Goal: Information Seeking & Learning: Check status

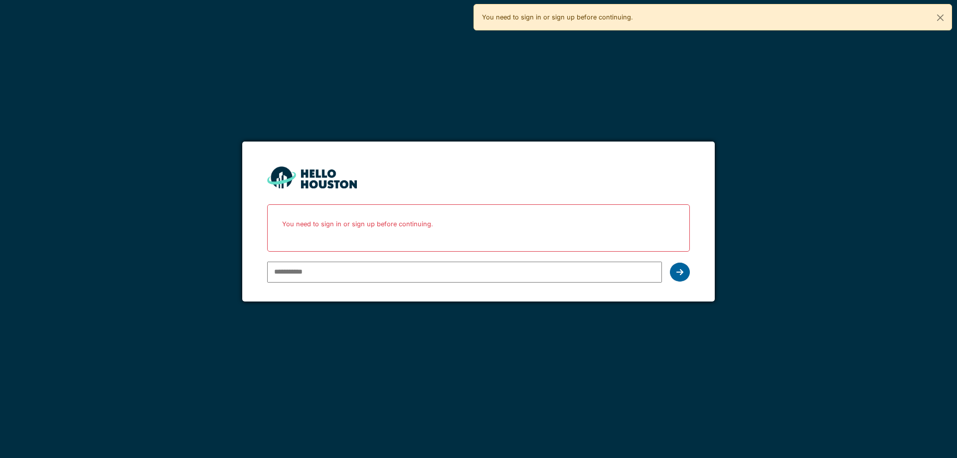
type input "**********"
click at [675, 269] on div at bounding box center [680, 272] width 20 height 19
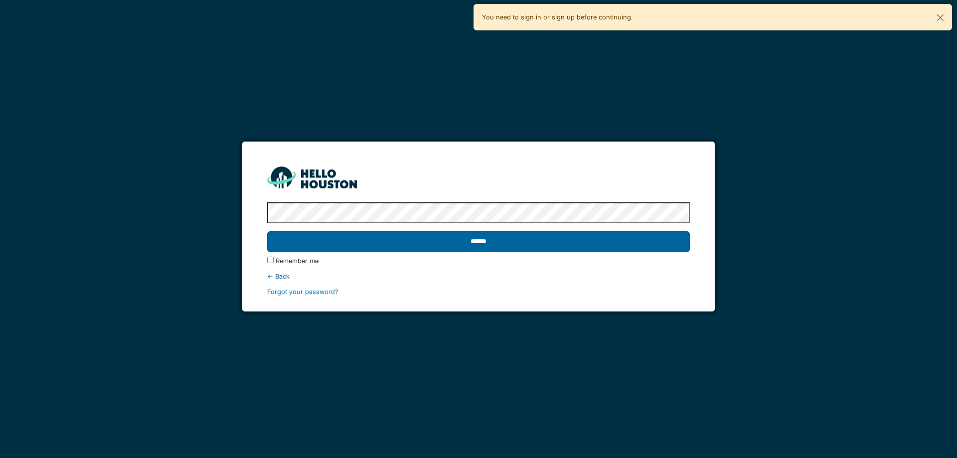
click at [452, 239] on input "******" at bounding box center [478, 241] width 422 height 21
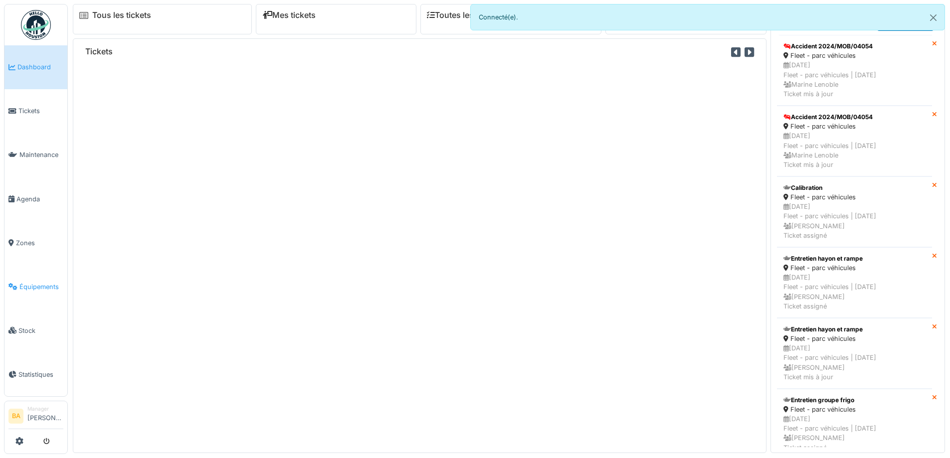
click at [32, 284] on span "Équipements" at bounding box center [41, 286] width 44 height 9
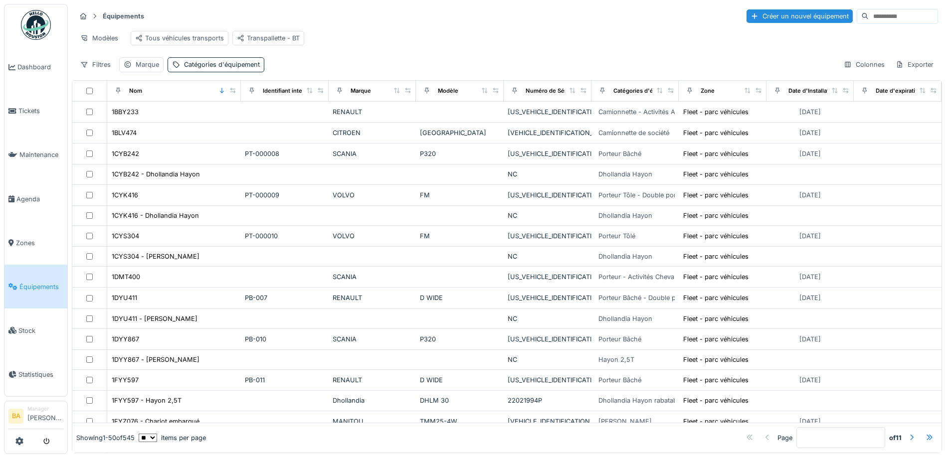
click at [868, 10] on input at bounding box center [902, 16] width 69 height 14
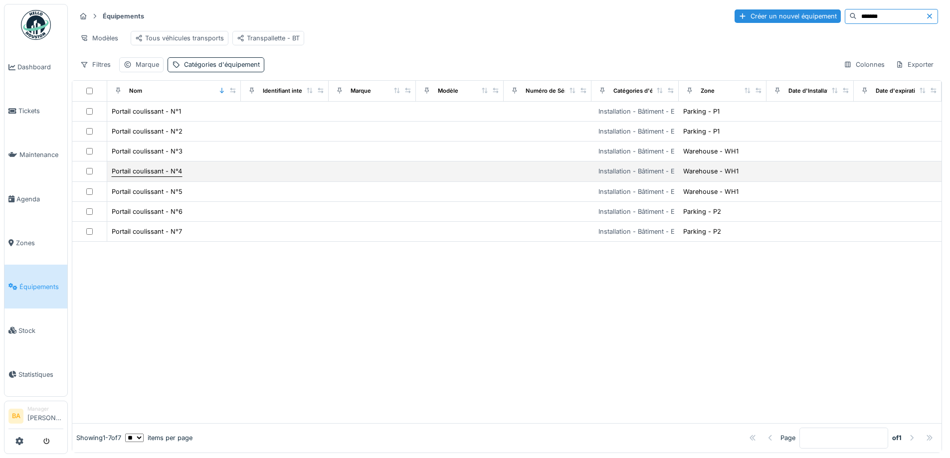
type input "*******"
click at [127, 176] on div "Portail coulissant - N°4" at bounding box center [147, 171] width 70 height 9
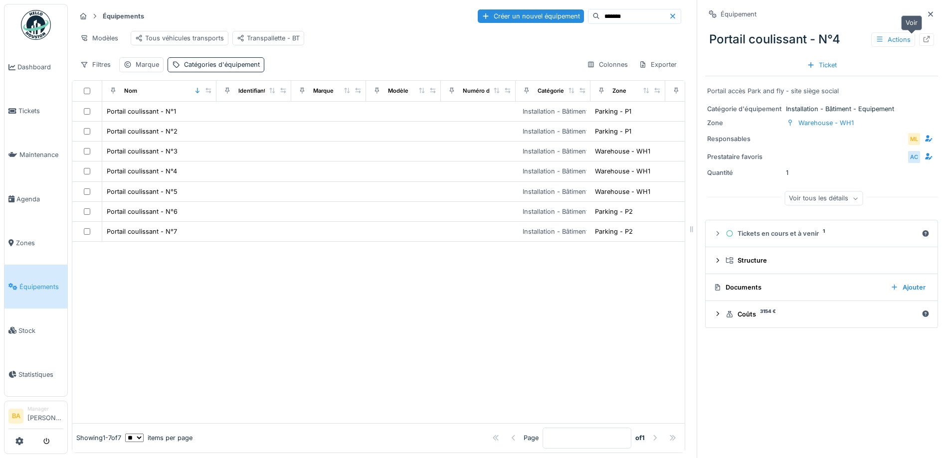
click at [922, 37] on icon at bounding box center [926, 39] width 8 height 6
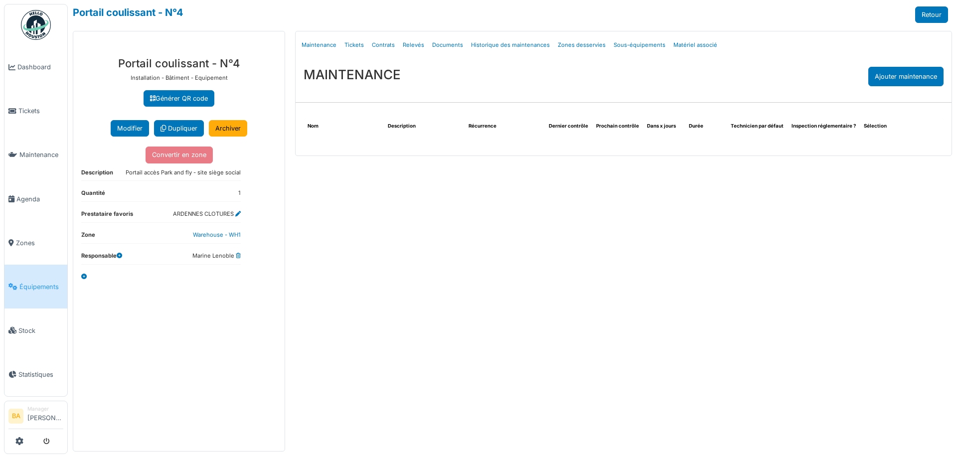
click at [436, 50] on link "Documents" at bounding box center [447, 44] width 39 height 23
select select "***"
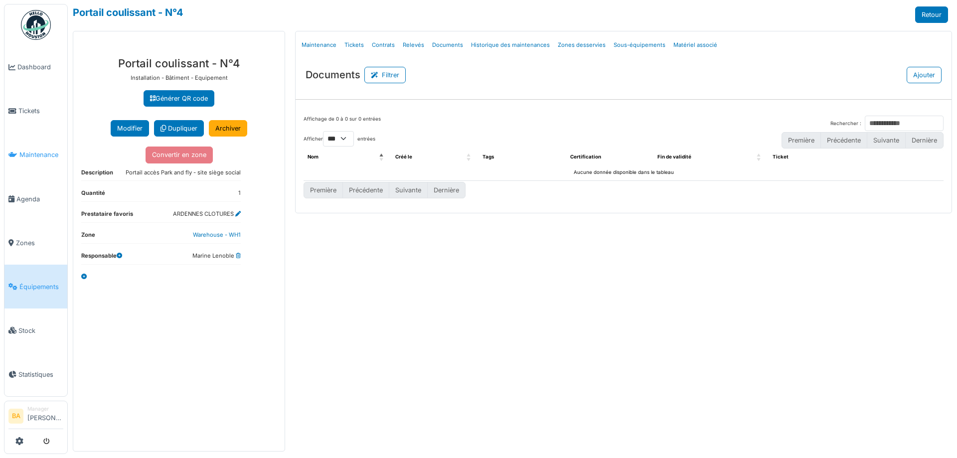
click at [28, 154] on span "Maintenance" at bounding box center [41, 154] width 44 height 9
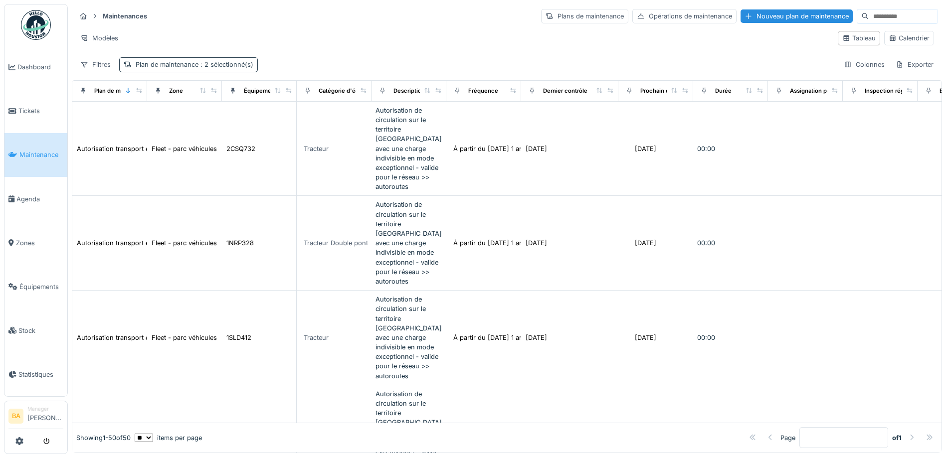
click at [216, 64] on span ": 2 sélectionné(s)" at bounding box center [225, 64] width 55 height 7
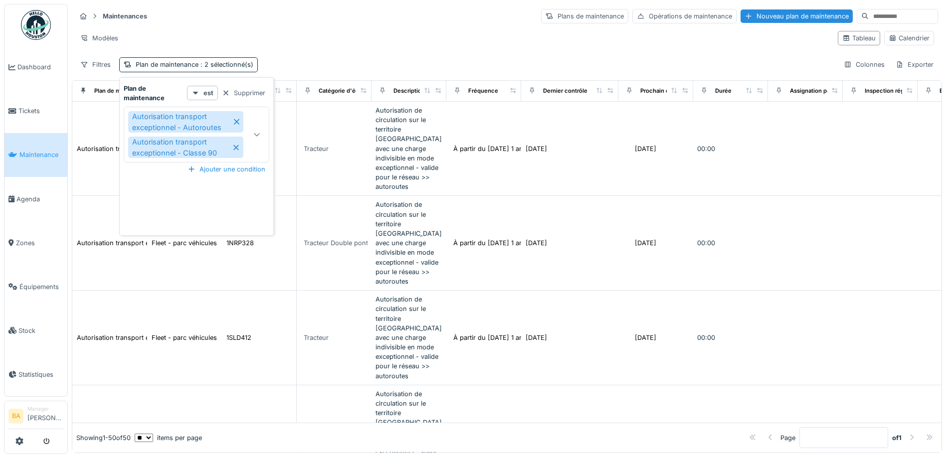
click at [237, 121] on icon at bounding box center [236, 121] width 5 height 7
type input "****"
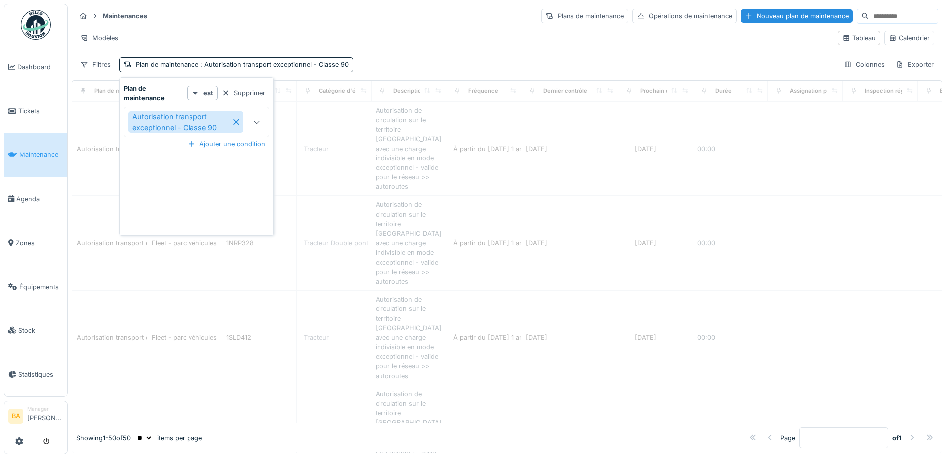
click at [237, 120] on icon at bounding box center [235, 121] width 5 height 7
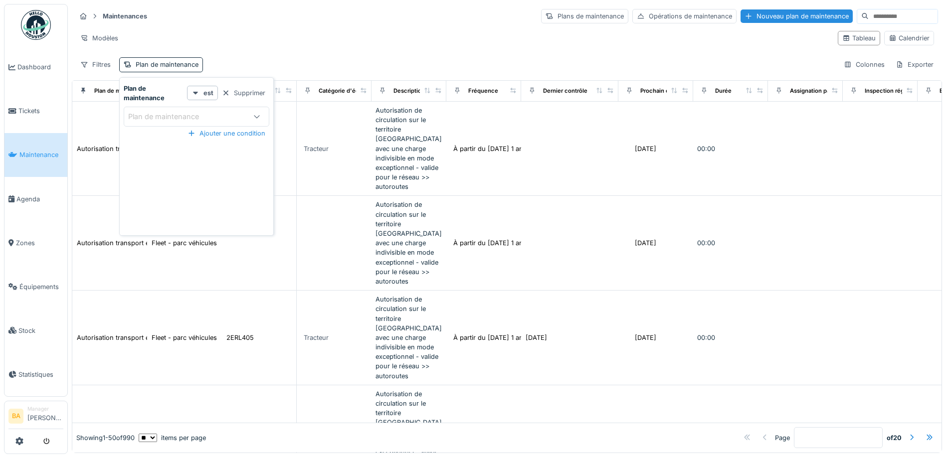
click at [254, 118] on icon at bounding box center [257, 116] width 8 height 6
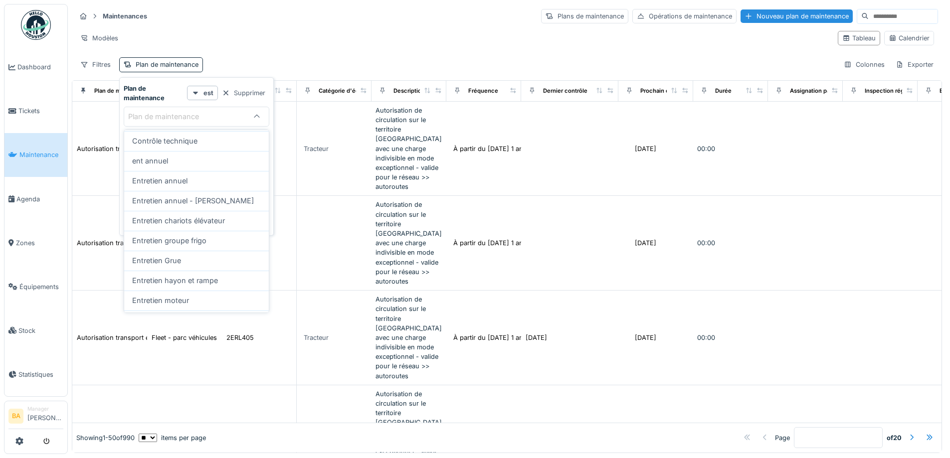
scroll to position [353, 0]
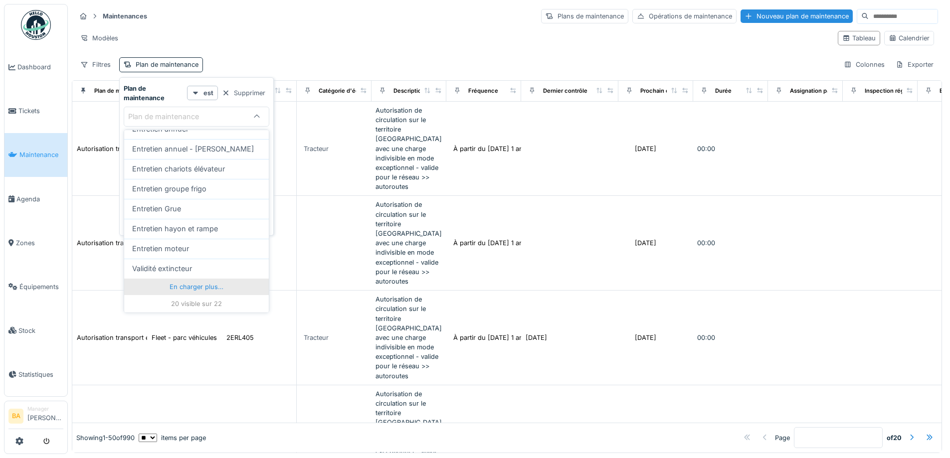
click at [200, 284] on div "En charger plus…" at bounding box center [196, 287] width 145 height 16
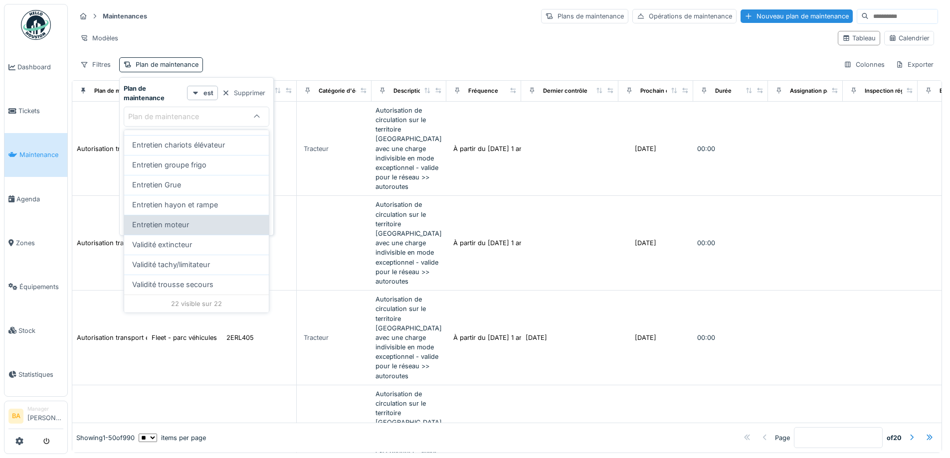
click at [158, 225] on span "Entretien moteur" at bounding box center [160, 224] width 57 height 11
type input "****"
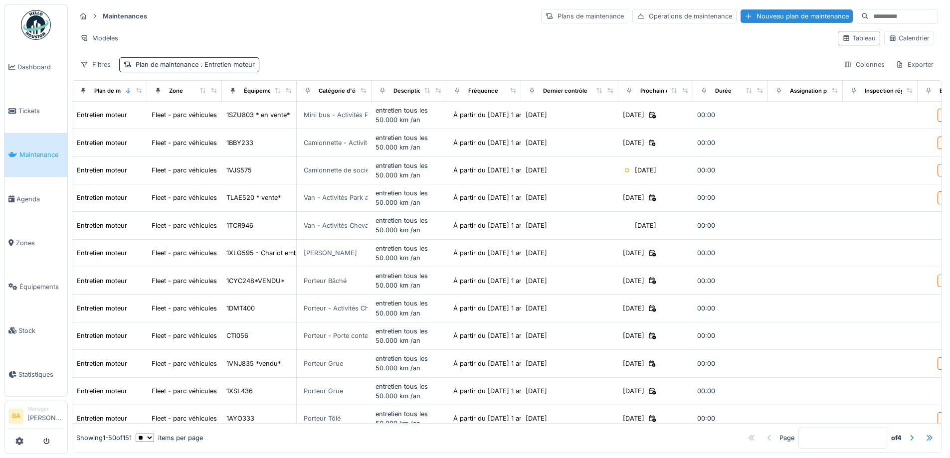
click at [328, 24] on div "Maintenances Plans de maintenance Opérations de maintenance Nouveau plan de mai…" at bounding box center [507, 16] width 862 height 16
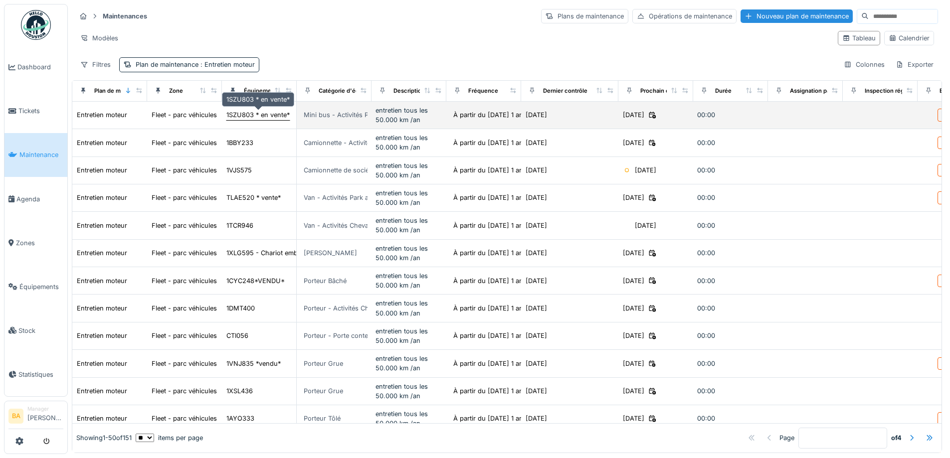
click at [251, 115] on div "1SZU803 * en vente*" at bounding box center [257, 114] width 63 height 9
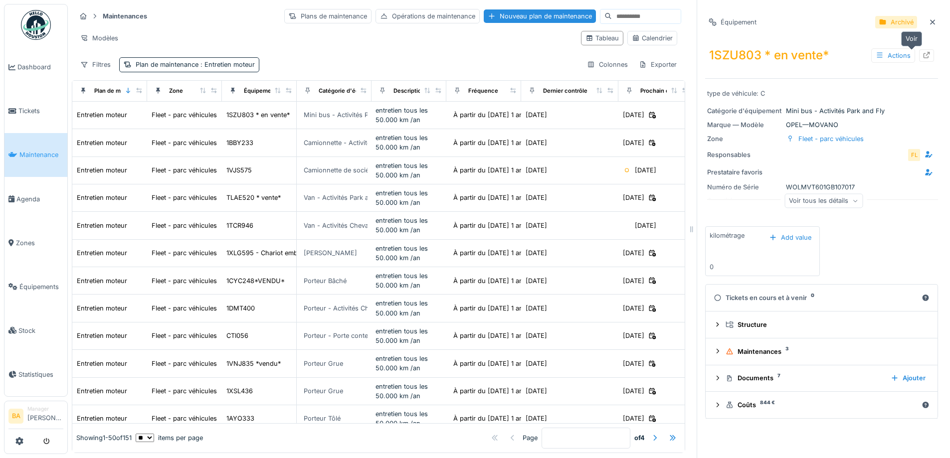
click at [922, 57] on icon at bounding box center [926, 55] width 8 height 6
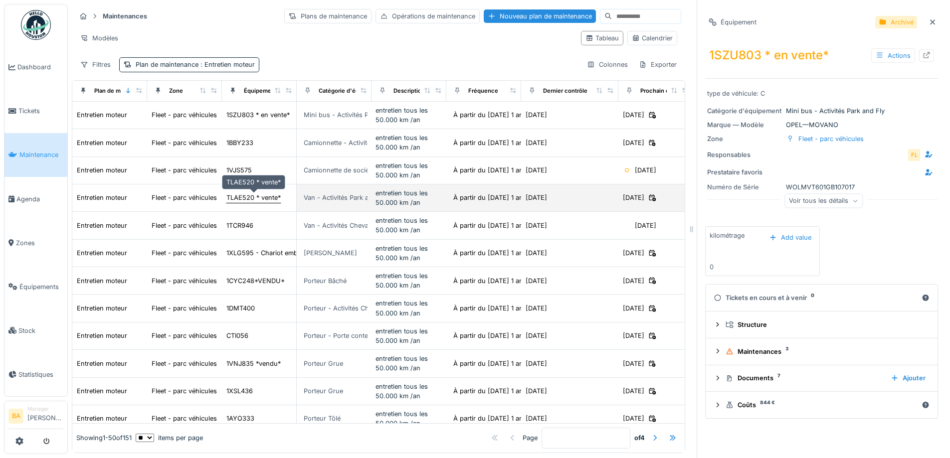
click at [243, 197] on div "TLAE520 * vente*" at bounding box center [253, 197] width 54 height 9
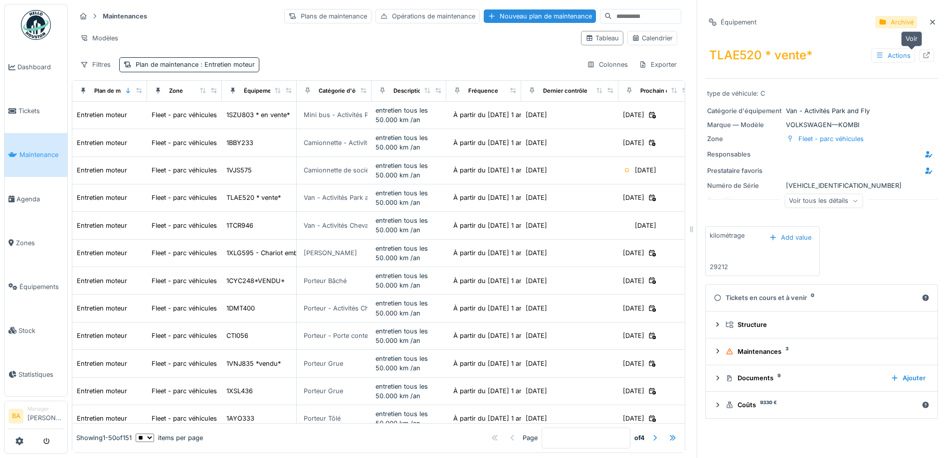
click at [922, 52] on icon at bounding box center [926, 55] width 8 height 6
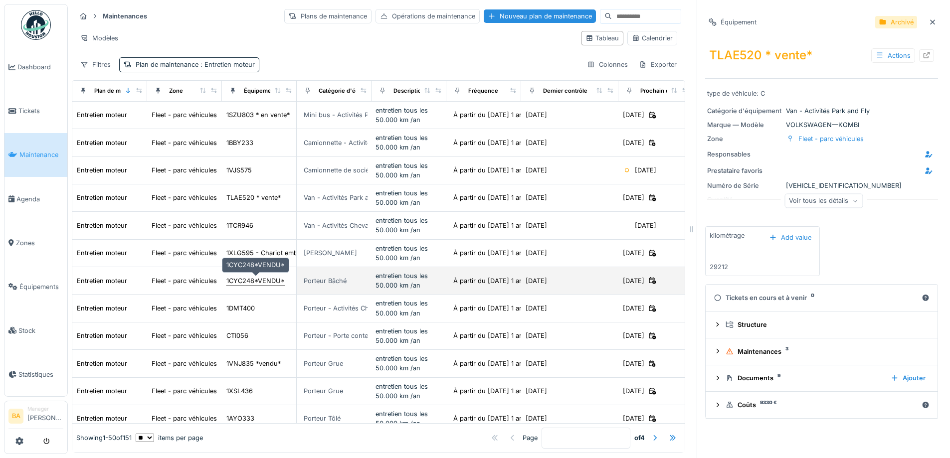
click at [239, 281] on div "1CYC248*VENDU*" at bounding box center [255, 280] width 58 height 9
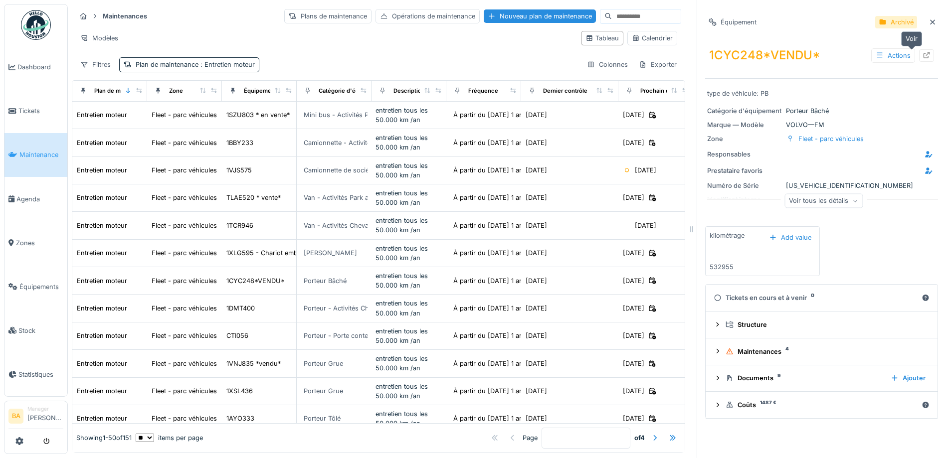
click at [923, 58] on icon at bounding box center [926, 55] width 6 height 6
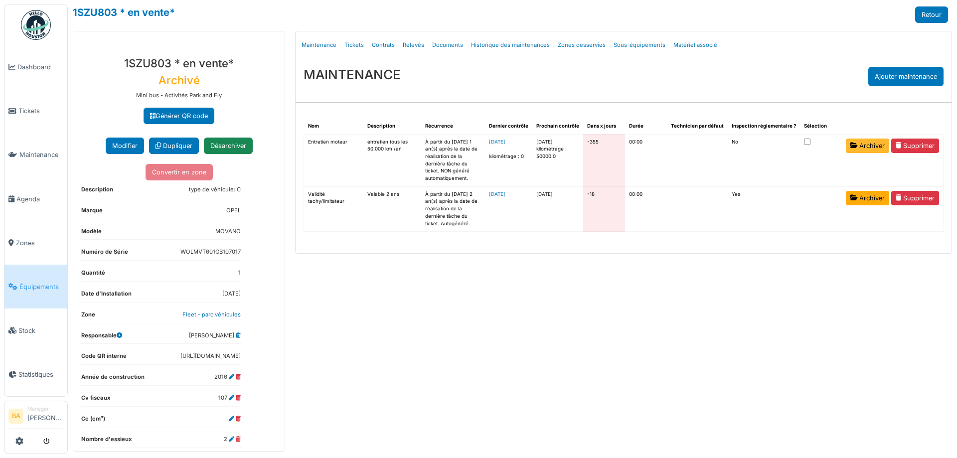
click at [860, 145] on link "Archiver" at bounding box center [867, 146] width 43 height 14
click at [868, 198] on link "Archiver" at bounding box center [867, 198] width 43 height 14
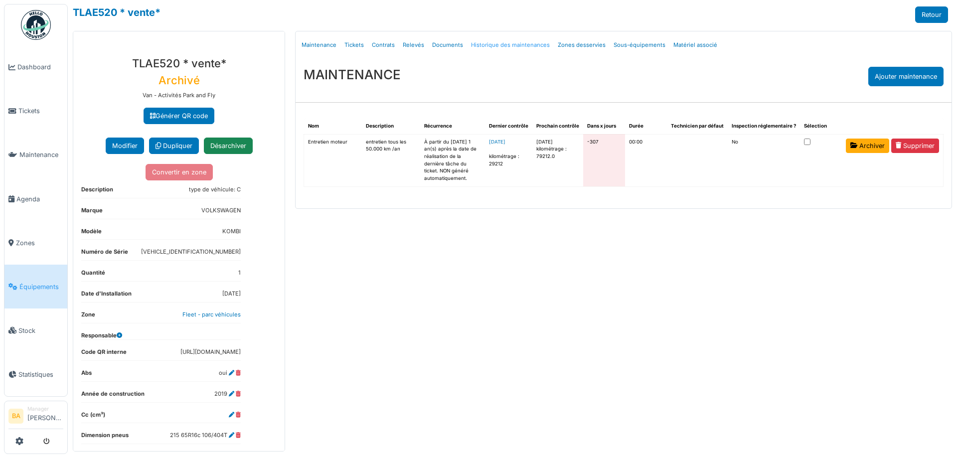
drag, startPoint x: 864, startPoint y: 147, endPoint x: 514, endPoint y: 34, distance: 367.7
click at [863, 147] on link "Archiver" at bounding box center [867, 146] width 43 height 14
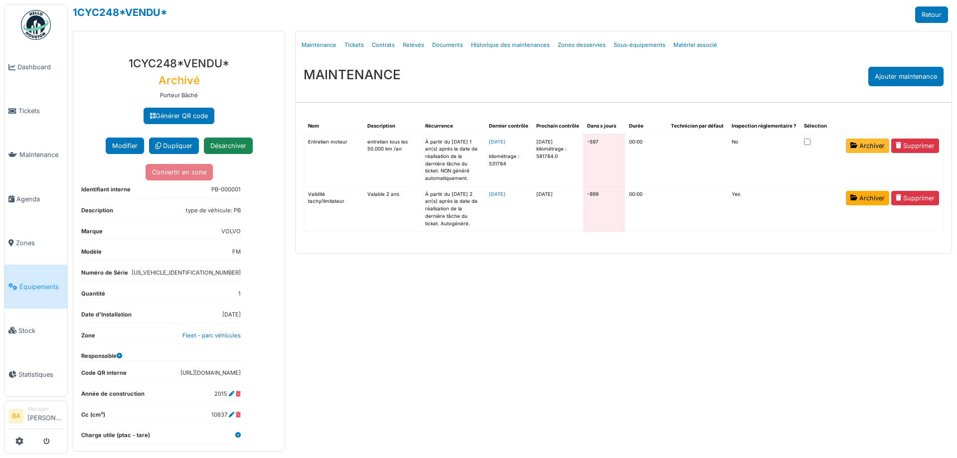
click at [863, 148] on link "Archiver" at bounding box center [867, 146] width 43 height 14
click at [860, 200] on link "Archiver" at bounding box center [867, 198] width 43 height 14
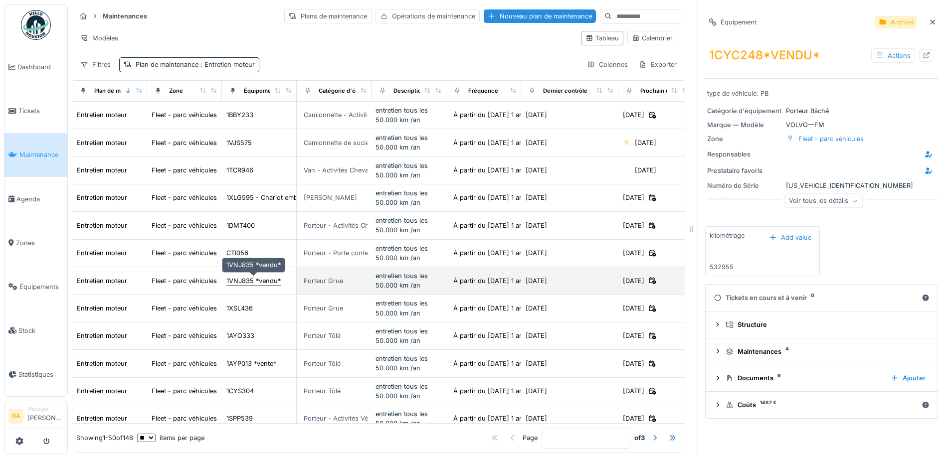
click at [248, 281] on div "1VNJ835 *vendu*" at bounding box center [253, 280] width 54 height 9
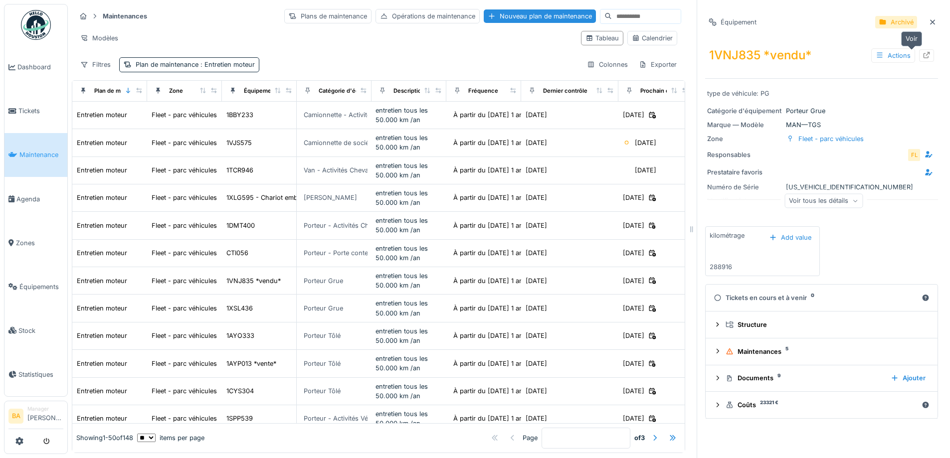
click at [922, 57] on icon at bounding box center [926, 55] width 8 height 6
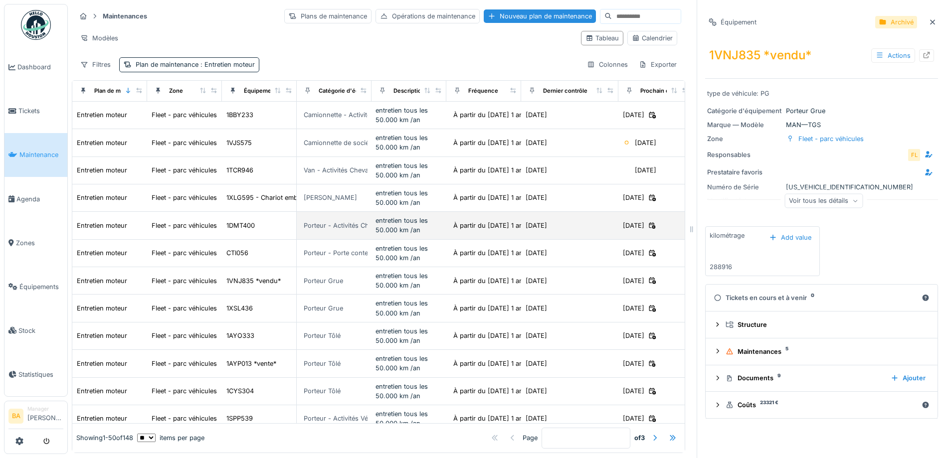
scroll to position [50, 0]
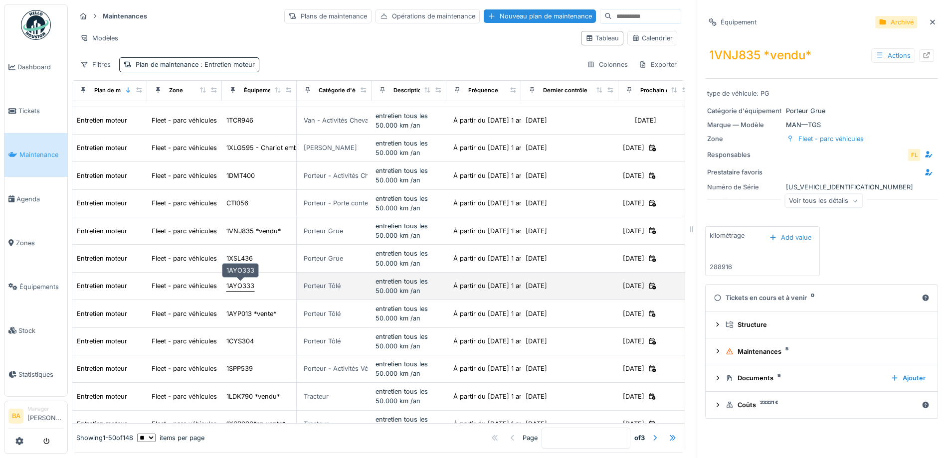
click at [239, 288] on div "1AYO333" at bounding box center [240, 285] width 28 height 9
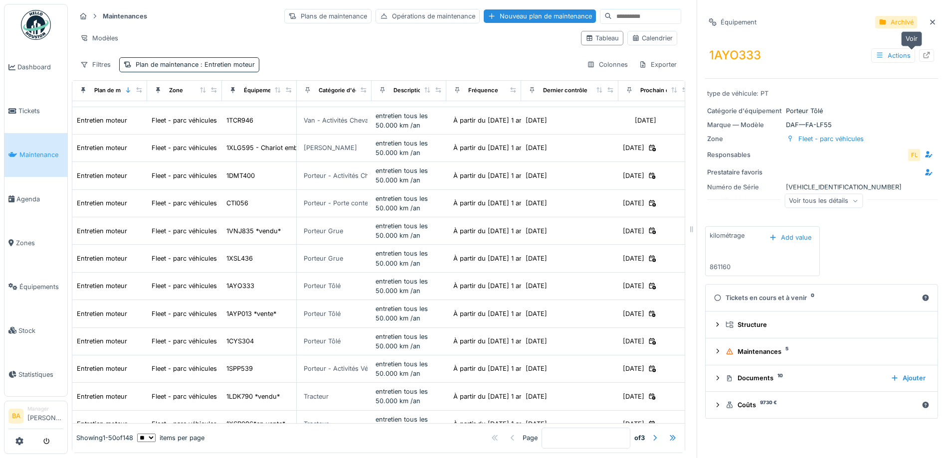
click at [922, 52] on icon at bounding box center [926, 55] width 8 height 6
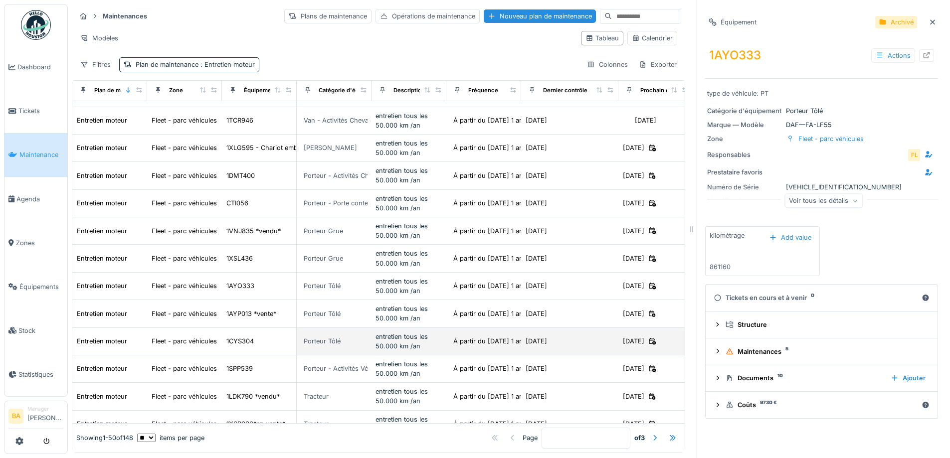
scroll to position [100, 0]
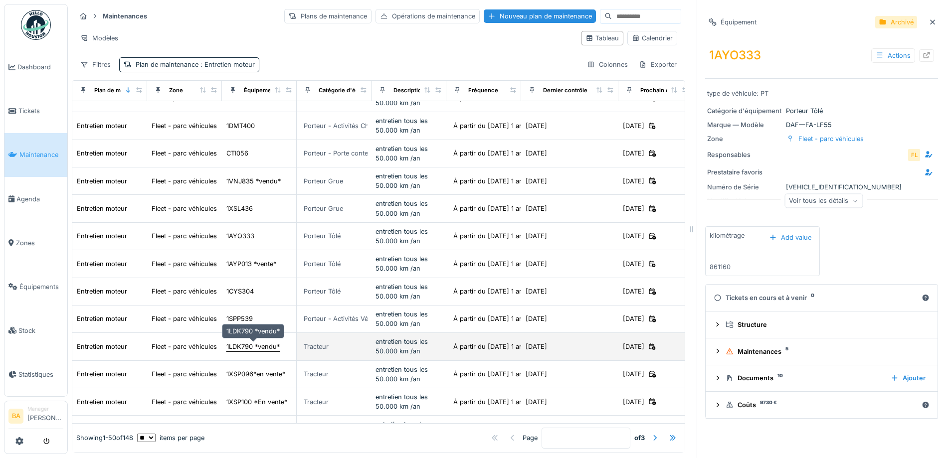
click at [257, 344] on div "1LDK790 *vendu*" at bounding box center [252, 346] width 53 height 9
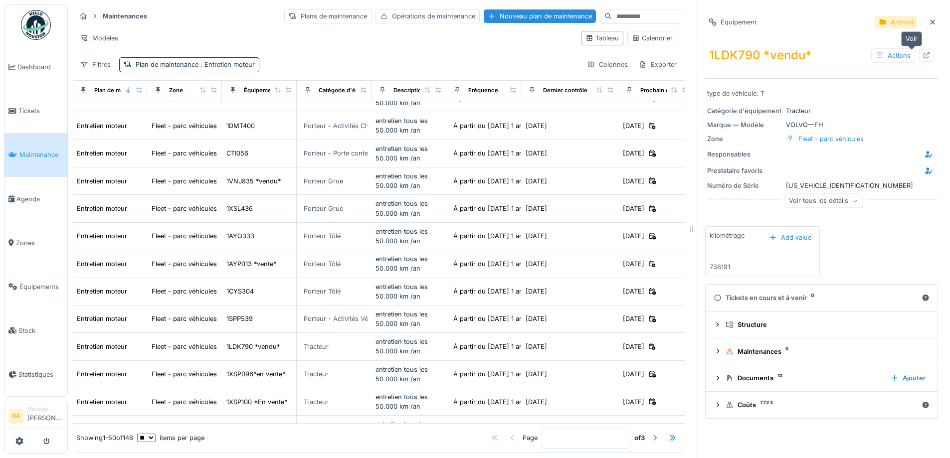
click at [922, 56] on icon at bounding box center [926, 55] width 8 height 6
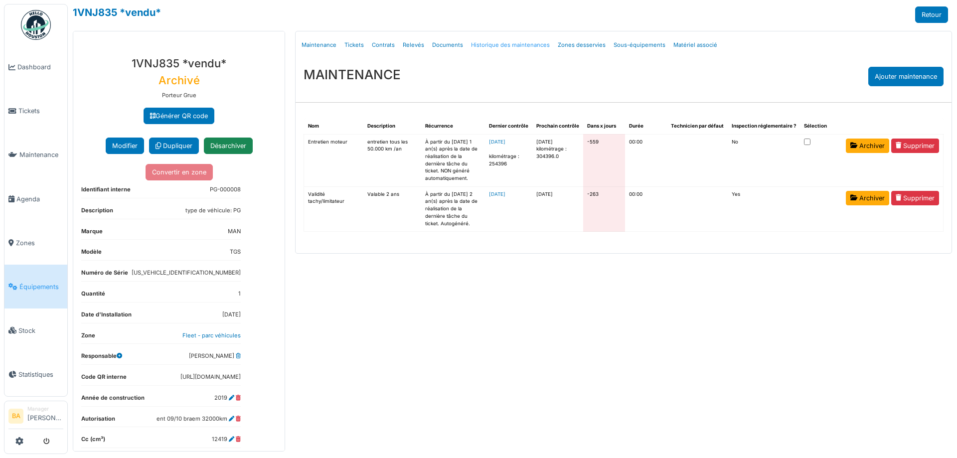
click at [877, 146] on link "Archiver" at bounding box center [867, 146] width 43 height 14
click at [862, 199] on link "Archiver" at bounding box center [867, 198] width 43 height 14
click at [861, 201] on link "Archiver" at bounding box center [867, 198] width 43 height 14
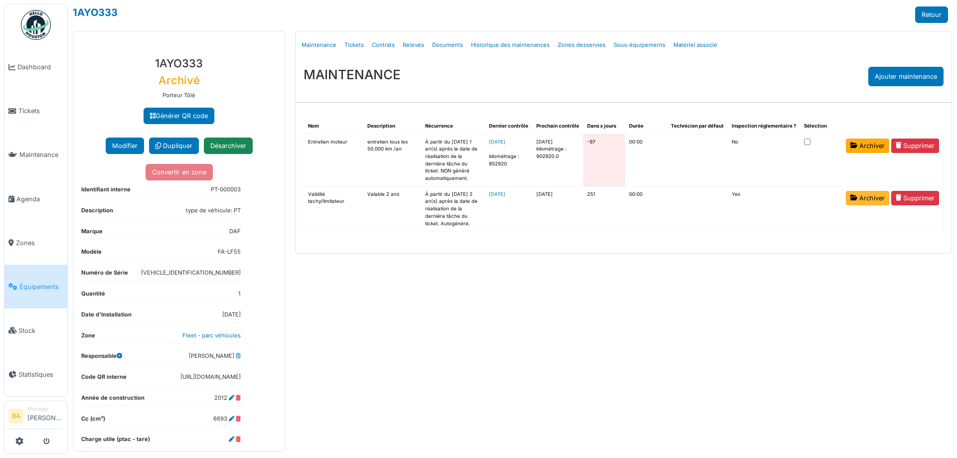
click at [868, 197] on link "Archiver" at bounding box center [867, 198] width 43 height 14
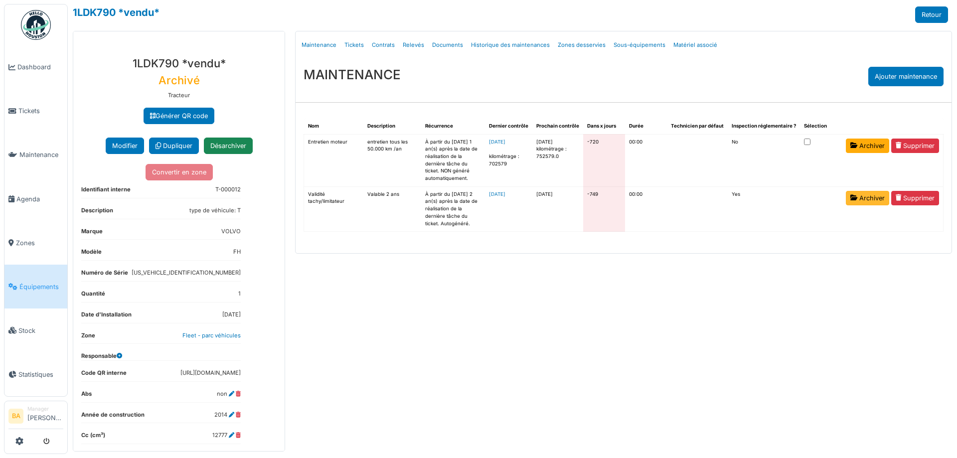
click at [862, 197] on link "Archiver" at bounding box center [867, 198] width 43 height 14
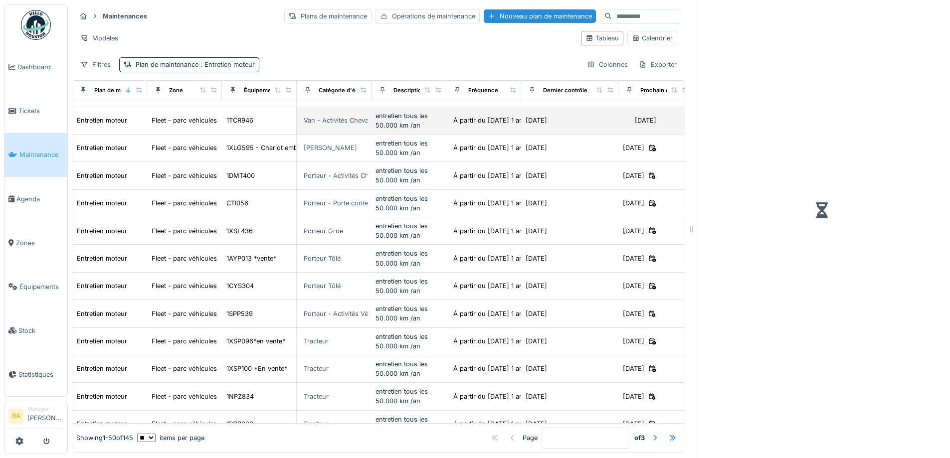
scroll to position [100, 0]
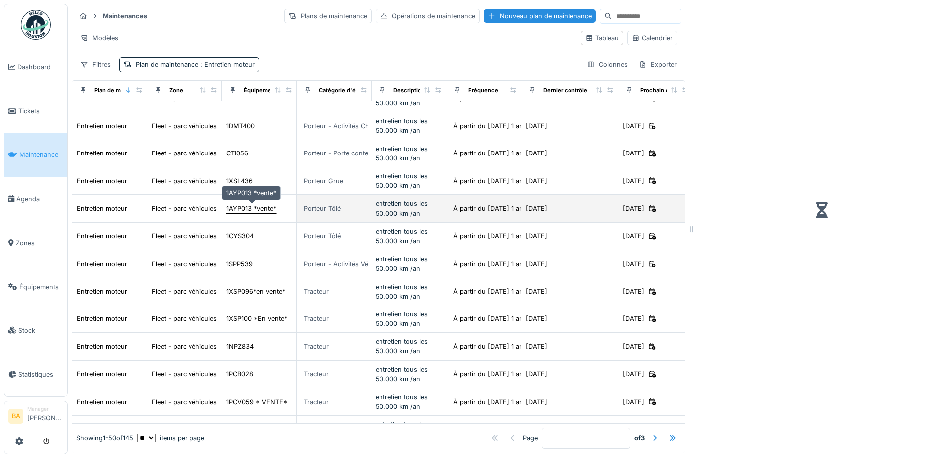
click at [240, 210] on div "1AYP013 *vente*" at bounding box center [251, 208] width 50 height 9
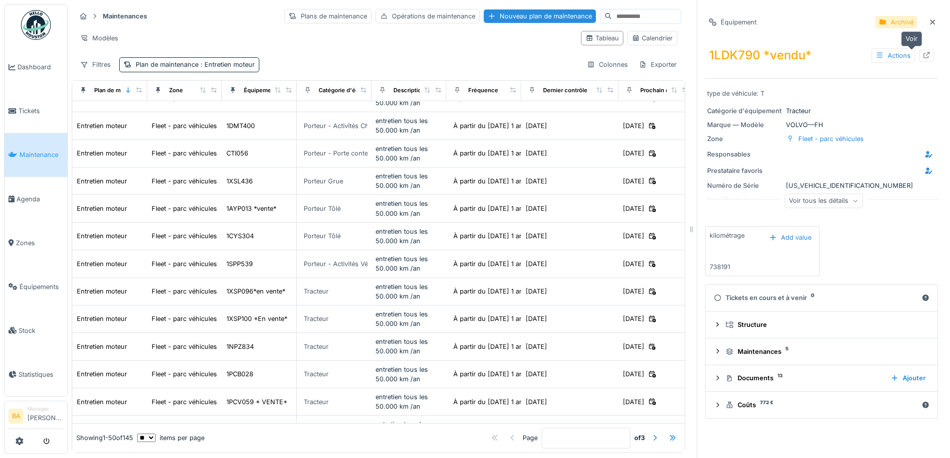
click at [923, 53] on icon at bounding box center [926, 55] width 6 height 6
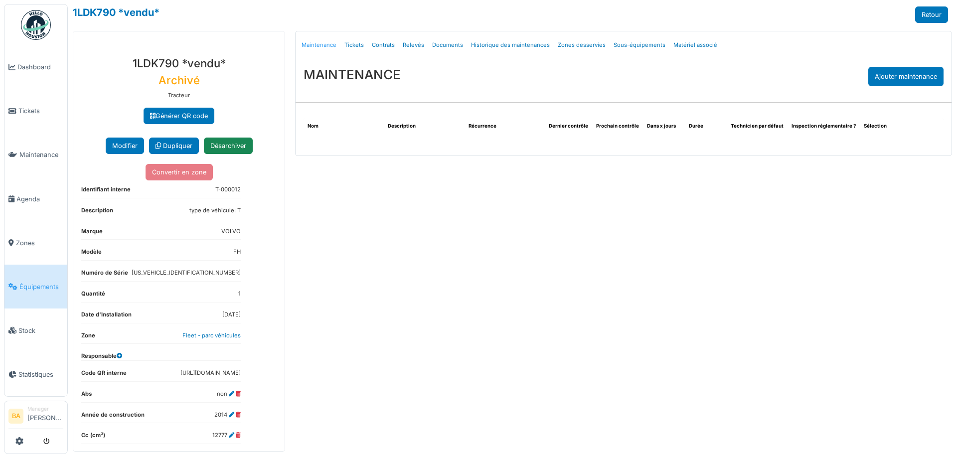
click at [319, 44] on link "Maintenance" at bounding box center [319, 44] width 43 height 23
click at [412, 42] on link "Relevés" at bounding box center [413, 44] width 29 height 23
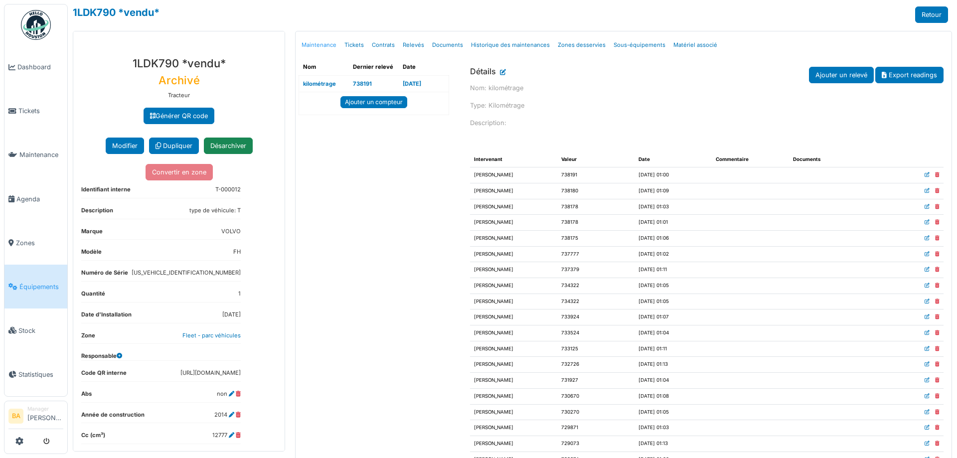
click at [315, 44] on link "Maintenance" at bounding box center [319, 44] width 43 height 23
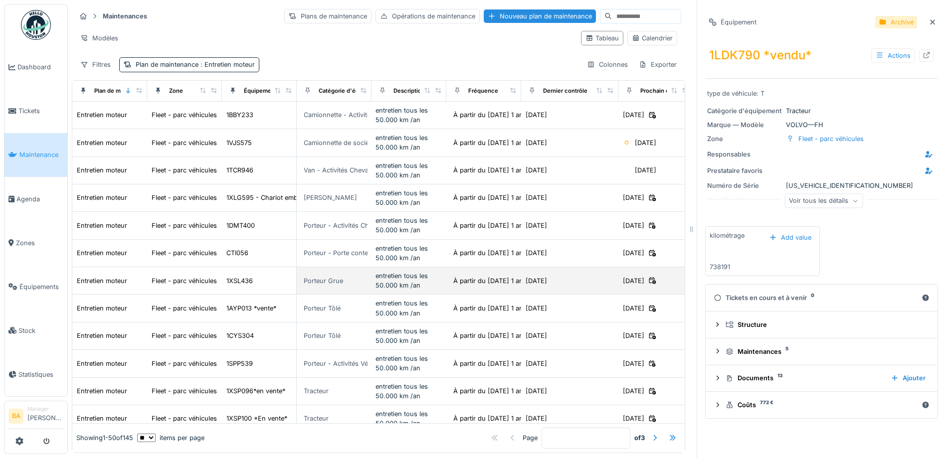
scroll to position [50, 0]
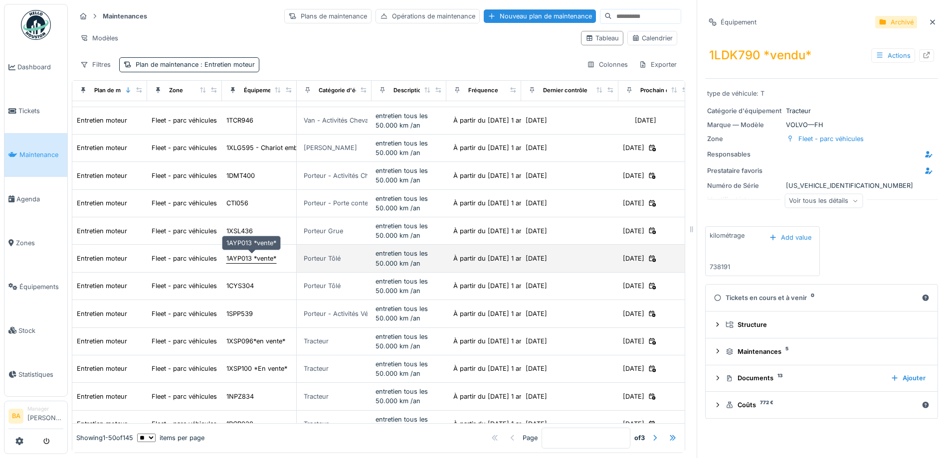
click at [248, 259] on div "1AYP013 *vente*" at bounding box center [251, 258] width 50 height 9
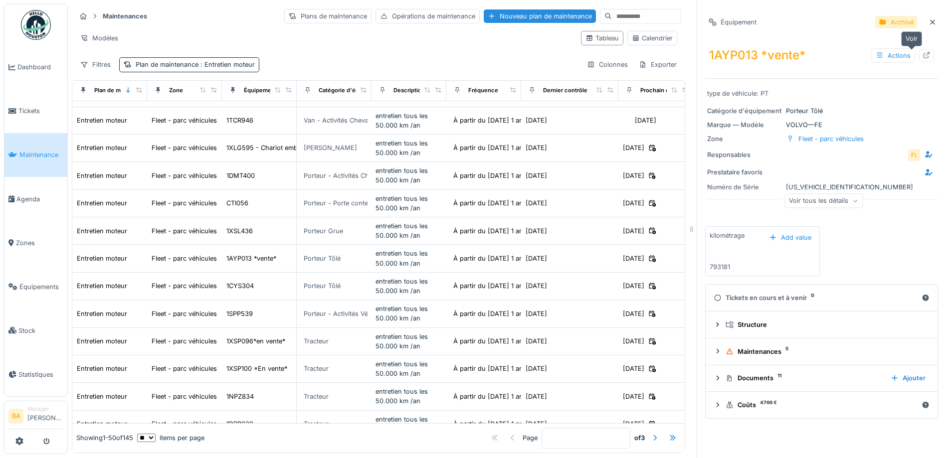
click at [922, 56] on icon at bounding box center [926, 55] width 8 height 6
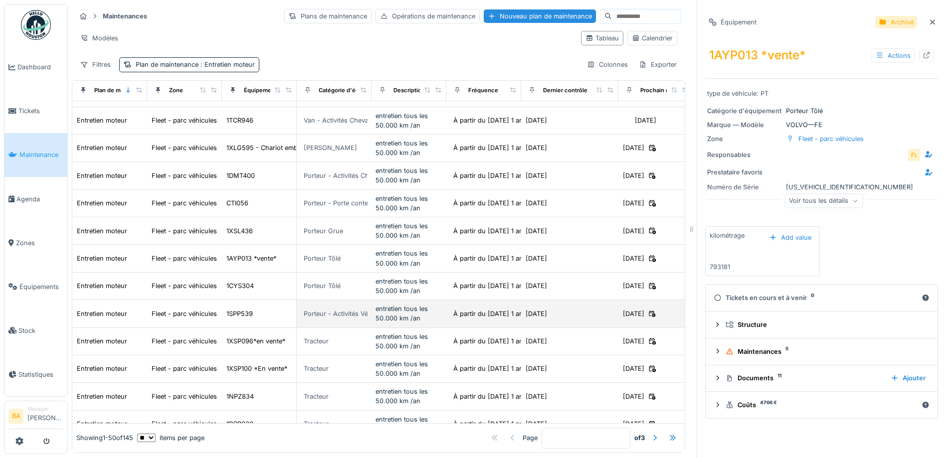
scroll to position [100, 0]
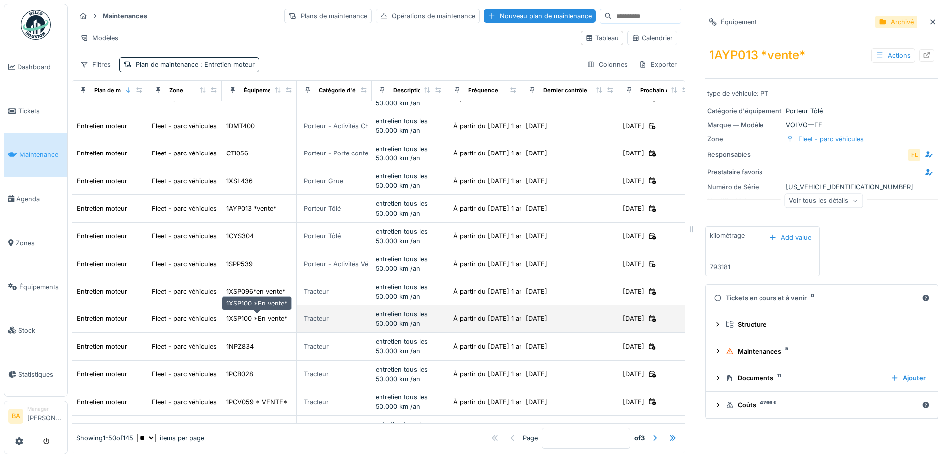
click at [242, 319] on div "1XSP100 *En vente*" at bounding box center [256, 318] width 61 height 9
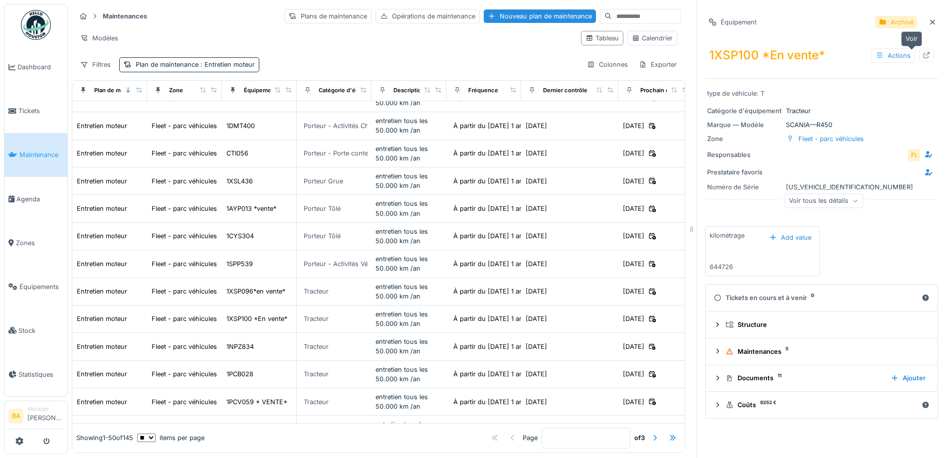
click at [923, 57] on icon at bounding box center [926, 55] width 6 height 6
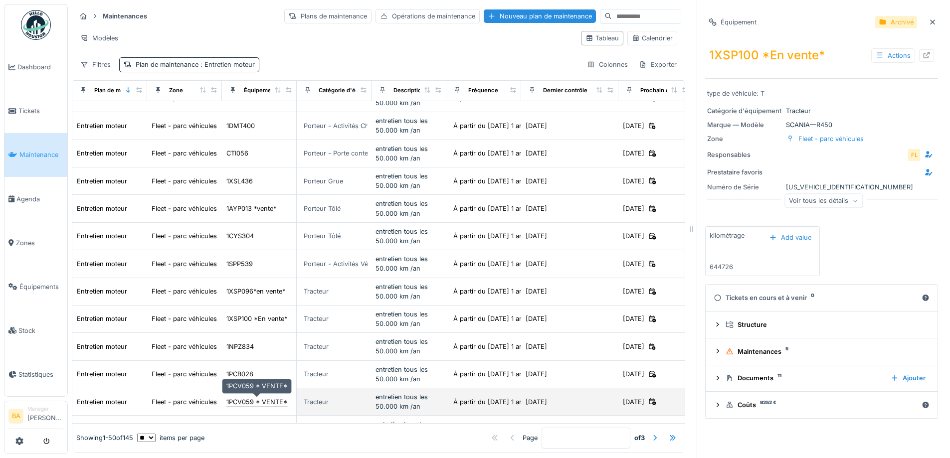
click at [243, 400] on div "1PCV059 * VENTE*" at bounding box center [256, 401] width 61 height 9
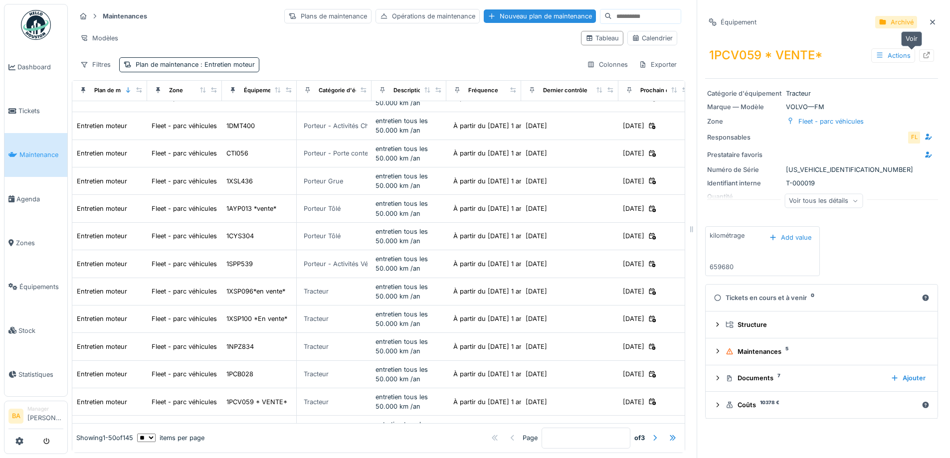
click at [922, 57] on icon at bounding box center [926, 55] width 8 height 6
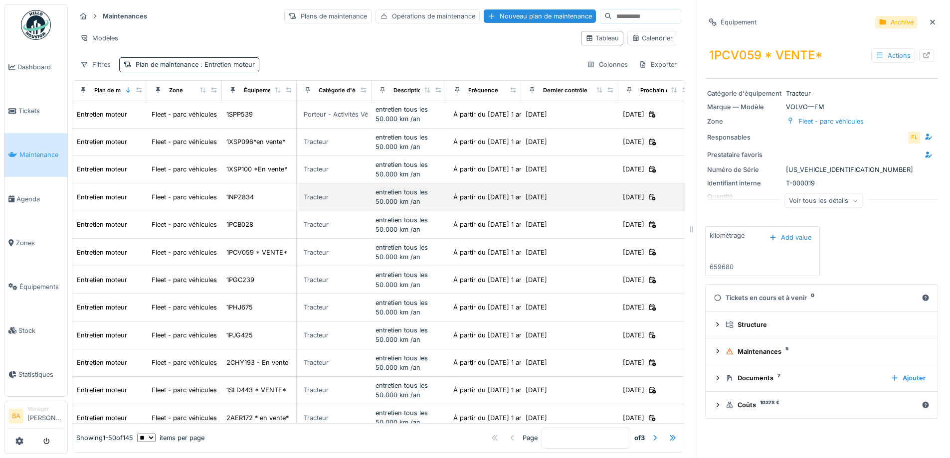
scroll to position [299, 0]
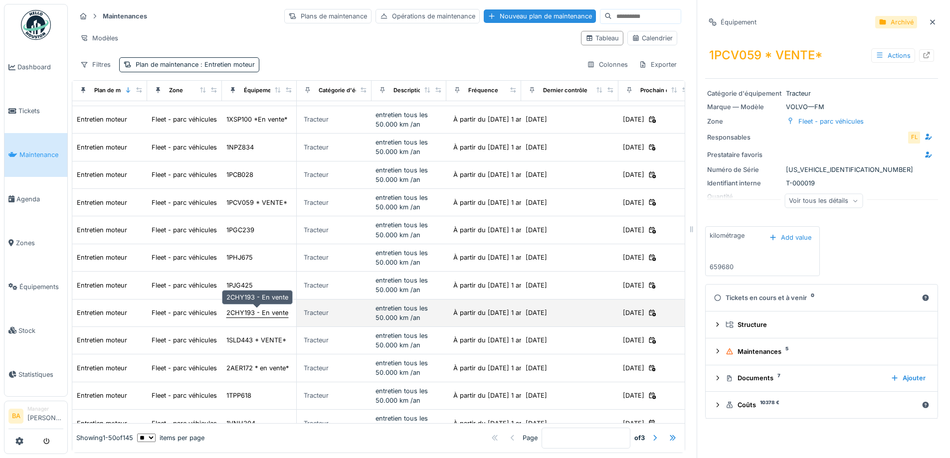
click at [264, 313] on div "2CHY193 - En vente" at bounding box center [257, 312] width 62 height 9
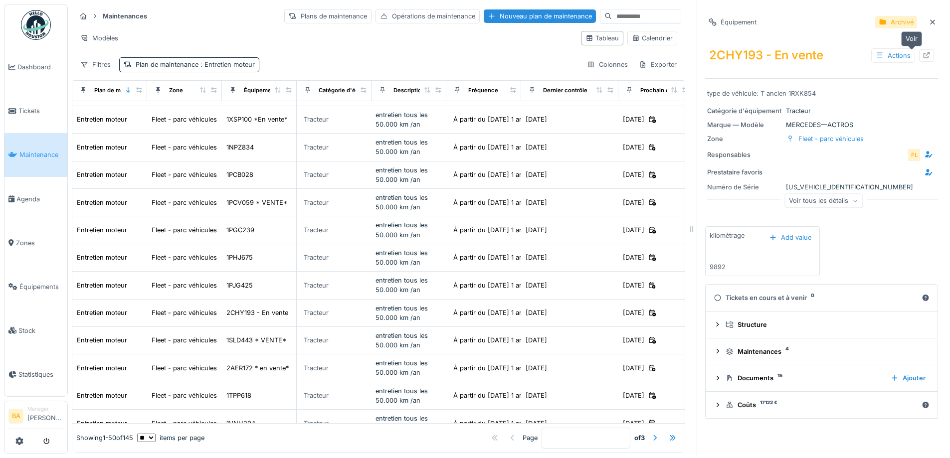
click at [923, 57] on icon at bounding box center [926, 55] width 6 height 6
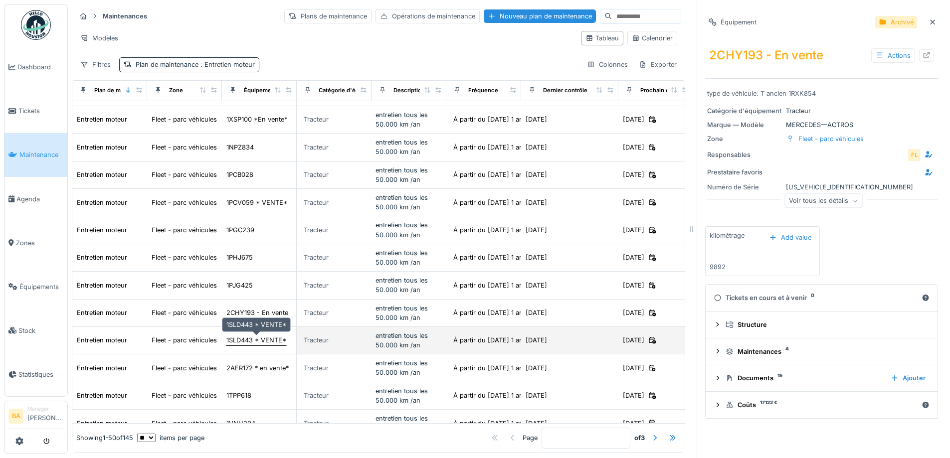
click at [247, 341] on div "1SLD443 * VENTE*" at bounding box center [256, 340] width 60 height 9
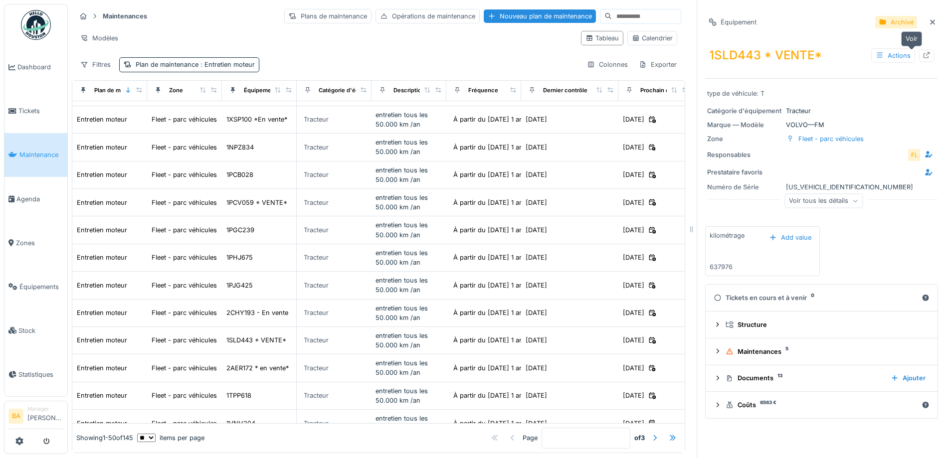
click at [922, 51] on div at bounding box center [926, 55] width 8 height 9
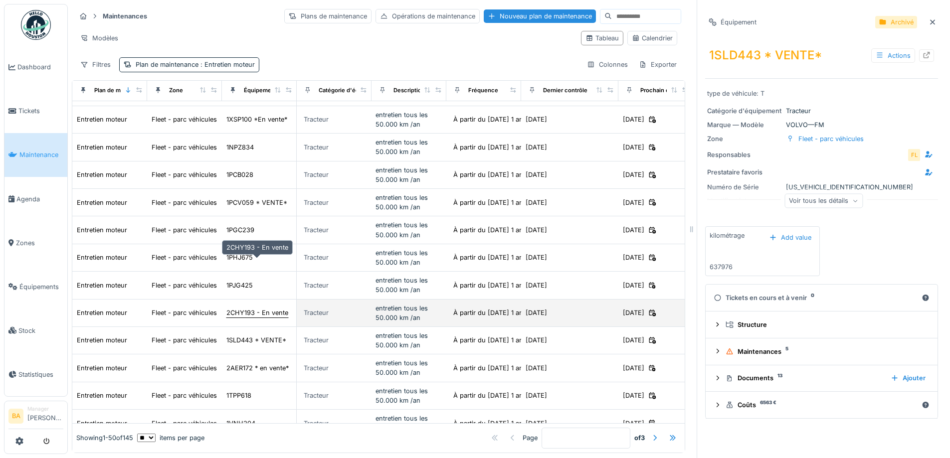
scroll to position [349, 0]
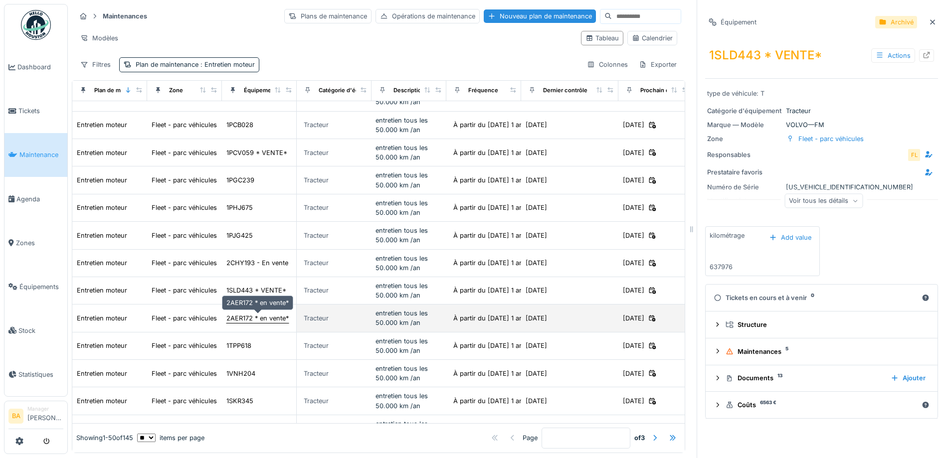
click at [248, 321] on div "2AER172 * en vente*" at bounding box center [257, 318] width 62 height 9
click at [245, 316] on div "2AER172 * en vente*" at bounding box center [257, 318] width 62 height 9
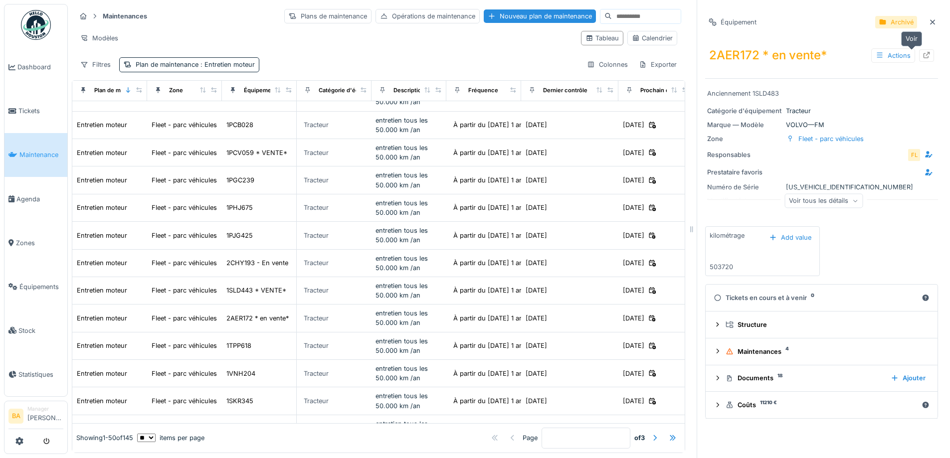
click at [919, 55] on div at bounding box center [926, 55] width 15 height 12
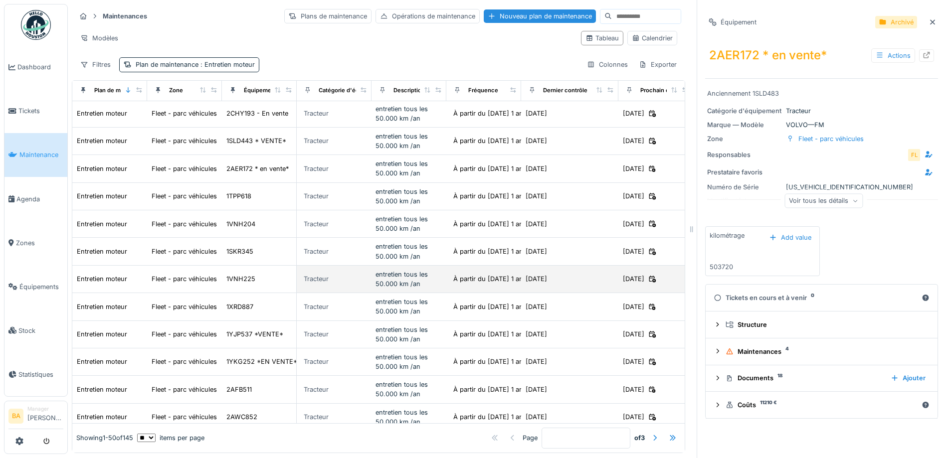
scroll to position [548, 0]
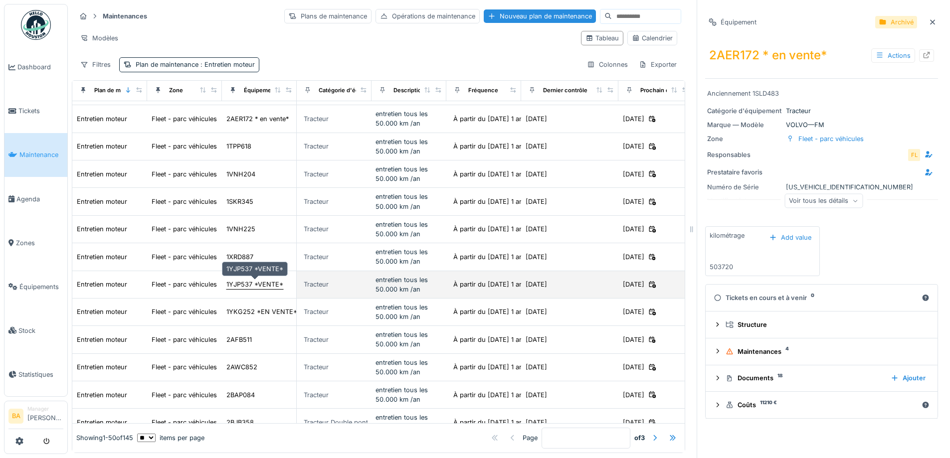
click at [253, 288] on div "1YJP537 *VENTE*" at bounding box center [254, 284] width 57 height 9
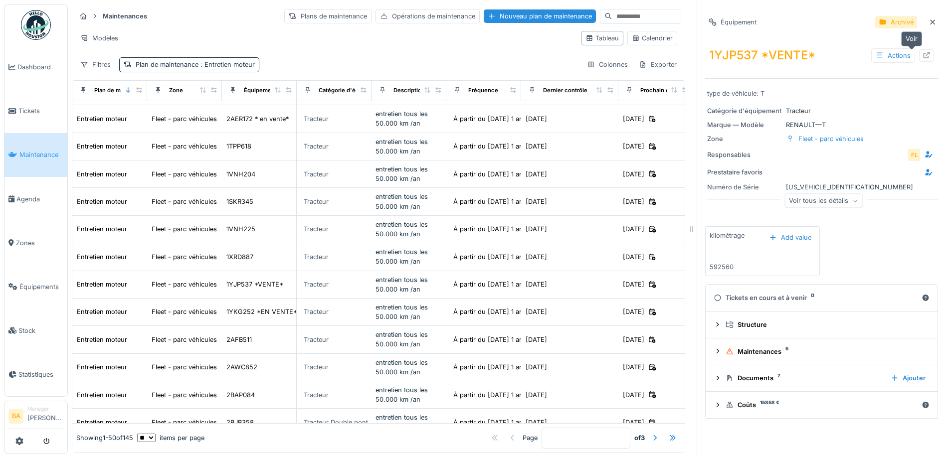
click at [919, 50] on div at bounding box center [926, 55] width 15 height 12
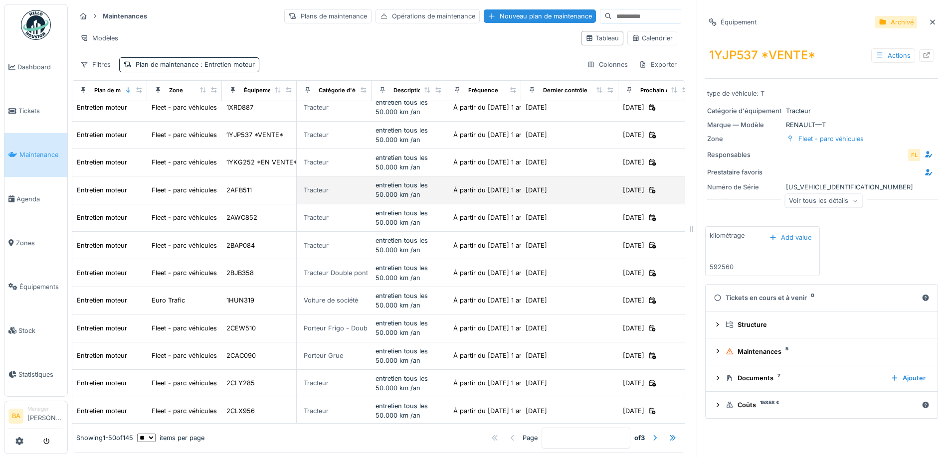
scroll to position [748, 0]
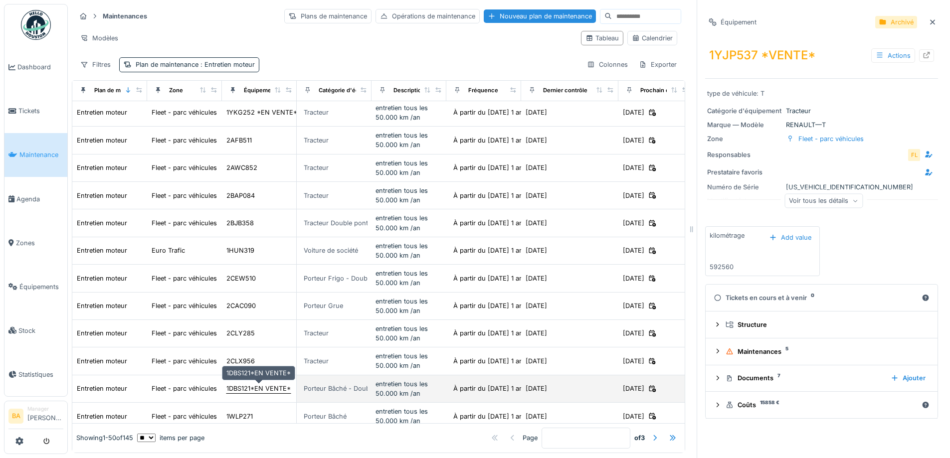
click at [240, 391] on div "1DBS121*EN VENTE*" at bounding box center [258, 388] width 64 height 9
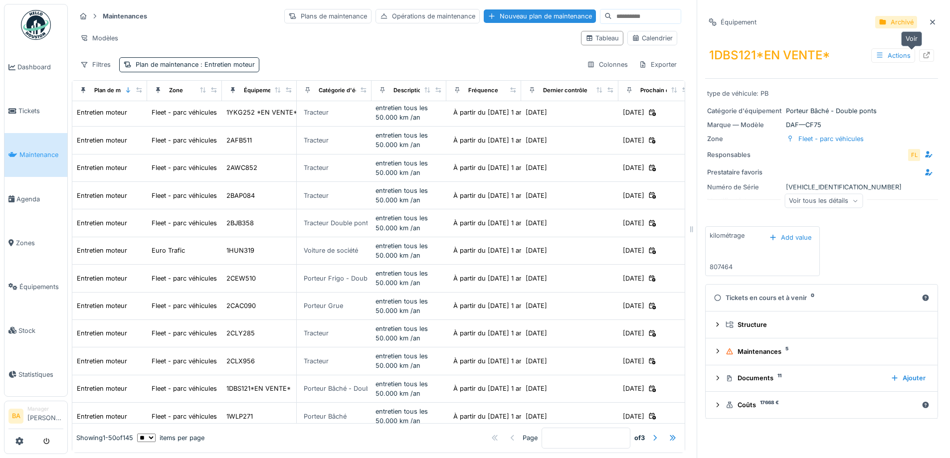
click at [919, 51] on div at bounding box center [926, 55] width 15 height 12
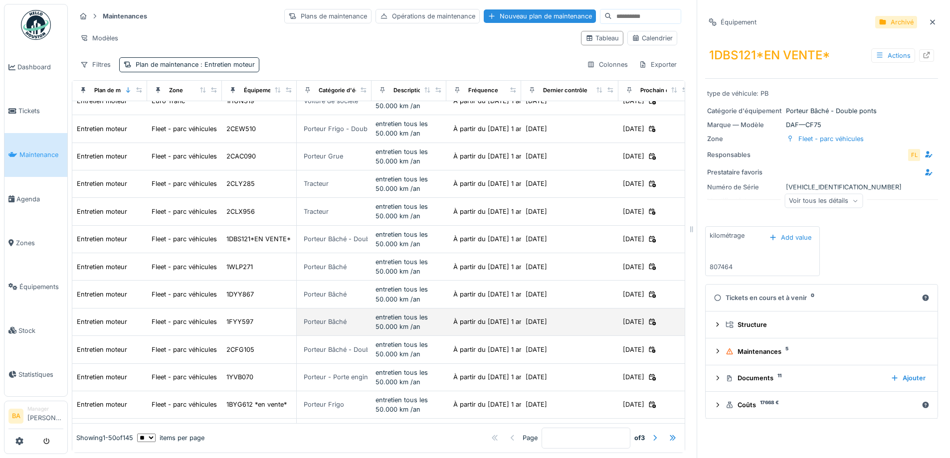
scroll to position [997, 0]
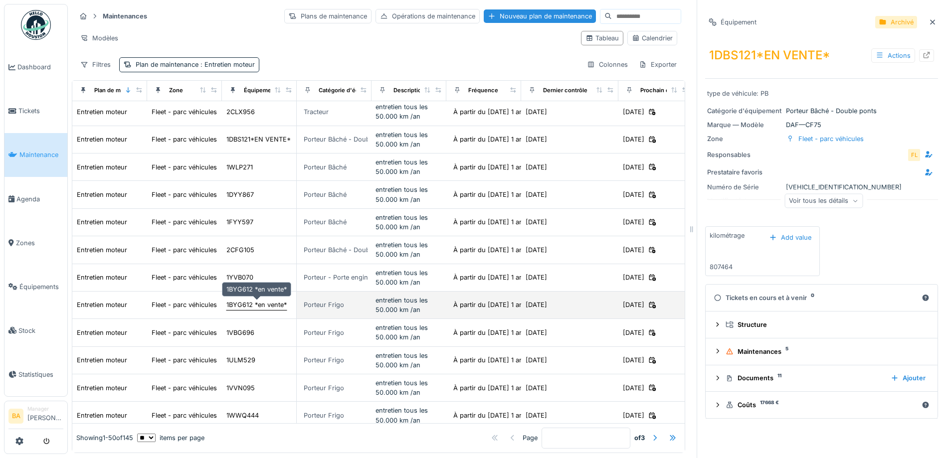
click at [255, 305] on div "1BYG612 *en vente*" at bounding box center [256, 304] width 60 height 9
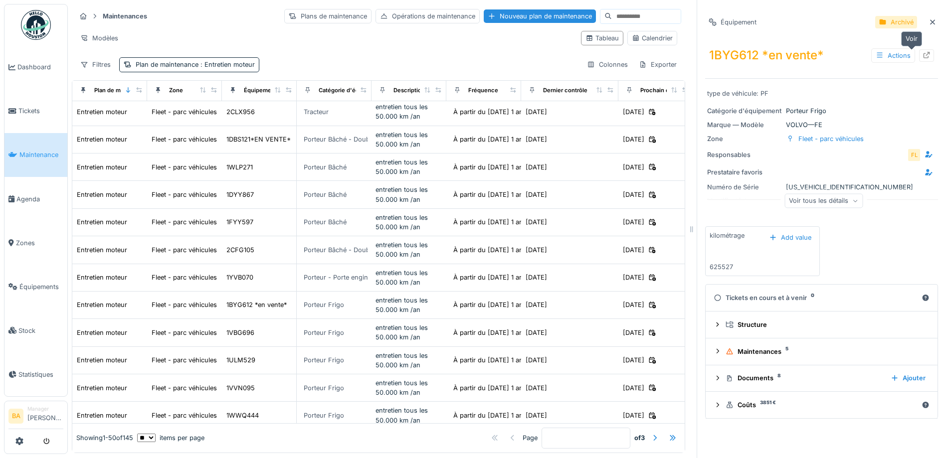
click at [922, 57] on icon at bounding box center [926, 55] width 8 height 6
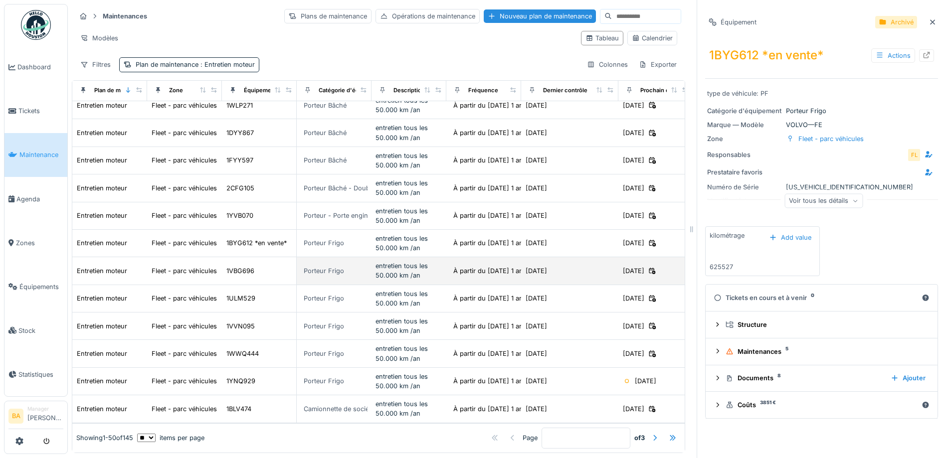
scroll to position [7, 0]
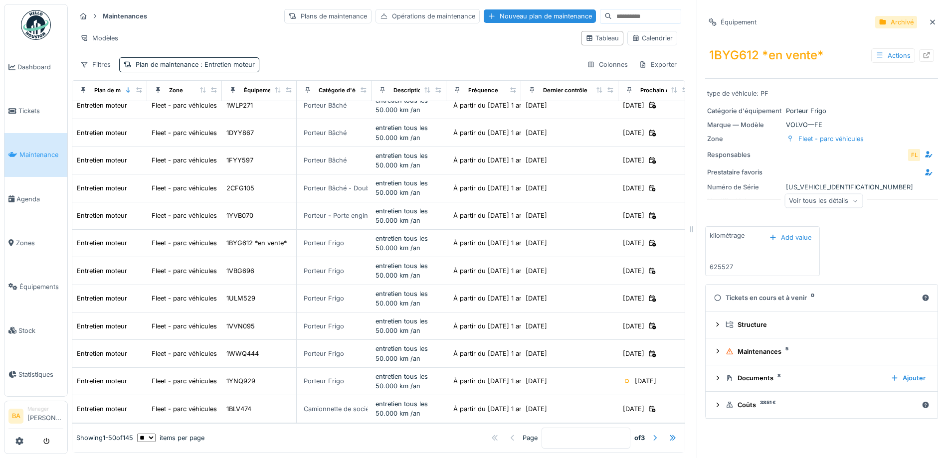
click at [651, 433] on div at bounding box center [655, 437] width 8 height 9
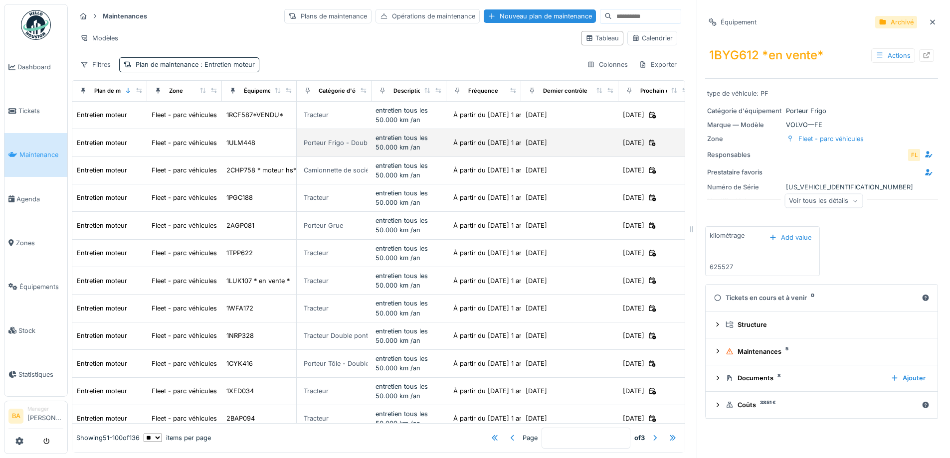
scroll to position [0, 0]
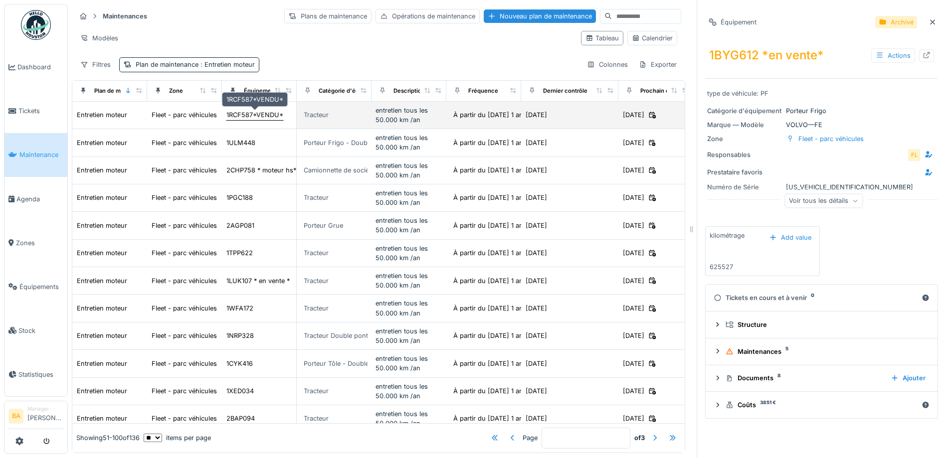
click at [261, 117] on div "1RCF587*VENDU*" at bounding box center [254, 114] width 57 height 9
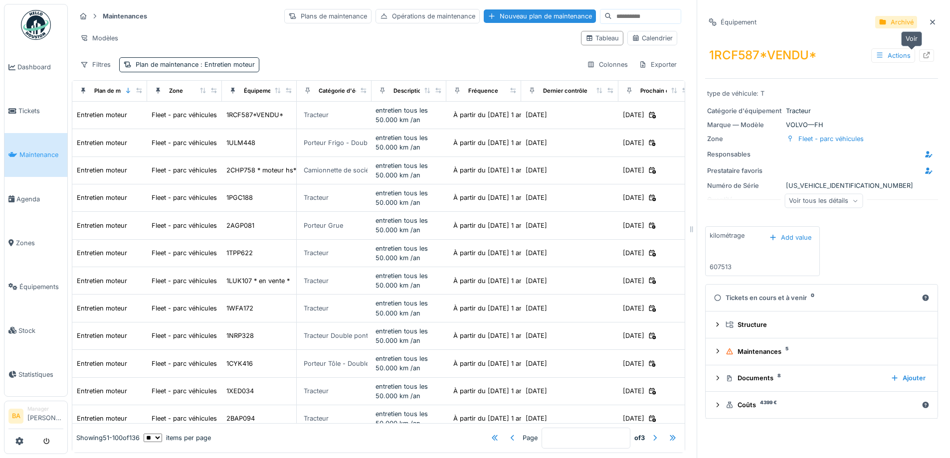
click at [922, 51] on div at bounding box center [926, 55] width 8 height 9
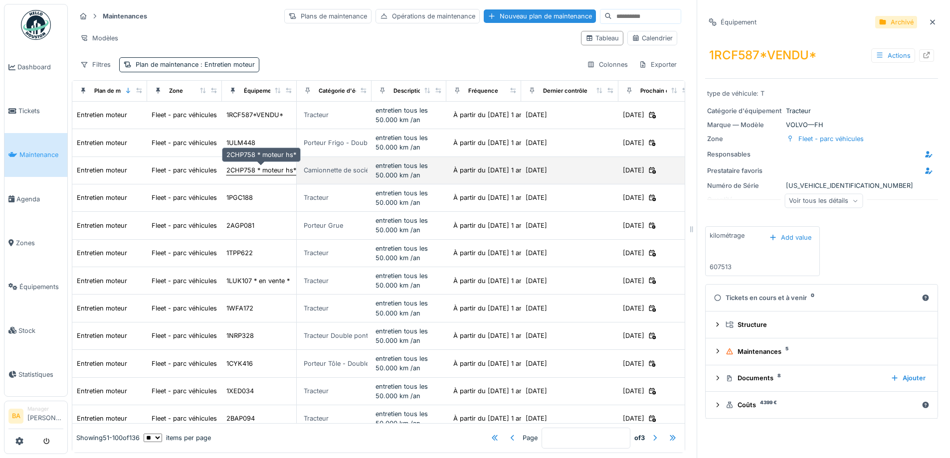
click at [274, 168] on div "2CHP758 * moteur hs*" at bounding box center [261, 170] width 70 height 9
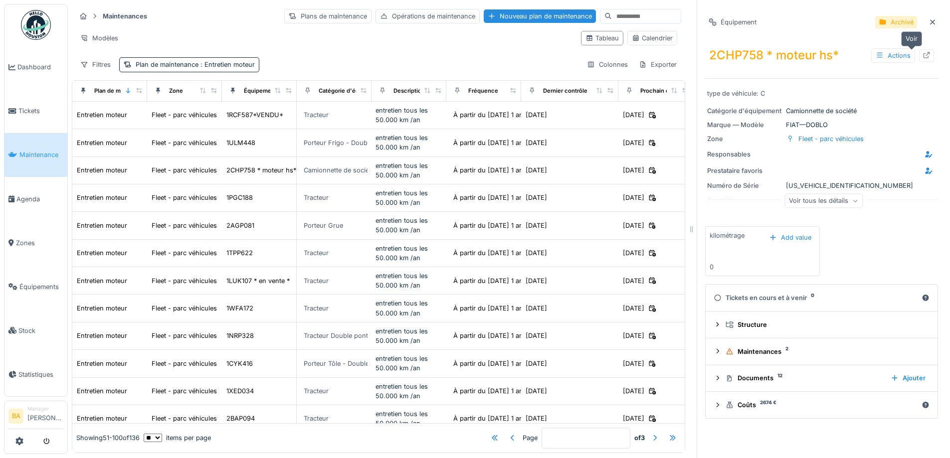
click at [923, 57] on icon at bounding box center [926, 55] width 6 height 6
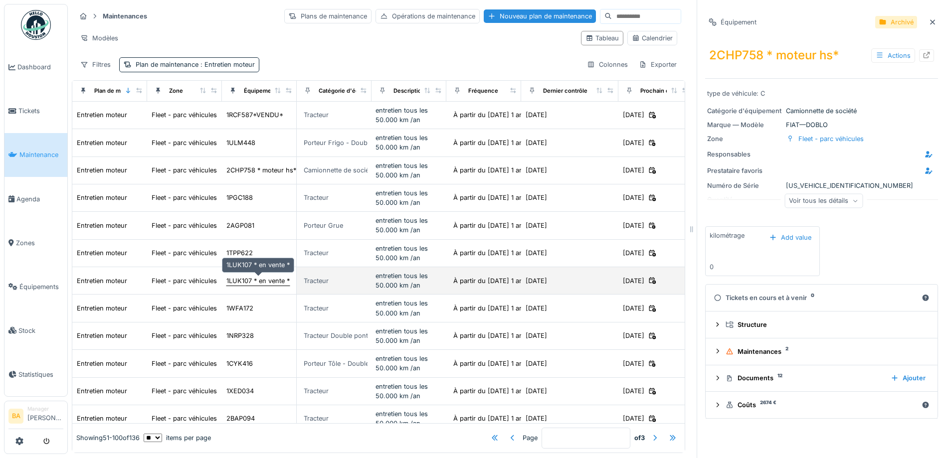
click at [239, 279] on div "1LUK107 * en vente *" at bounding box center [257, 280] width 63 height 9
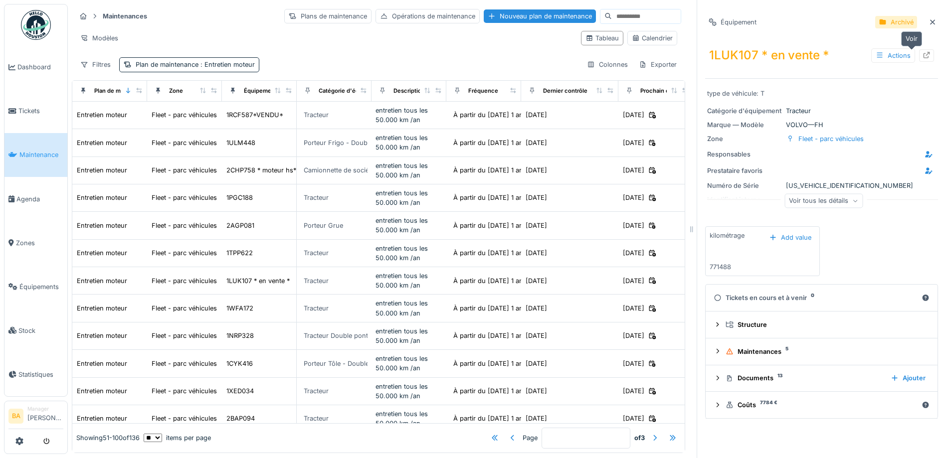
click at [922, 58] on icon at bounding box center [926, 55] width 8 height 6
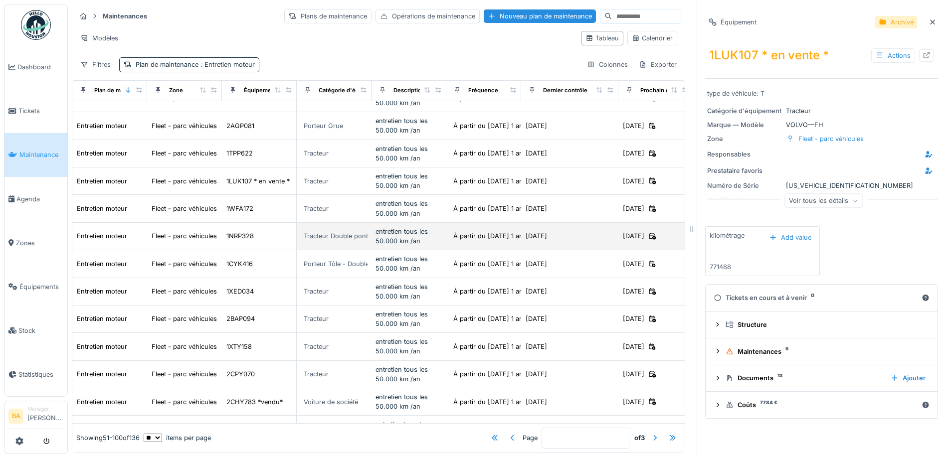
scroll to position [150, 0]
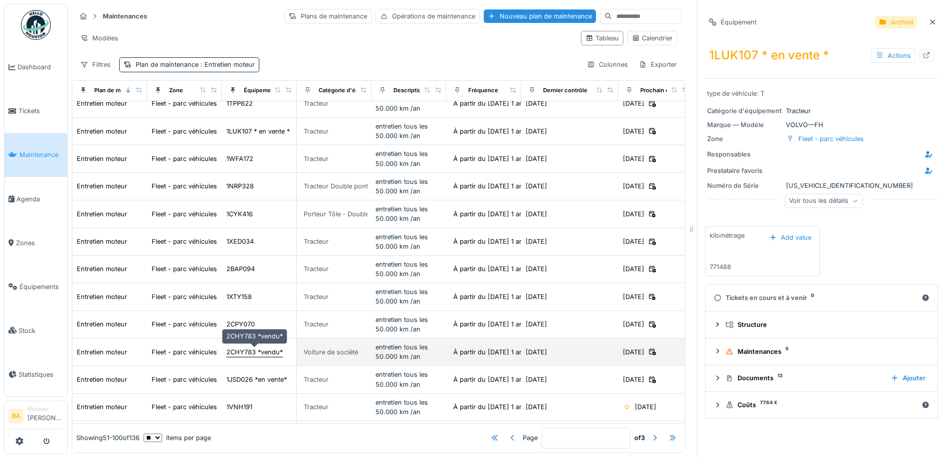
click at [248, 354] on div "2CHY783 *vendu*" at bounding box center [254, 351] width 56 height 9
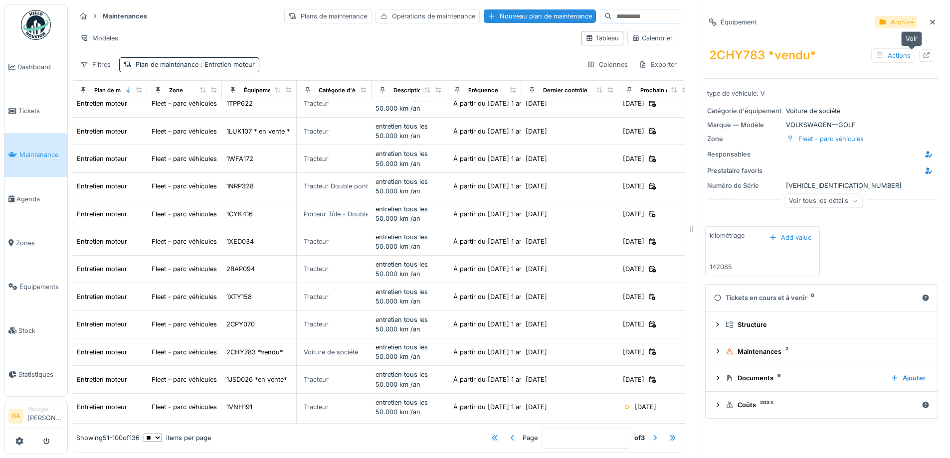
click at [922, 56] on icon at bounding box center [926, 55] width 8 height 6
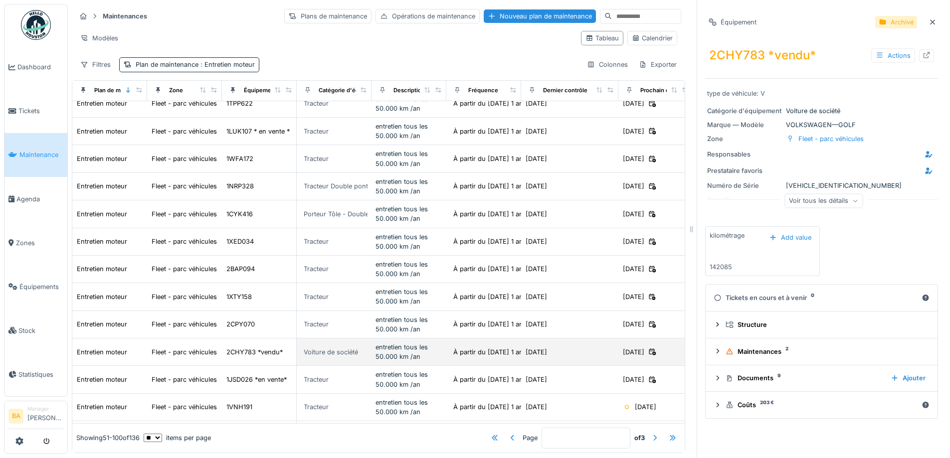
scroll to position [199, 0]
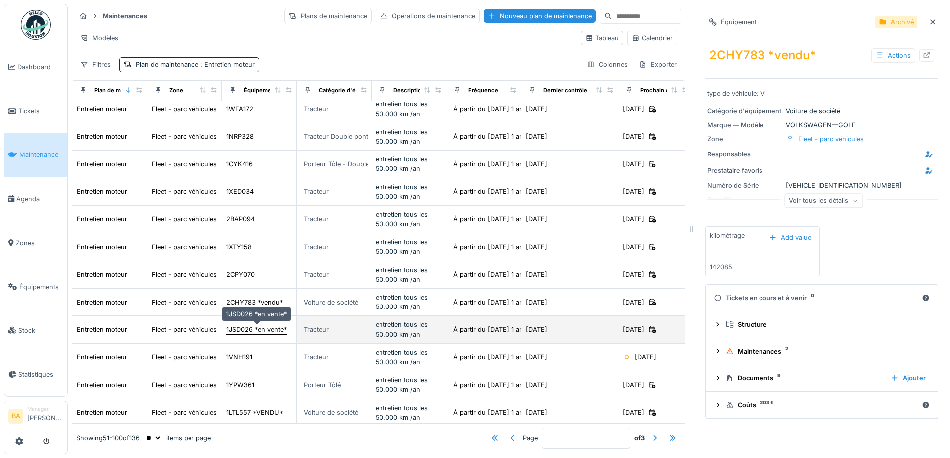
click at [235, 333] on div "1JSD026 *en vente*" at bounding box center [256, 329] width 60 height 9
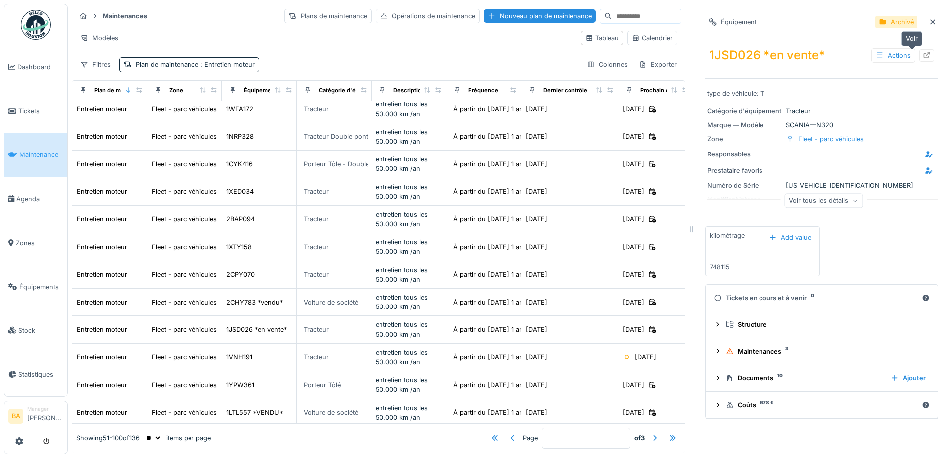
click at [922, 53] on icon at bounding box center [926, 55] width 8 height 6
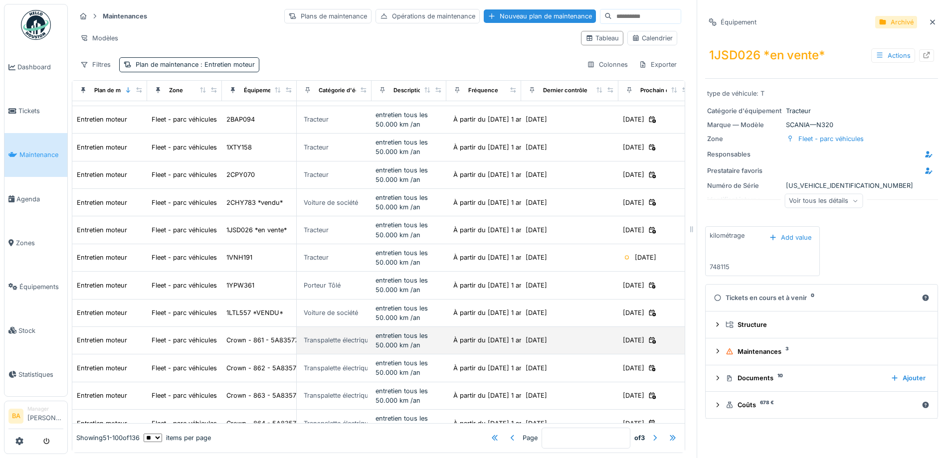
scroll to position [349, 0]
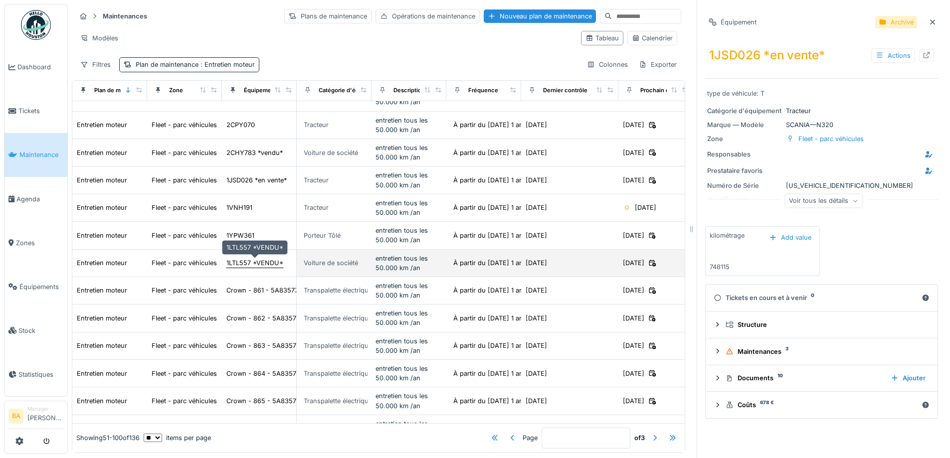
click at [249, 260] on div "1LTL557 *VENDU*" at bounding box center [254, 262] width 57 height 9
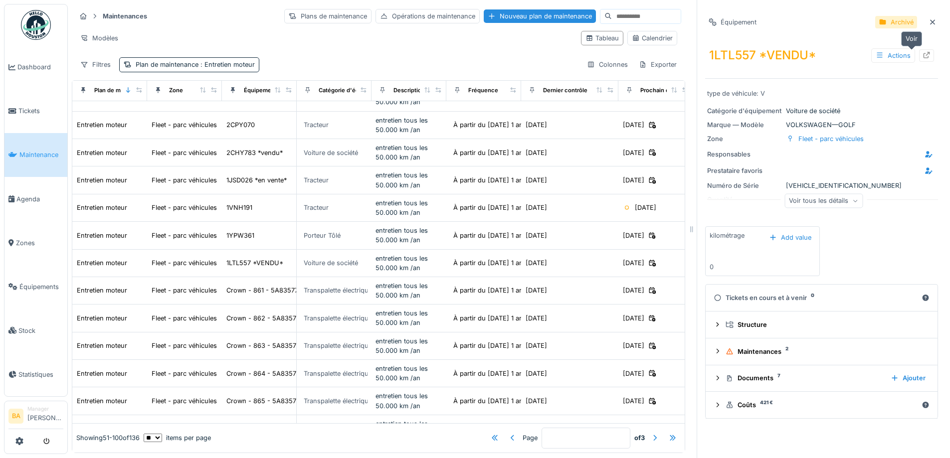
click at [923, 53] on icon at bounding box center [926, 55] width 6 height 6
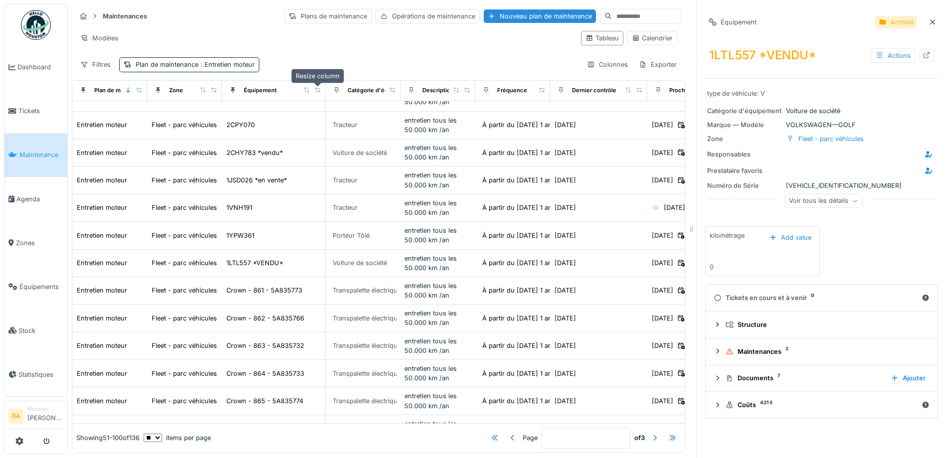
drag, startPoint x: 291, startPoint y: 89, endPoint x: 320, endPoint y: 90, distance: 28.9
click at [320, 90] on icon at bounding box center [317, 89] width 7 height 5
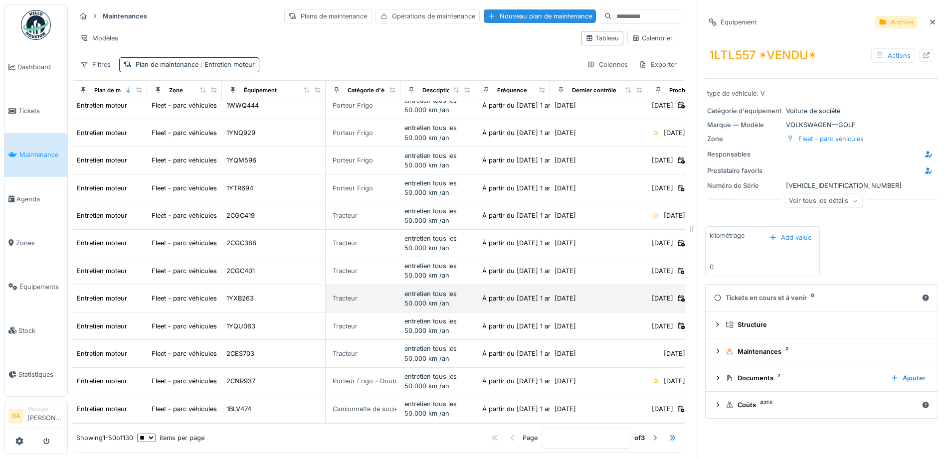
scroll to position [7, 0]
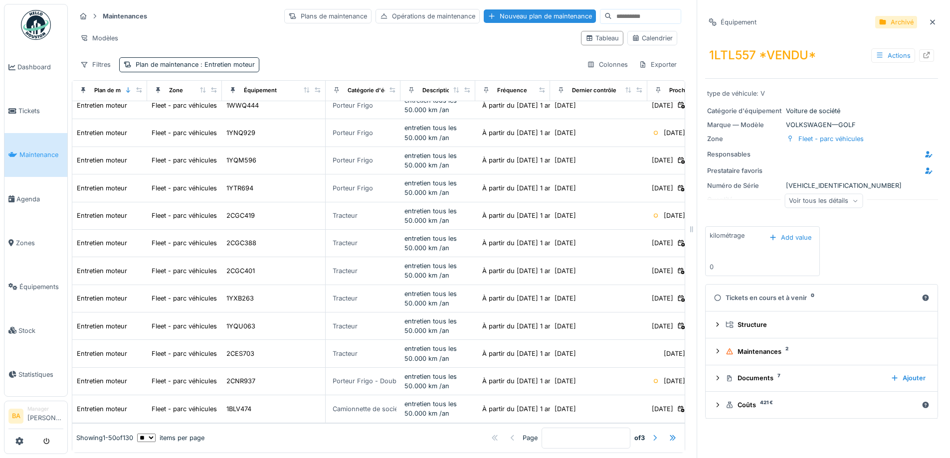
click at [651, 433] on div at bounding box center [655, 437] width 8 height 9
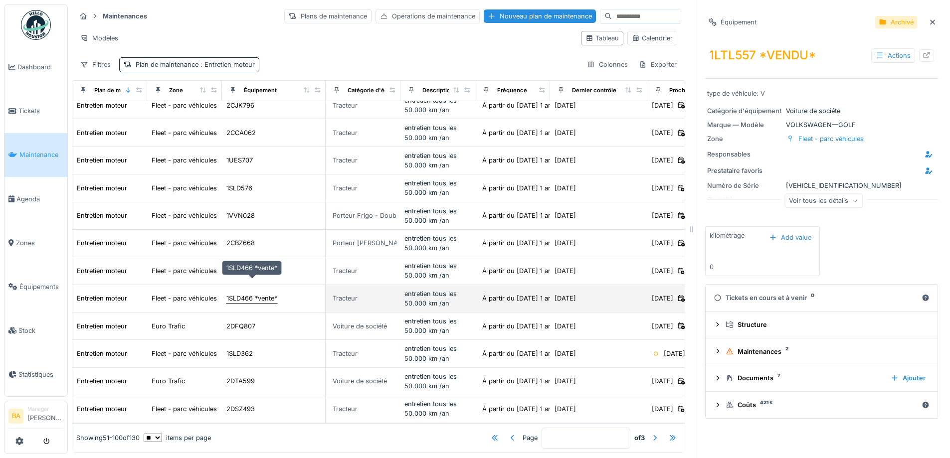
click at [248, 294] on div "1SLD466 *vente*" at bounding box center [251, 298] width 51 height 9
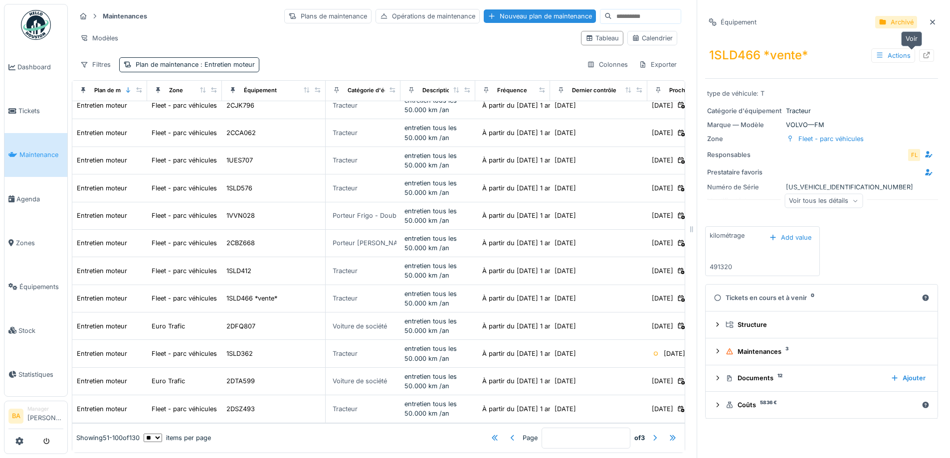
click at [919, 49] on div at bounding box center [926, 55] width 15 height 12
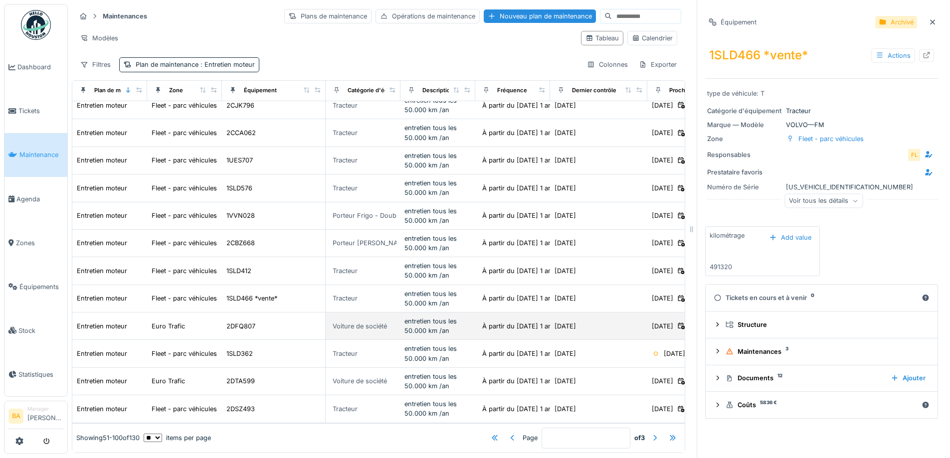
scroll to position [1024, 0]
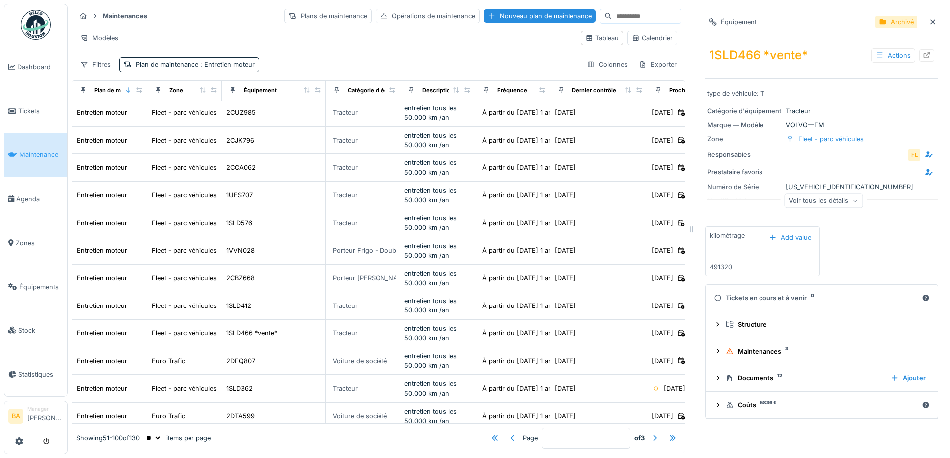
click at [651, 433] on div at bounding box center [655, 437] width 8 height 9
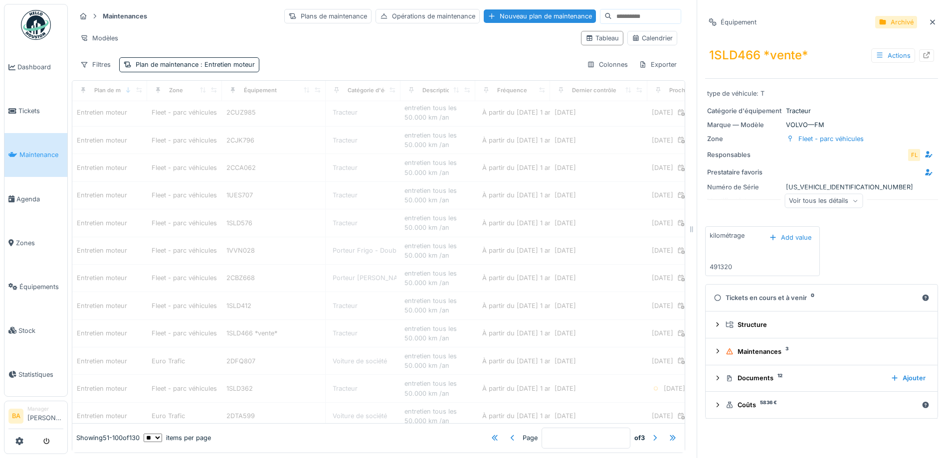
type input "*"
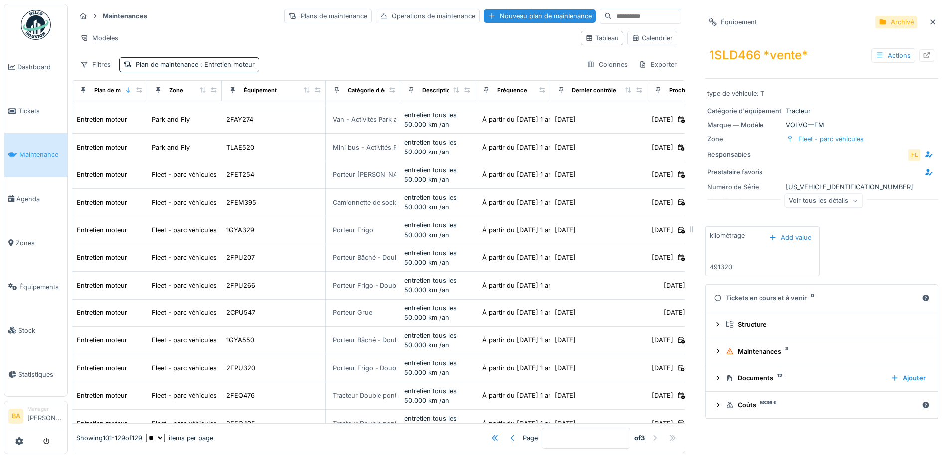
scroll to position [494, 0]
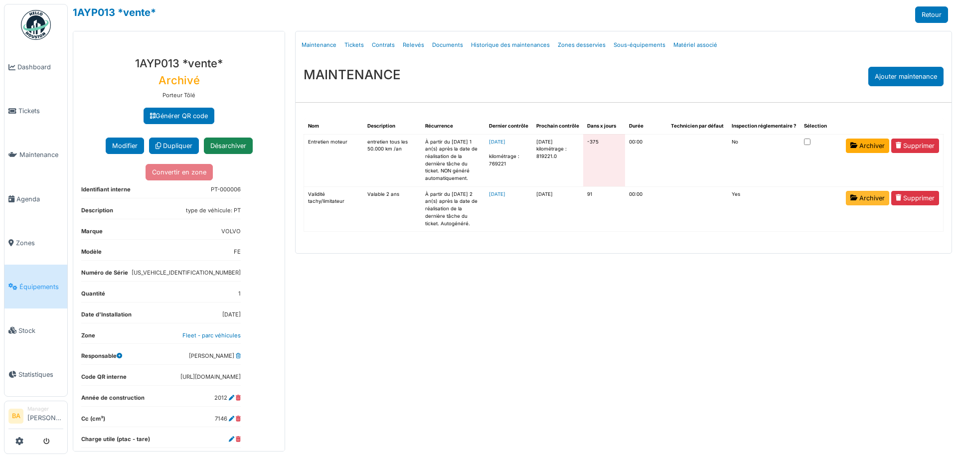
click at [866, 198] on link "Archiver" at bounding box center [867, 198] width 43 height 14
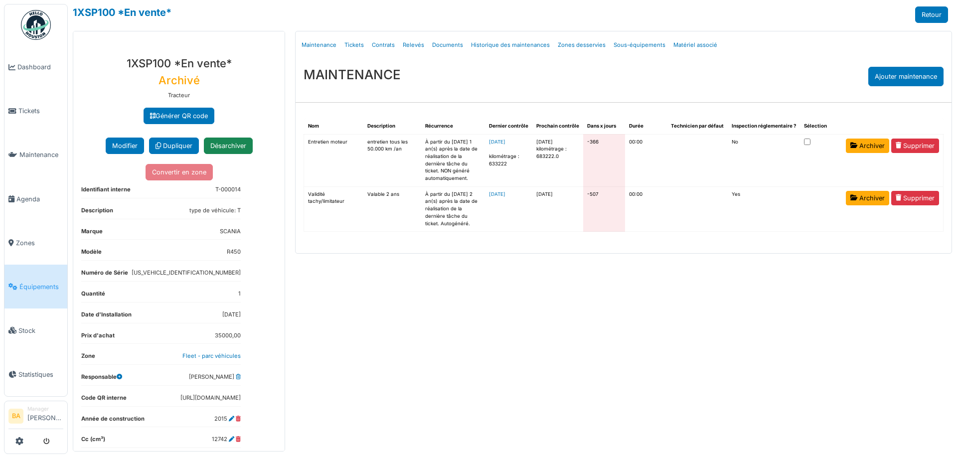
click at [852, 150] on link "Archiver" at bounding box center [867, 146] width 43 height 14
click at [861, 201] on link "Archiver" at bounding box center [867, 198] width 43 height 14
click at [858, 199] on icon at bounding box center [854, 198] width 7 height 6
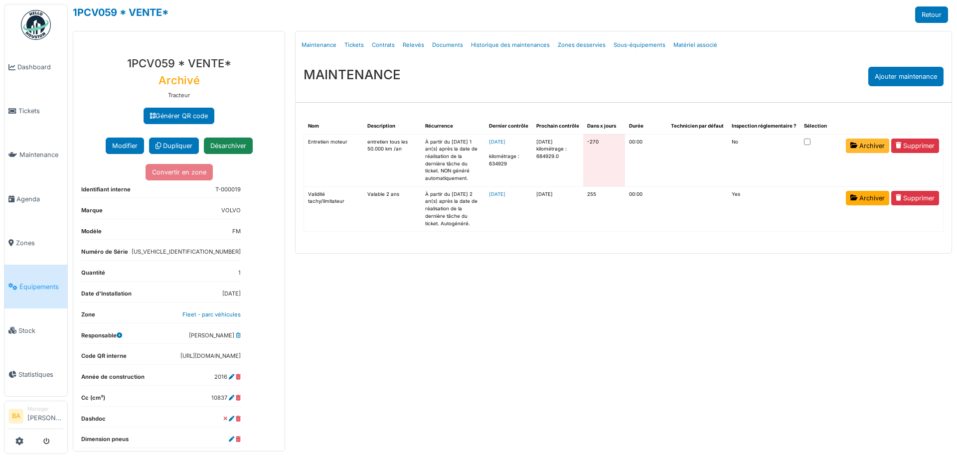
click at [849, 147] on link "Archiver" at bounding box center [867, 146] width 43 height 14
click at [854, 200] on icon at bounding box center [854, 198] width 7 height 6
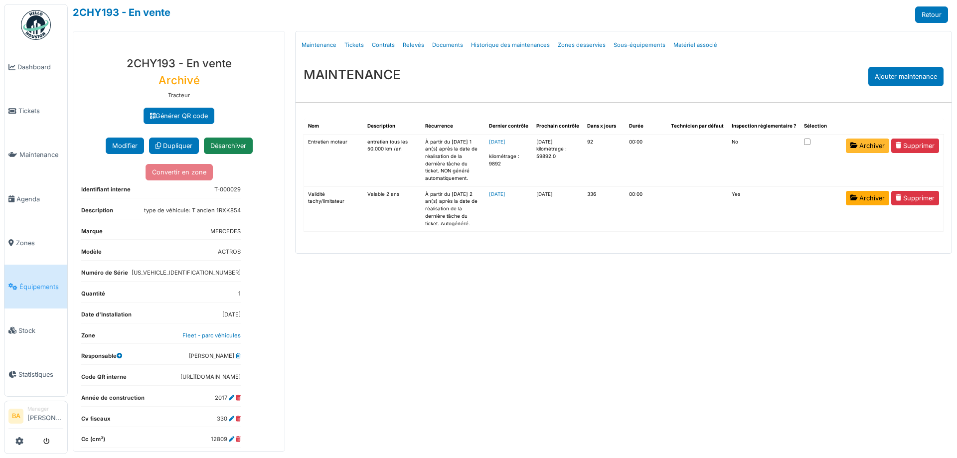
click at [861, 145] on link "Archiver" at bounding box center [867, 146] width 43 height 14
click at [865, 193] on link "Archiver" at bounding box center [867, 198] width 43 height 14
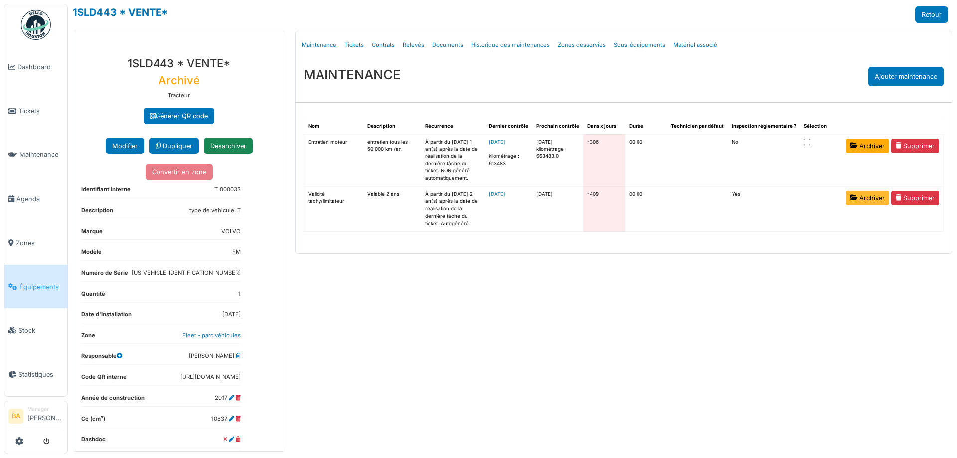
click at [859, 198] on link "Archiver" at bounding box center [867, 198] width 43 height 14
click at [861, 147] on link "Archiver" at bounding box center [867, 146] width 43 height 14
click at [876, 197] on link "Archiver" at bounding box center [867, 198] width 43 height 14
click at [881, 146] on link "Archiver" at bounding box center [867, 146] width 43 height 14
click at [870, 197] on link "Archiver" at bounding box center [867, 198] width 43 height 14
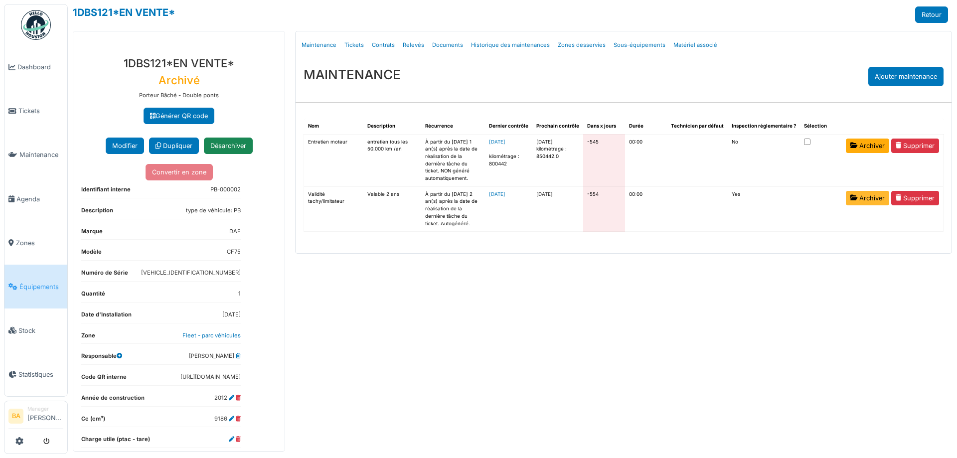
click at [856, 195] on icon at bounding box center [854, 198] width 7 height 6
click at [870, 201] on link "Archiver" at bounding box center [867, 198] width 43 height 14
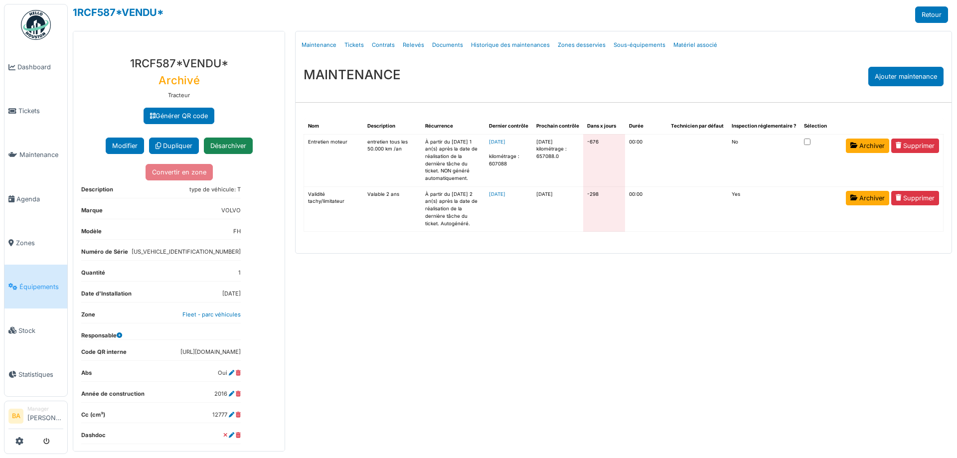
click at [861, 146] on link "Archiver" at bounding box center [867, 146] width 43 height 14
click at [859, 198] on link "Archiver" at bounding box center [867, 198] width 43 height 14
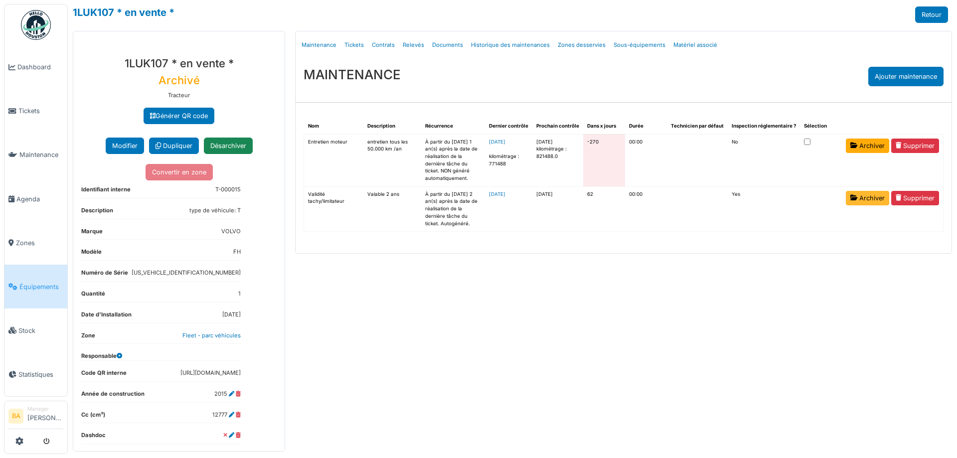
click at [858, 200] on link "Archiver" at bounding box center [867, 198] width 43 height 14
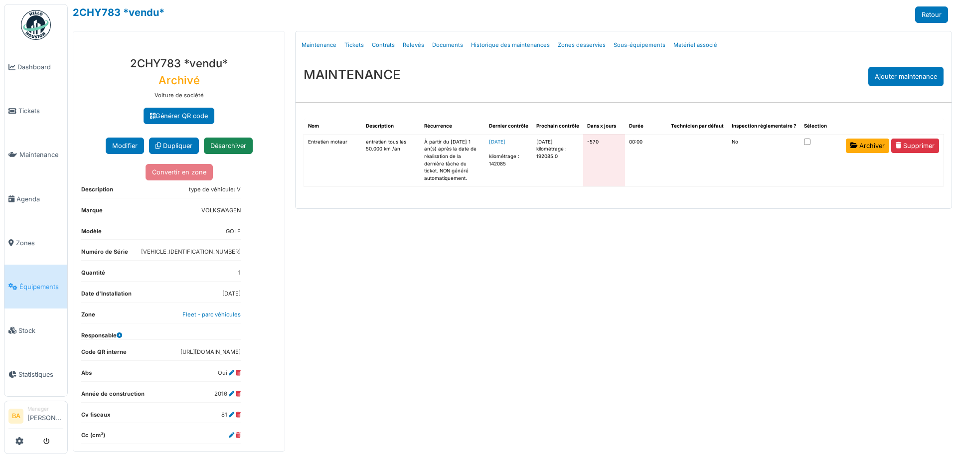
click at [868, 144] on link "Archiver" at bounding box center [867, 146] width 43 height 14
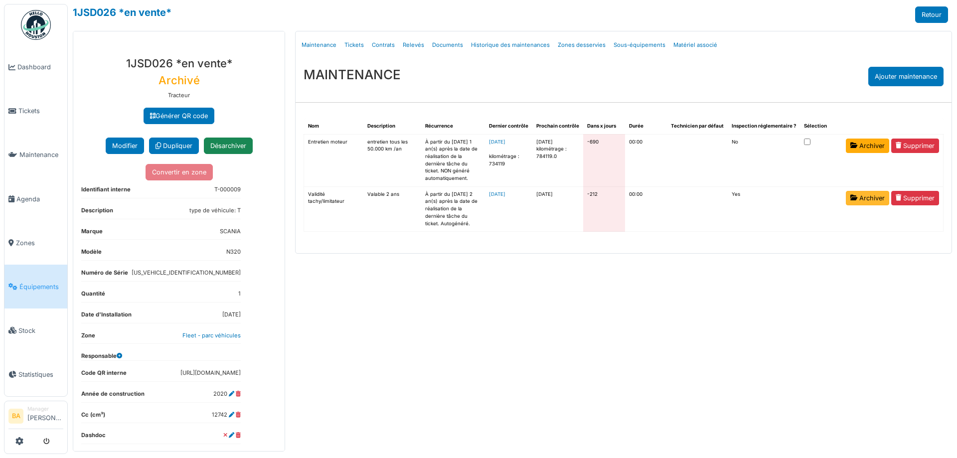
click at [865, 197] on link "Archiver" at bounding box center [867, 198] width 43 height 14
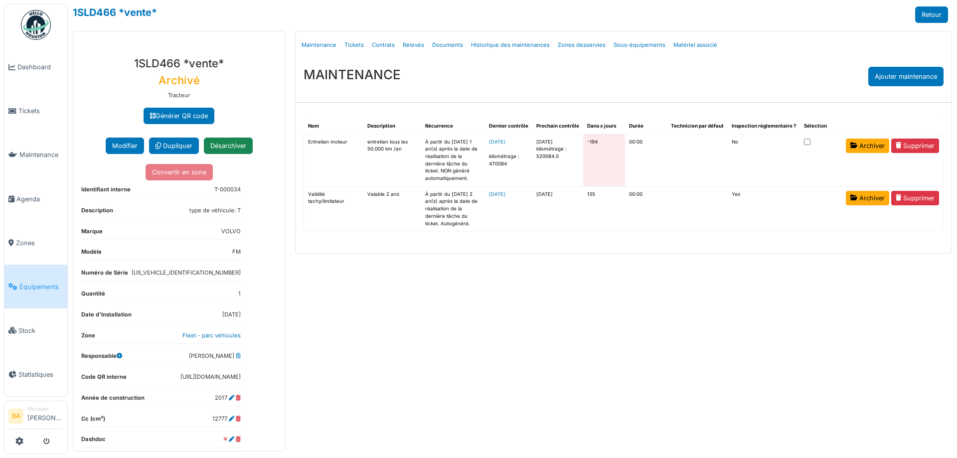
click at [859, 144] on link "Archiver" at bounding box center [867, 146] width 43 height 14
click at [865, 200] on link "Archiver" at bounding box center [867, 198] width 43 height 14
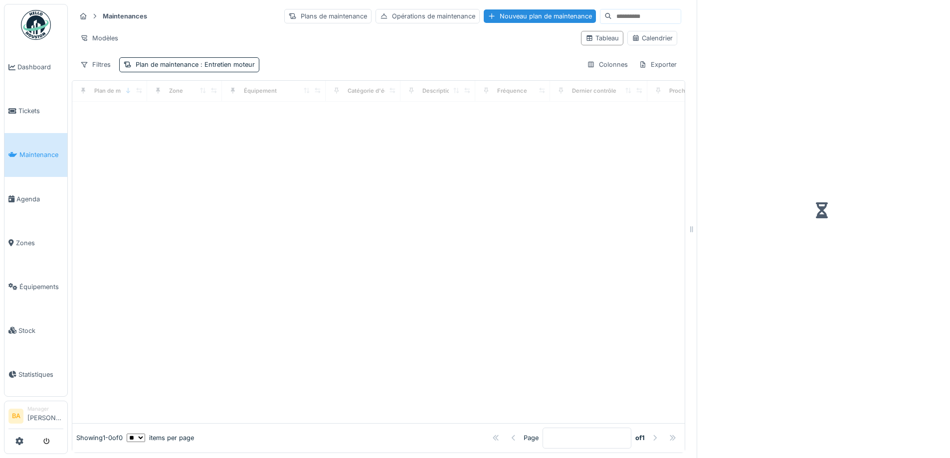
scroll to position [7, 0]
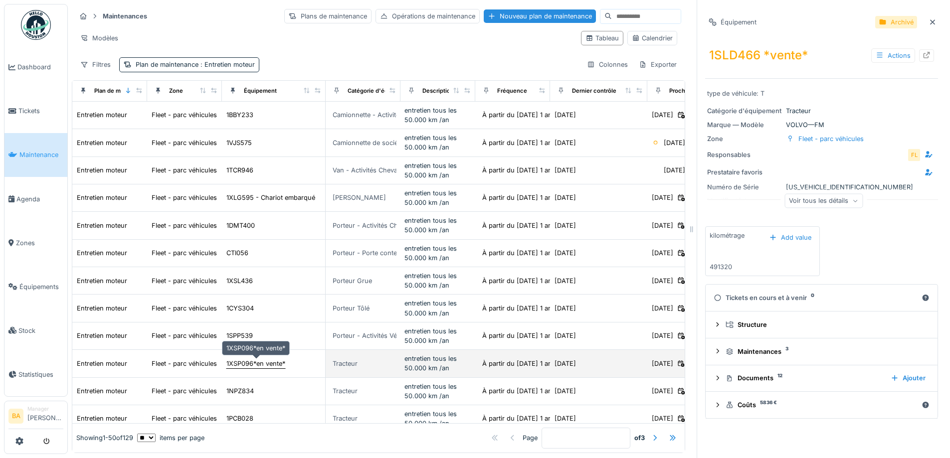
click at [252, 359] on div "1XSP096*en vente*" at bounding box center [255, 363] width 59 height 9
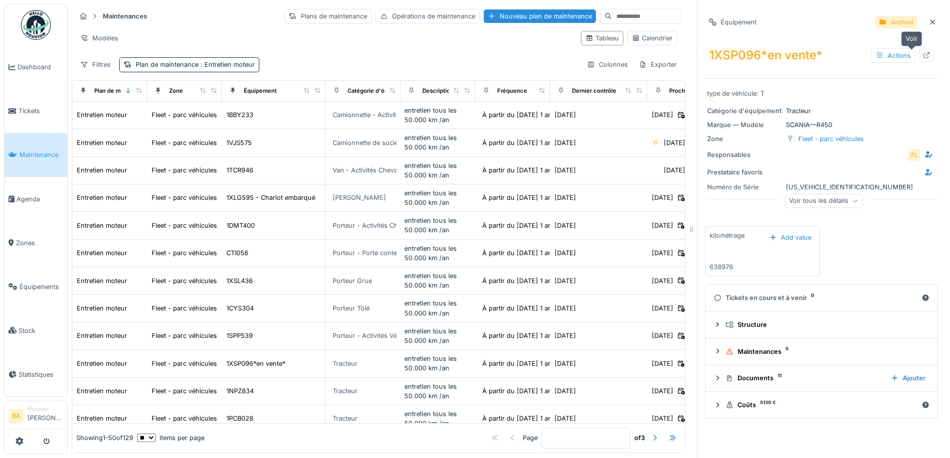
click at [922, 52] on icon at bounding box center [926, 55] width 8 height 6
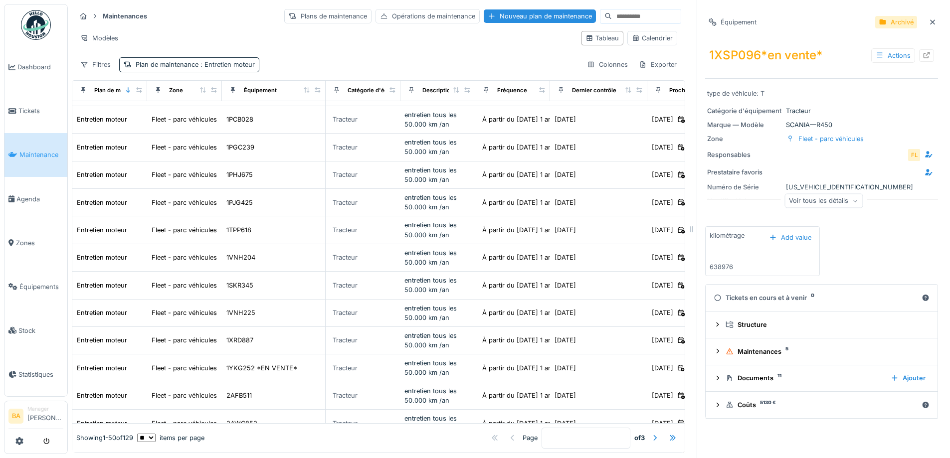
scroll to position [399, 0]
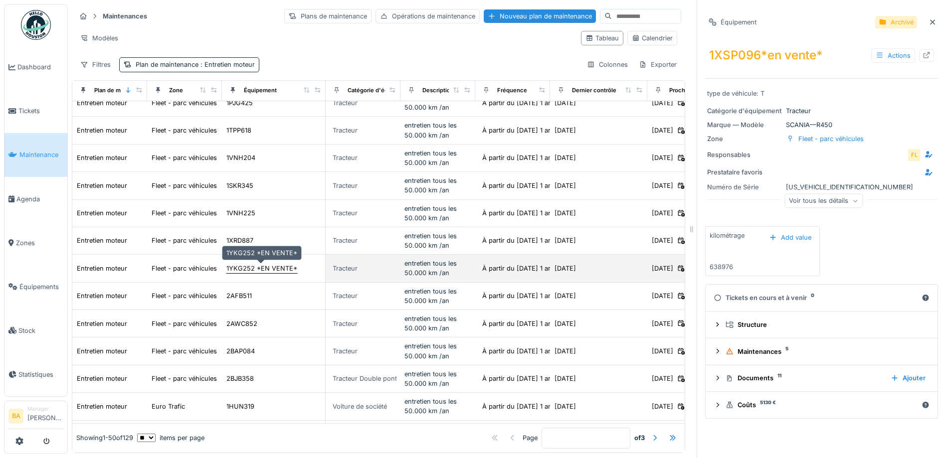
click at [240, 264] on div "1YKG252 *EN VENTE*" at bounding box center [261, 268] width 71 height 9
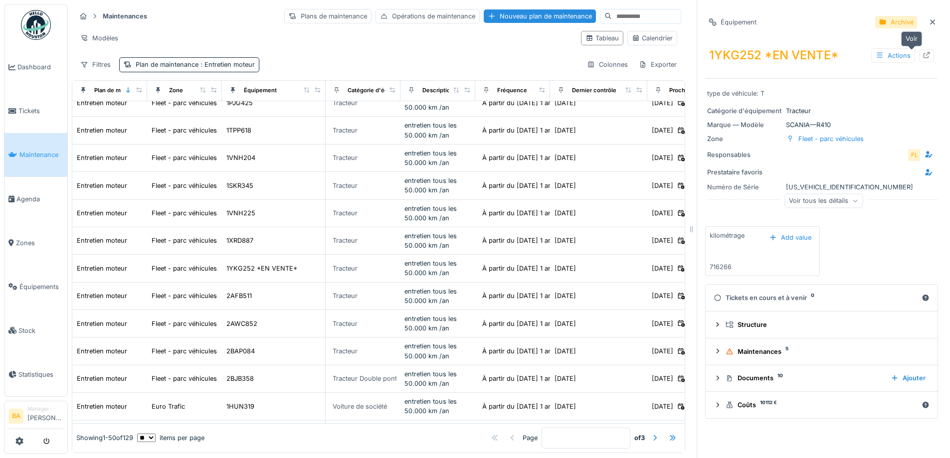
click at [923, 52] on icon at bounding box center [926, 55] width 6 height 6
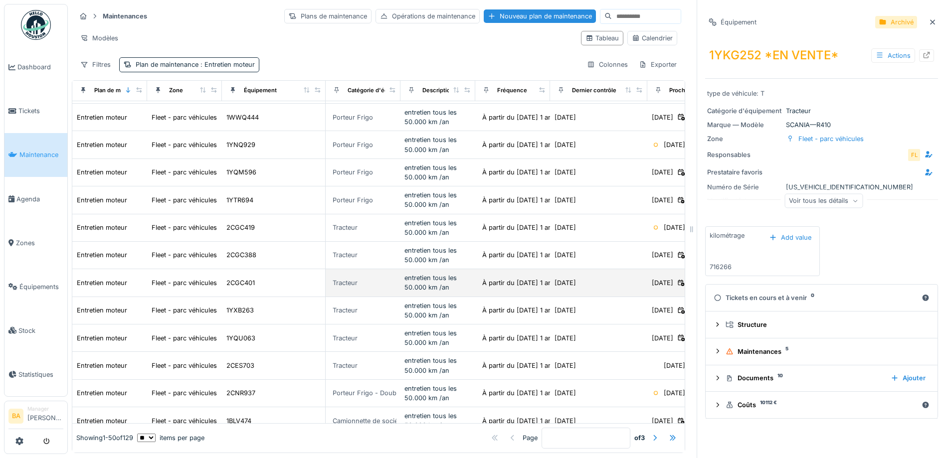
scroll to position [1074, 0]
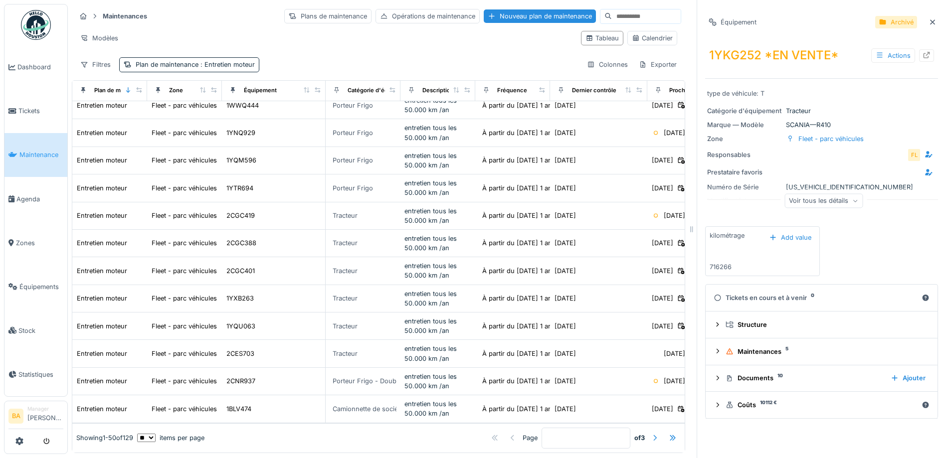
click at [651, 433] on div at bounding box center [655, 437] width 8 height 9
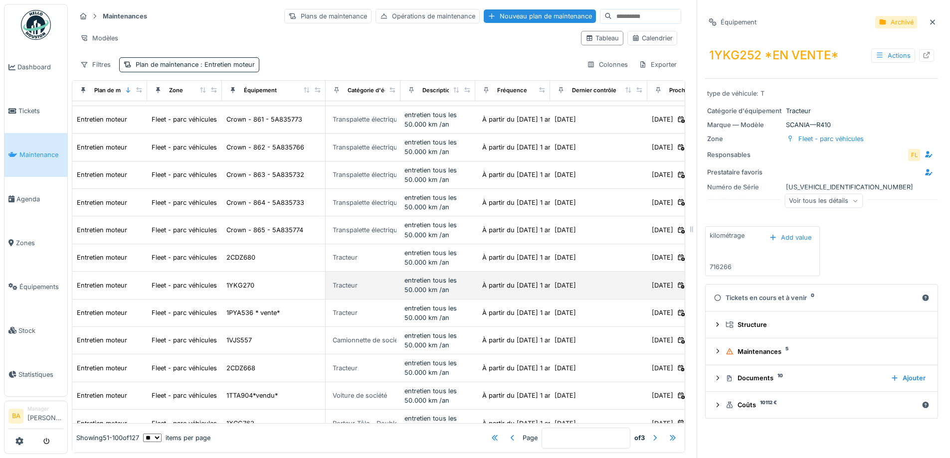
scroll to position [349, 0]
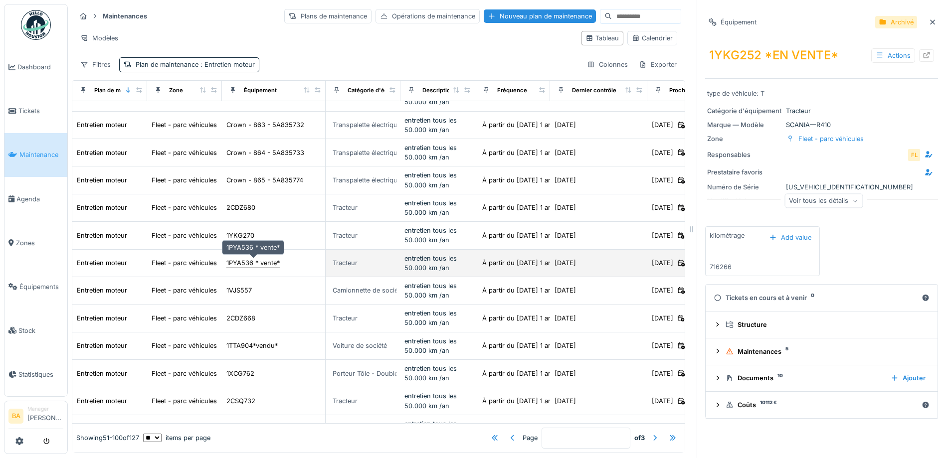
click at [238, 258] on div "1PYA536 * vente*" at bounding box center [252, 262] width 53 height 9
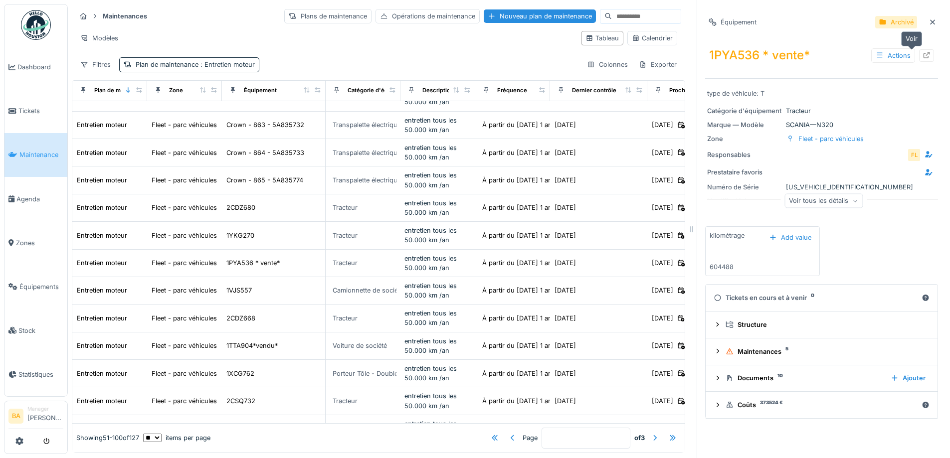
click at [923, 52] on icon at bounding box center [926, 55] width 6 height 6
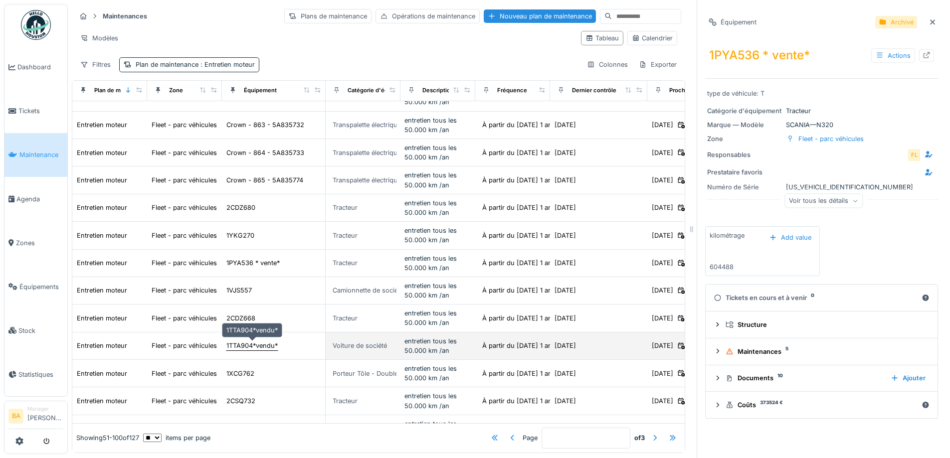
click at [253, 341] on div "1TTA904*vendu*" at bounding box center [251, 345] width 51 height 9
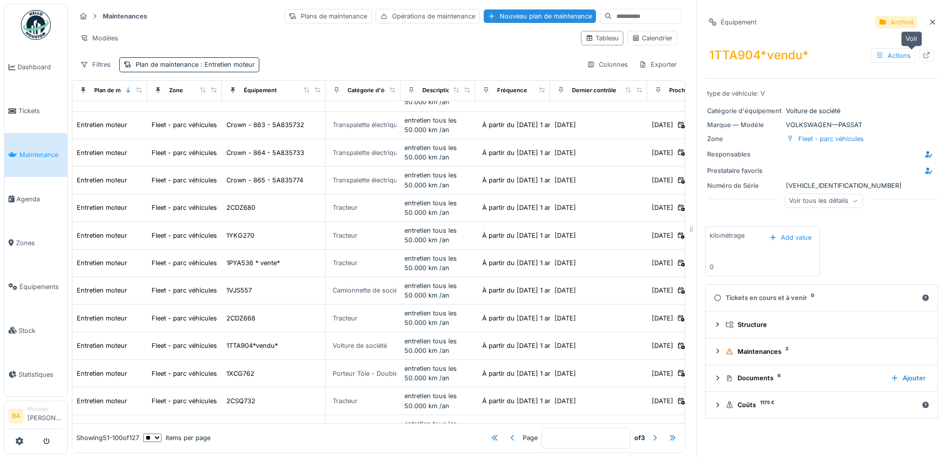
click at [922, 52] on icon at bounding box center [926, 55] width 8 height 6
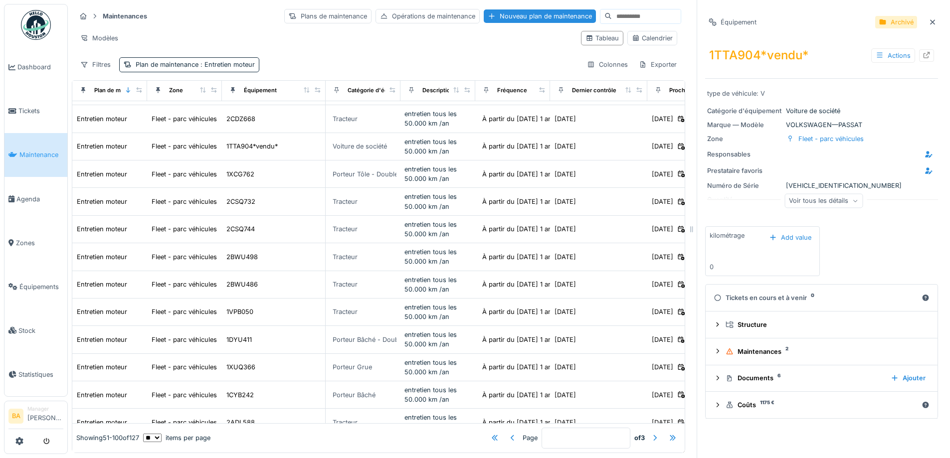
scroll to position [748, 0]
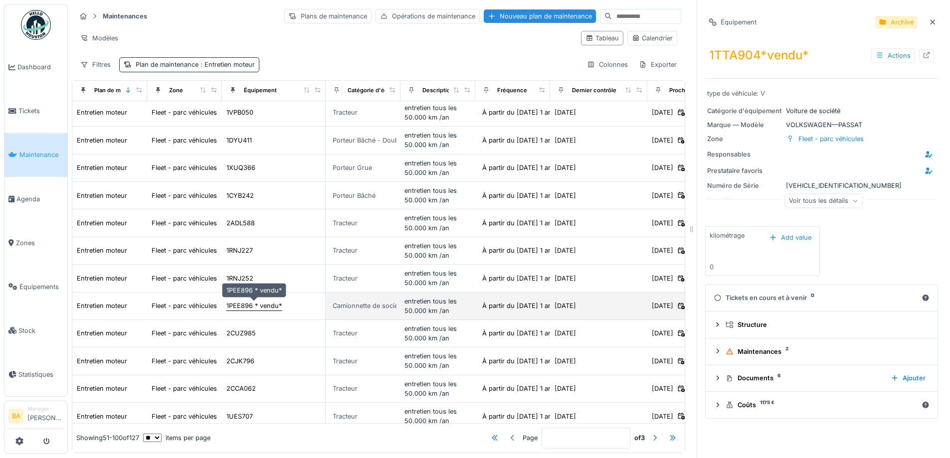
click at [230, 301] on div "1PEE896 * vendu*" at bounding box center [253, 305] width 55 height 9
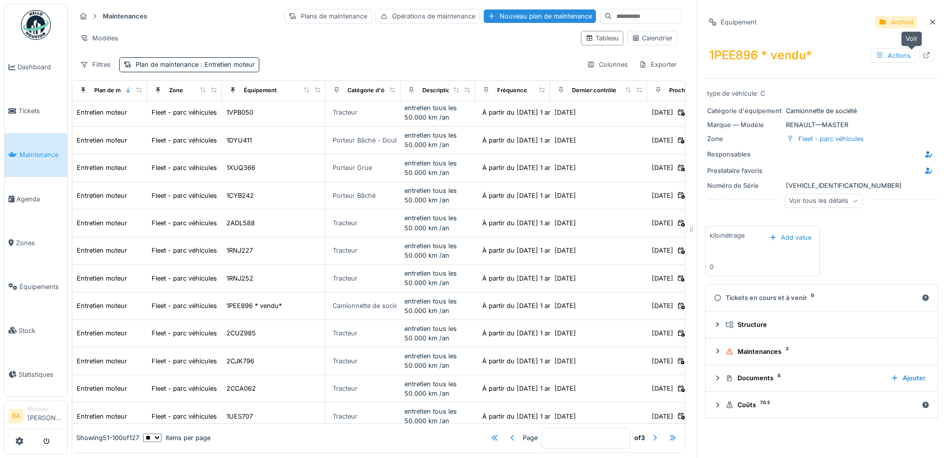
click at [922, 52] on icon at bounding box center [926, 55] width 8 height 6
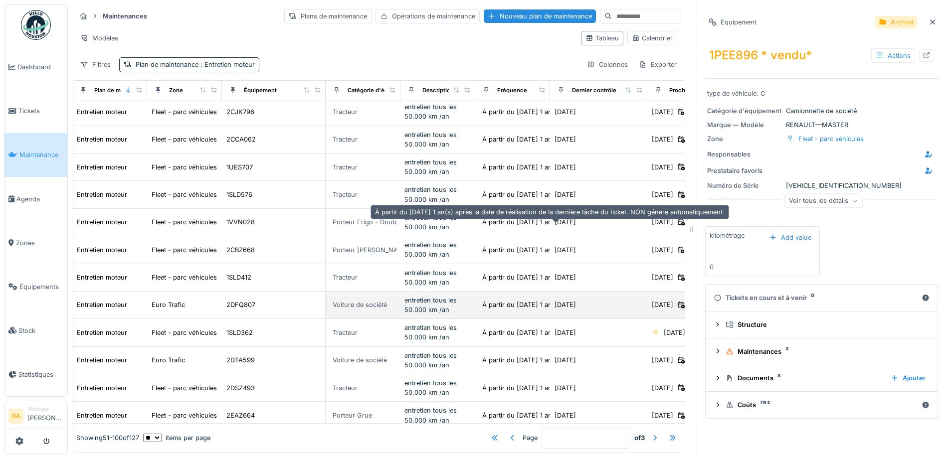
scroll to position [1074, 0]
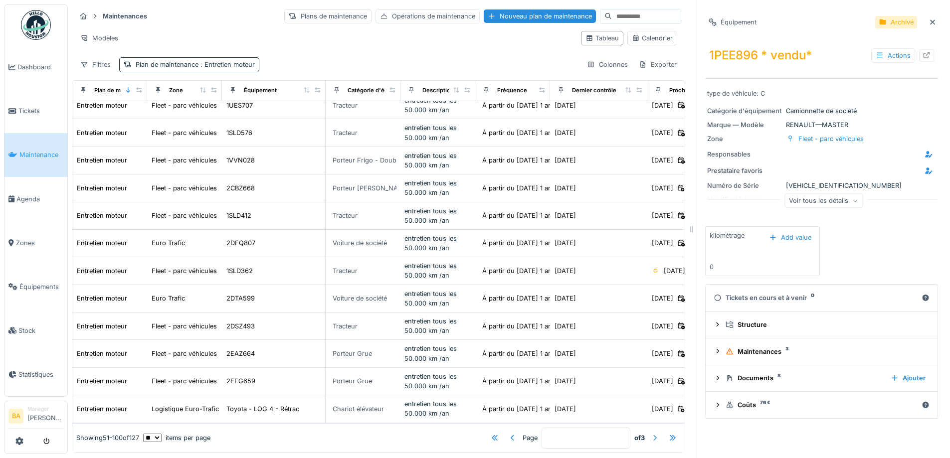
click at [651, 433] on div at bounding box center [655, 437] width 8 height 9
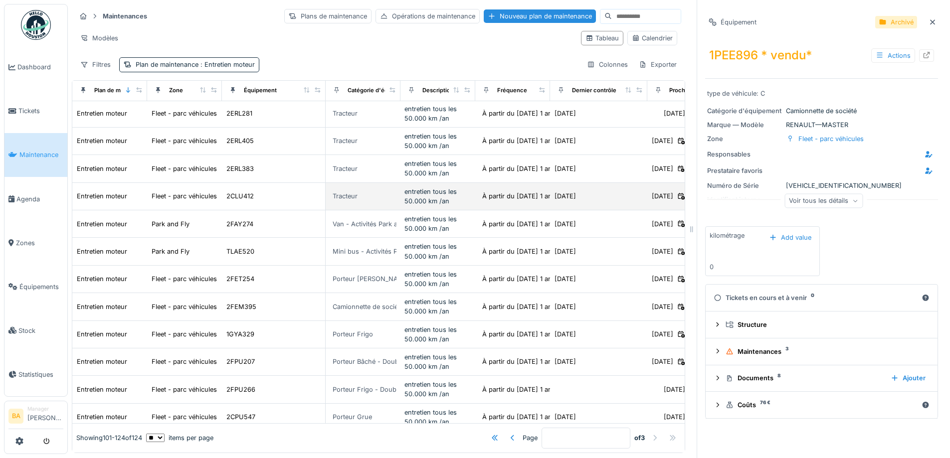
scroll to position [0, 0]
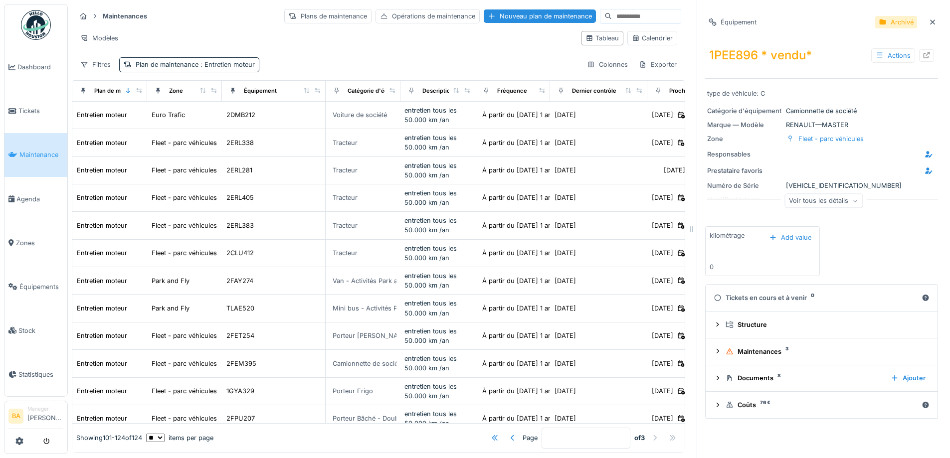
click at [491, 433] on div at bounding box center [495, 437] width 8 height 9
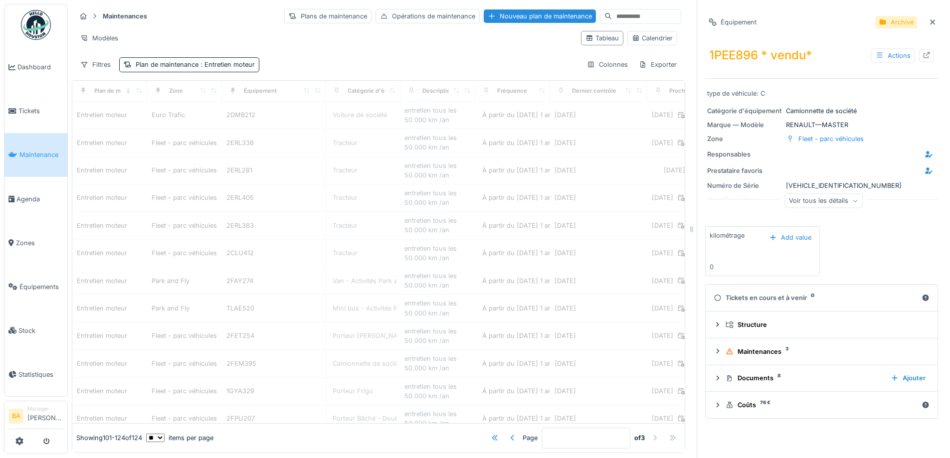
type input "*"
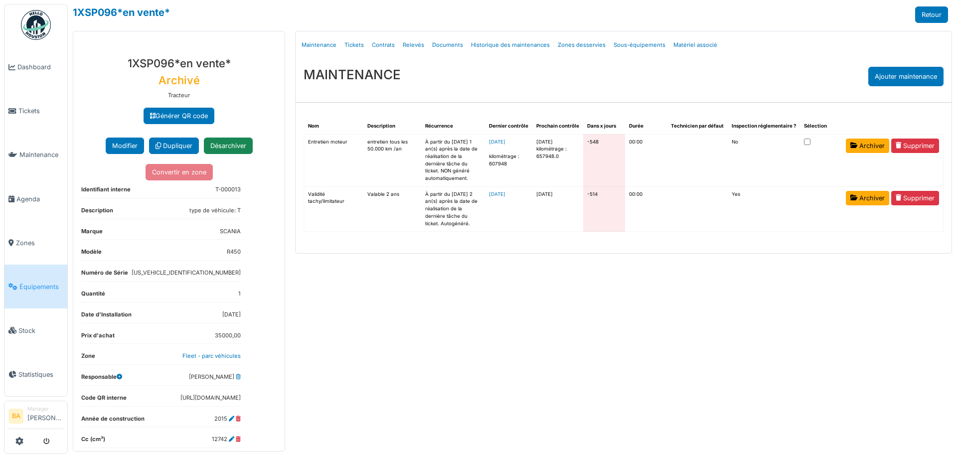
click at [864, 142] on link "Archiver" at bounding box center [867, 146] width 43 height 14
drag, startPoint x: 867, startPoint y: 201, endPoint x: 511, endPoint y: 35, distance: 393.0
click at [866, 201] on link "Archiver" at bounding box center [867, 198] width 43 height 14
click at [866, 141] on link "Archiver" at bounding box center [867, 146] width 43 height 14
click at [869, 195] on link "Archiver" at bounding box center [867, 198] width 43 height 14
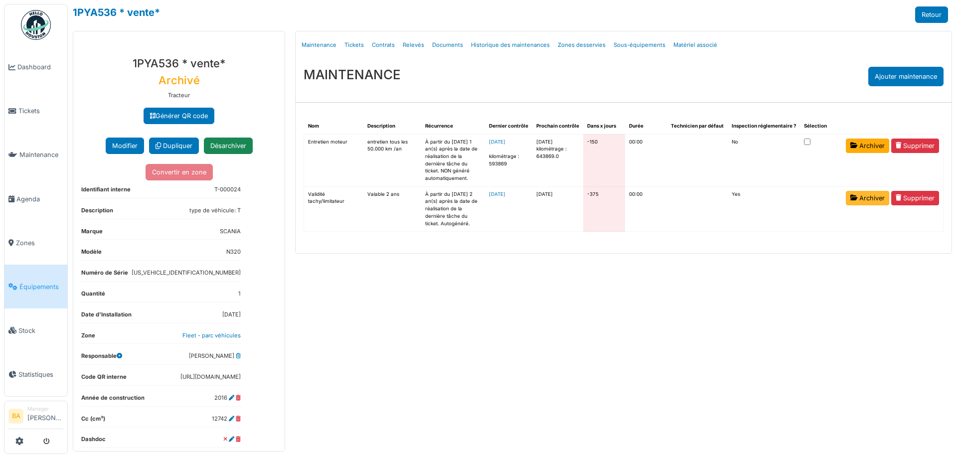
click at [866, 198] on link "Archiver" at bounding box center [867, 198] width 43 height 14
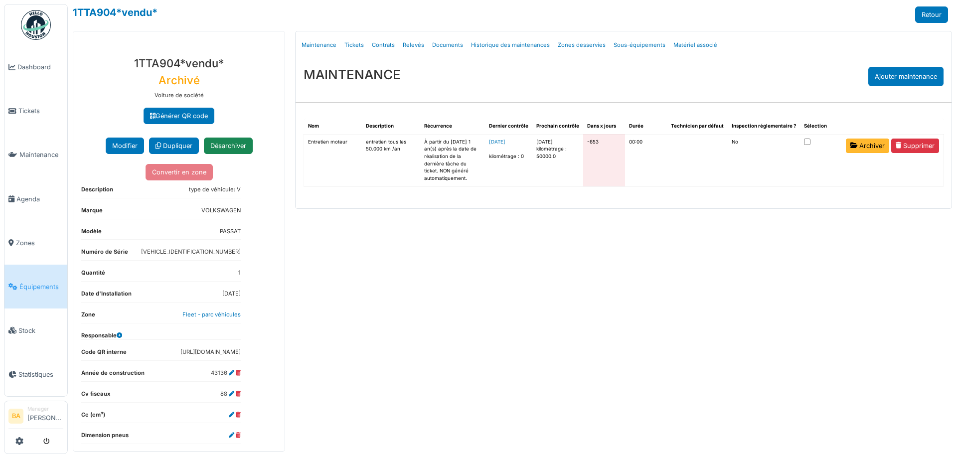
click at [860, 148] on link "Archiver" at bounding box center [867, 146] width 43 height 14
click at [870, 143] on link "Archiver" at bounding box center [867, 146] width 43 height 14
click at [44, 282] on span "Équipements" at bounding box center [41, 286] width 44 height 9
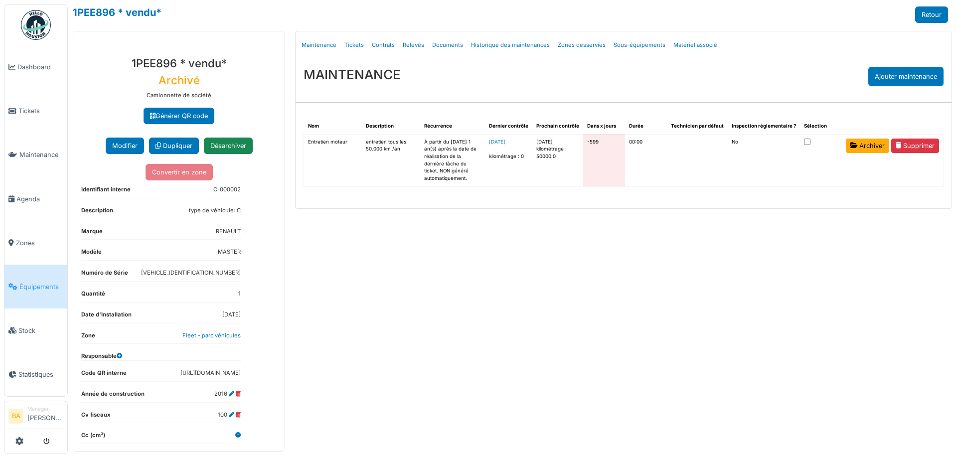
click at [862, 144] on link "Archiver" at bounding box center [867, 146] width 43 height 14
click at [34, 283] on span "Équipements" at bounding box center [41, 286] width 44 height 9
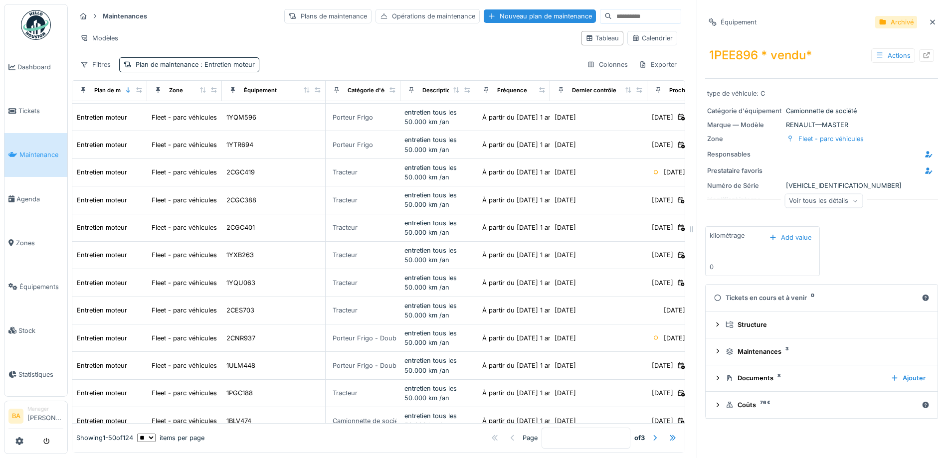
scroll to position [1074, 0]
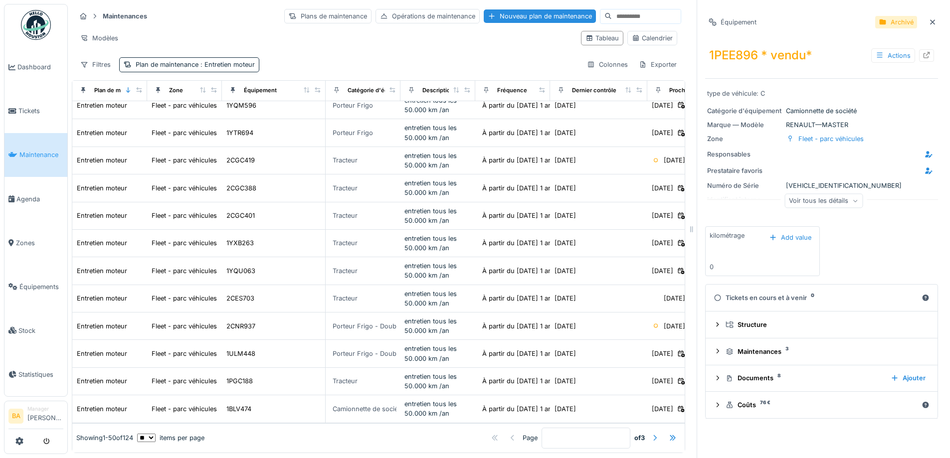
click at [651, 433] on div at bounding box center [655, 437] width 8 height 9
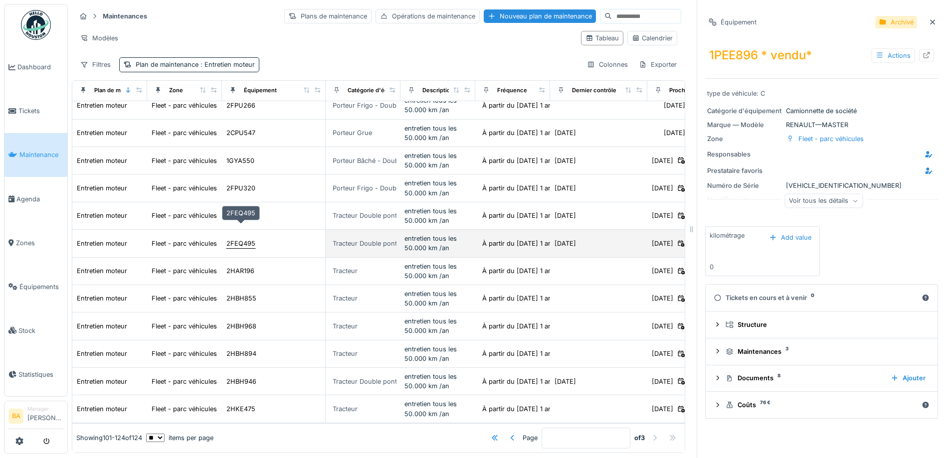
scroll to position [7, 0]
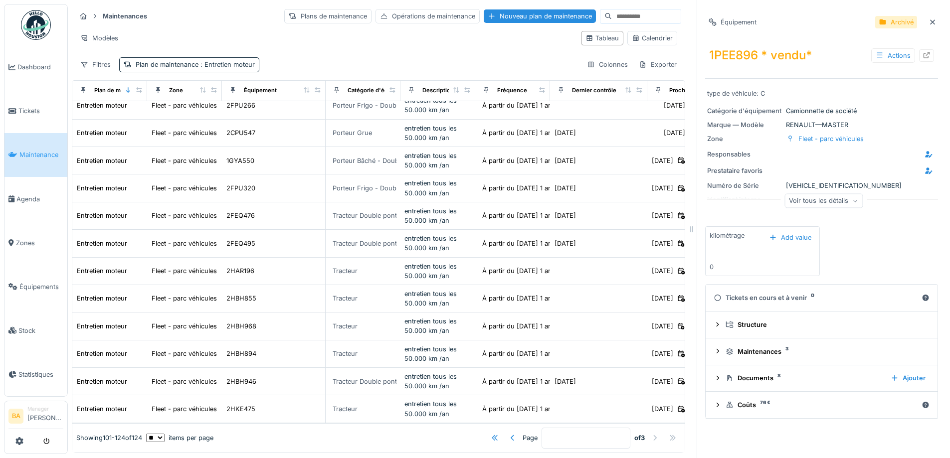
click at [487, 431] on div at bounding box center [495, 437] width 16 height 13
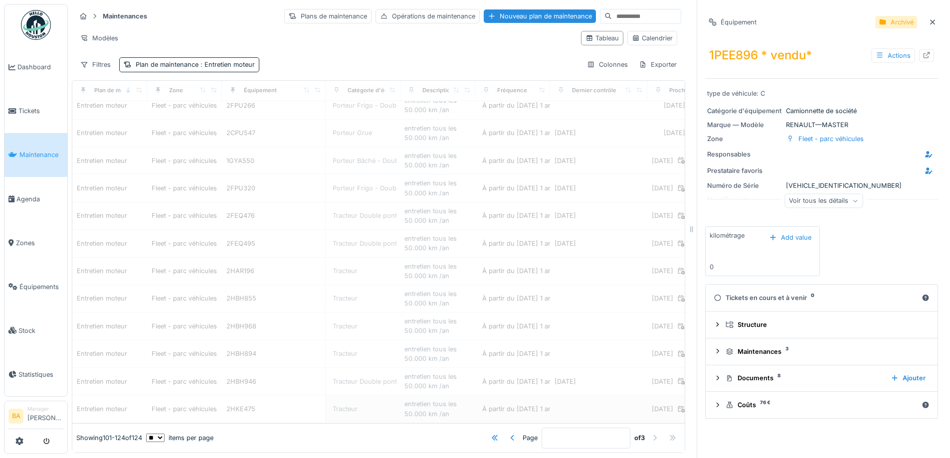
type input "*"
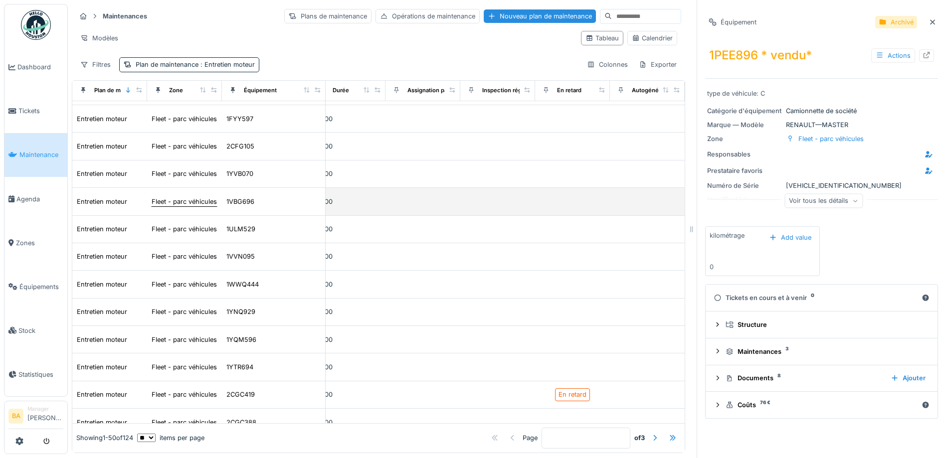
scroll to position [575, 434]
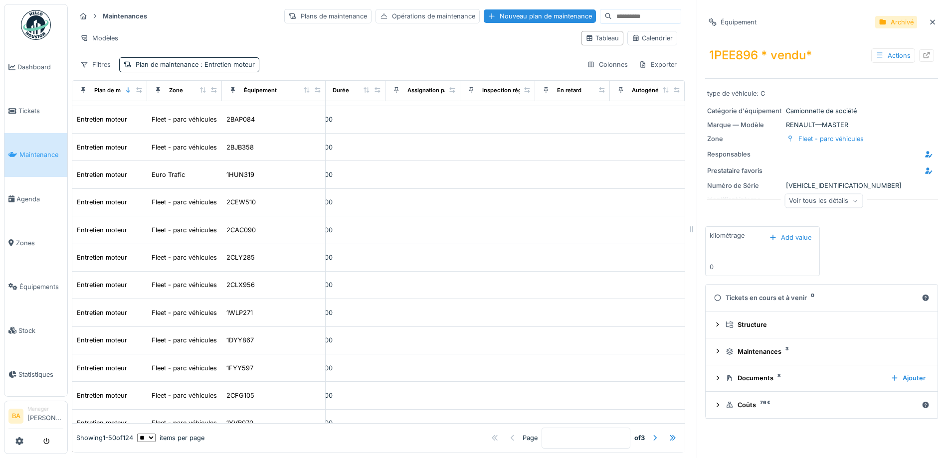
click at [612, 16] on input at bounding box center [646, 16] width 69 height 14
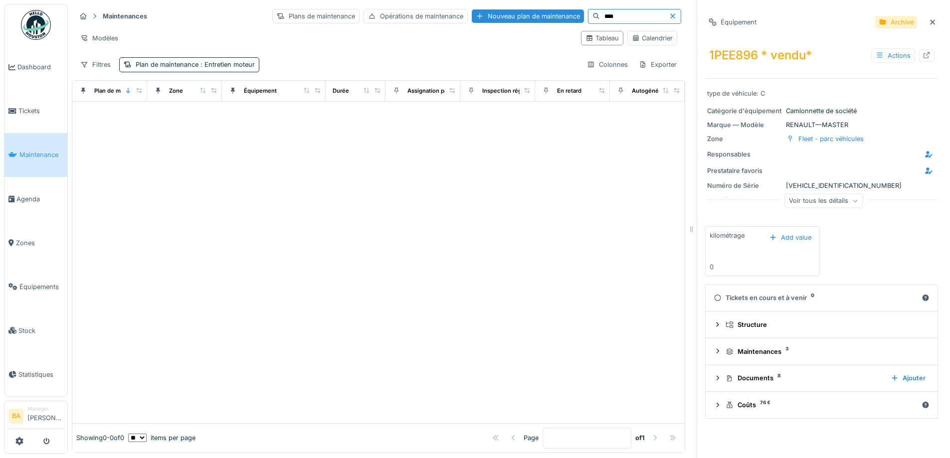
scroll to position [7, 0]
click at [600, 9] on input "****" at bounding box center [634, 16] width 69 height 14
type input "*"
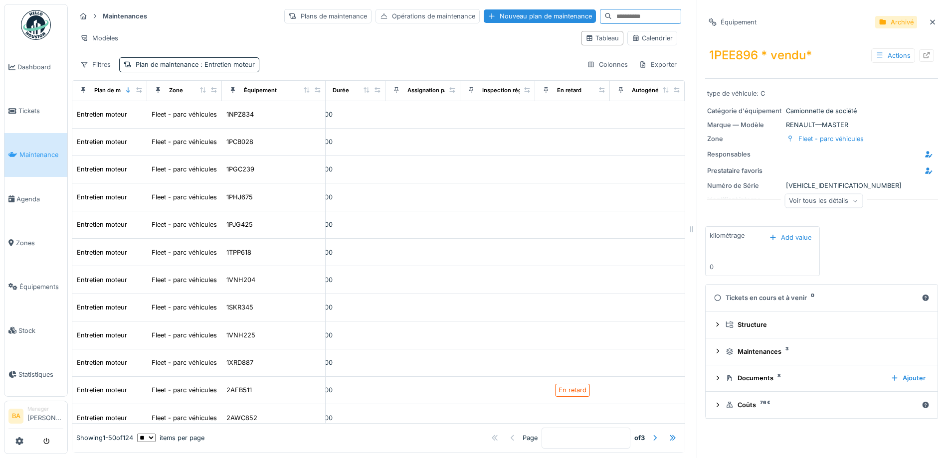
scroll to position [299, 434]
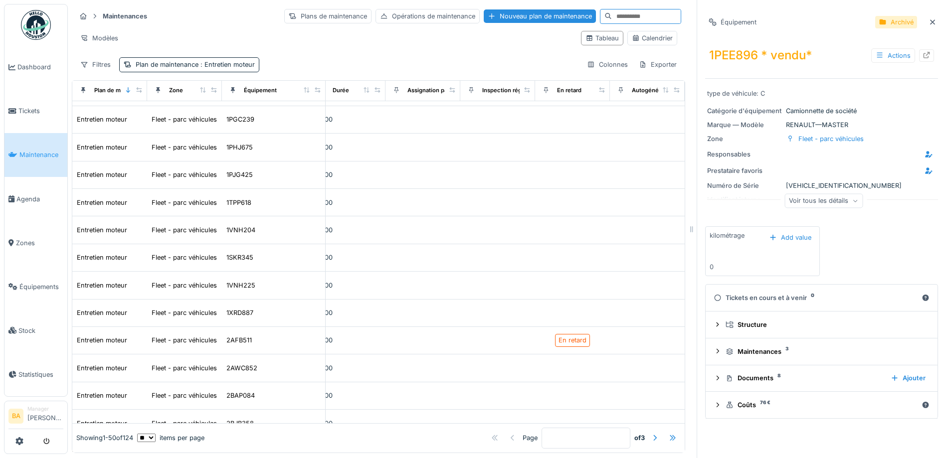
click at [669, 433] on div at bounding box center [673, 437] width 8 height 9
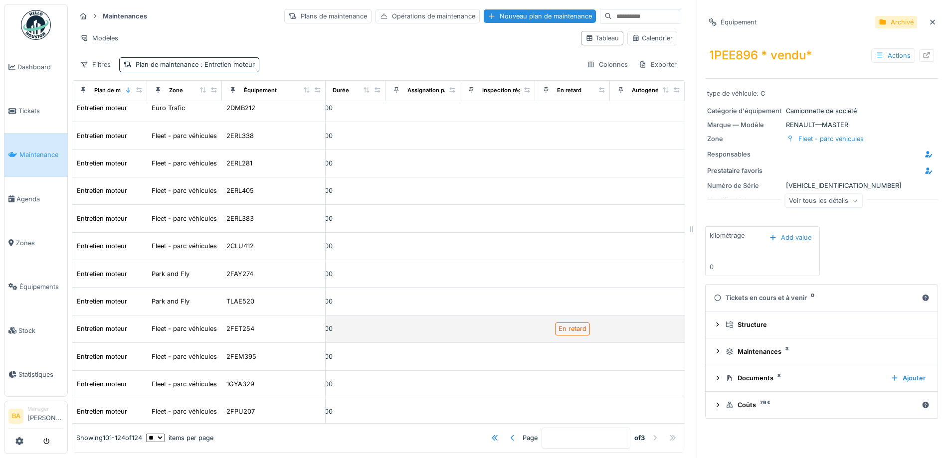
scroll to position [0, 434]
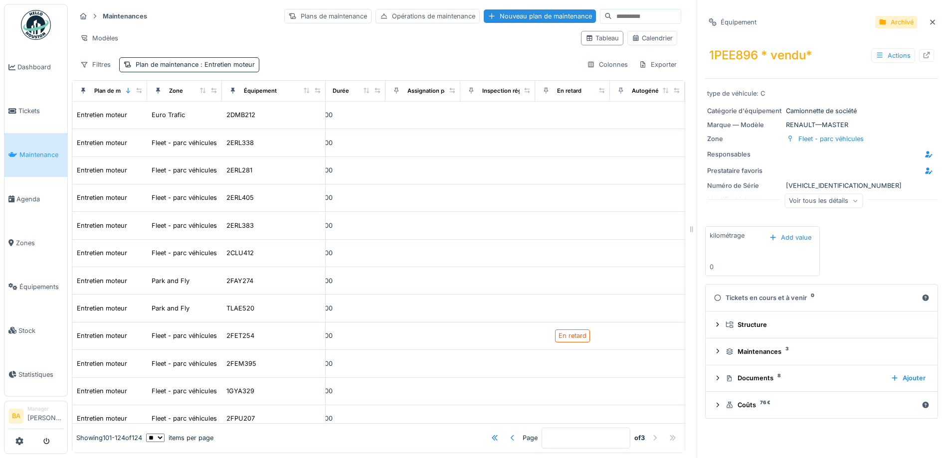
click at [509, 433] on div at bounding box center [513, 437] width 8 height 9
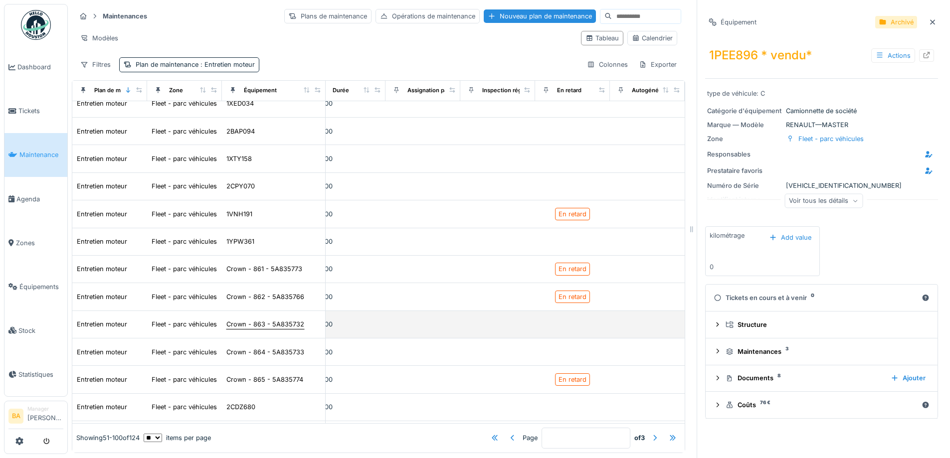
scroll to position [299, 434]
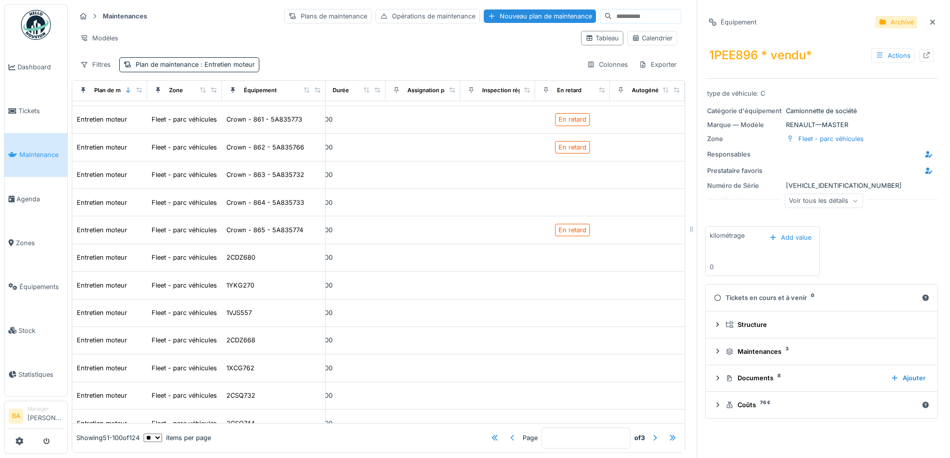
click at [509, 433] on div at bounding box center [513, 437] width 8 height 9
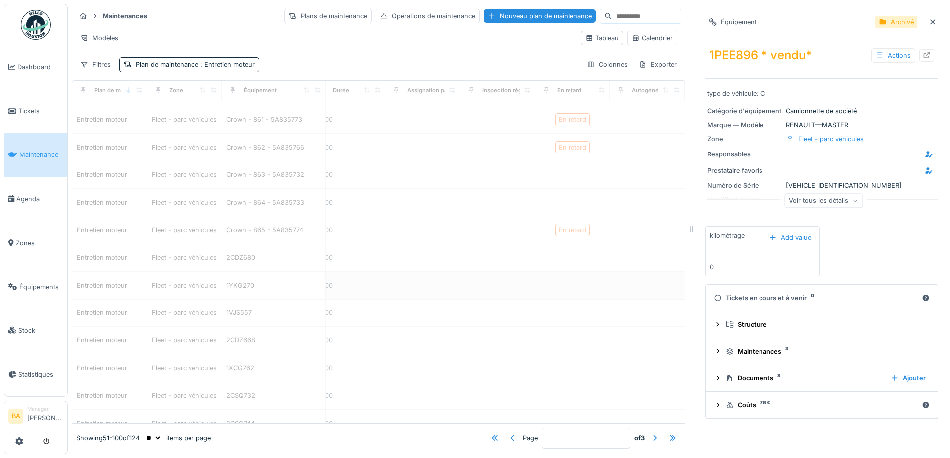
type input "*"
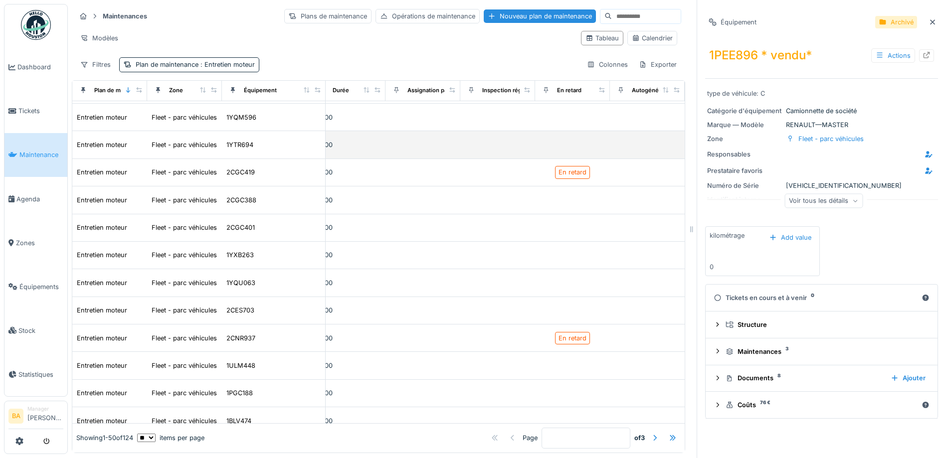
scroll to position [1074, 434]
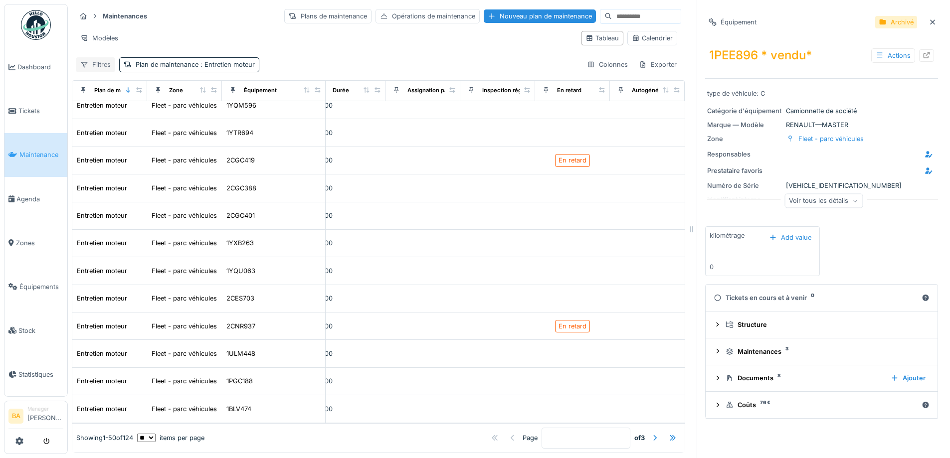
click at [96, 58] on div "Filtres" at bounding box center [95, 64] width 39 height 14
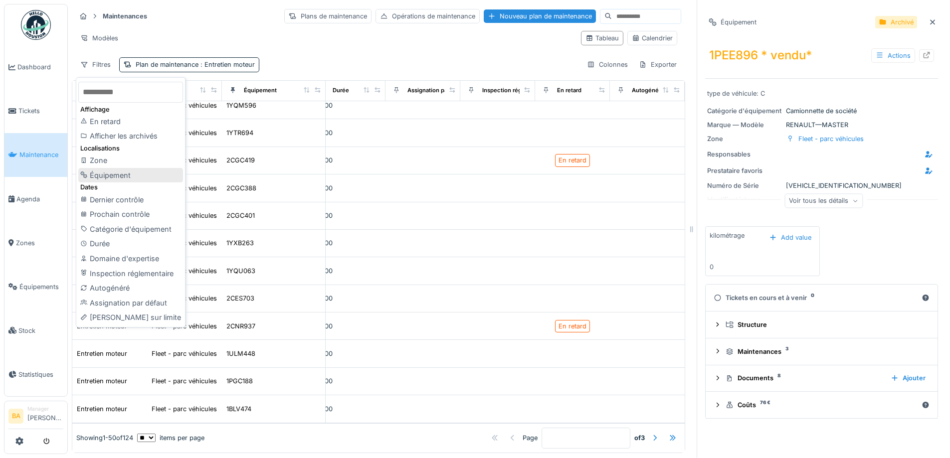
click at [119, 170] on div "Équipement" at bounding box center [130, 175] width 105 height 15
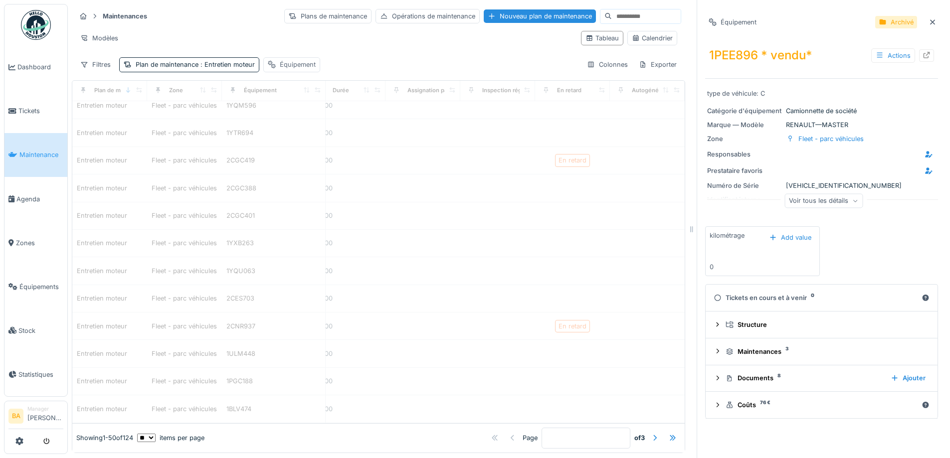
click at [298, 60] on div "Équipement" at bounding box center [298, 64] width 36 height 9
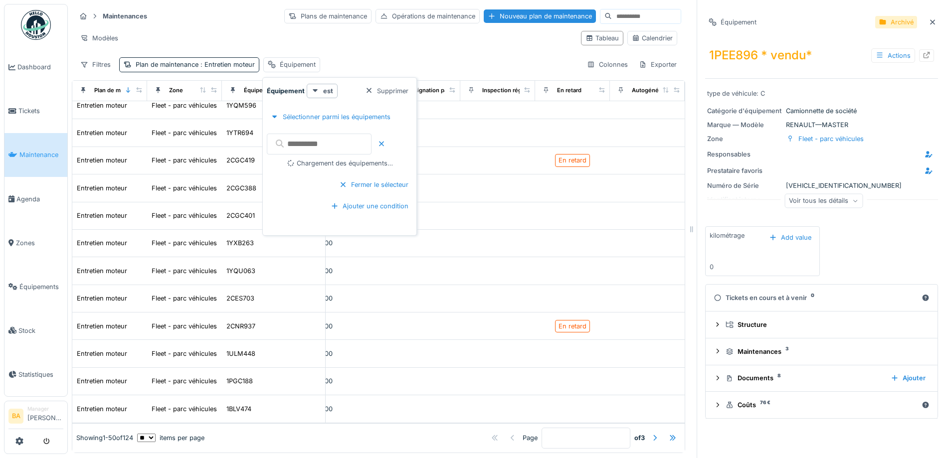
click at [342, 145] on input "text" at bounding box center [319, 144] width 105 height 21
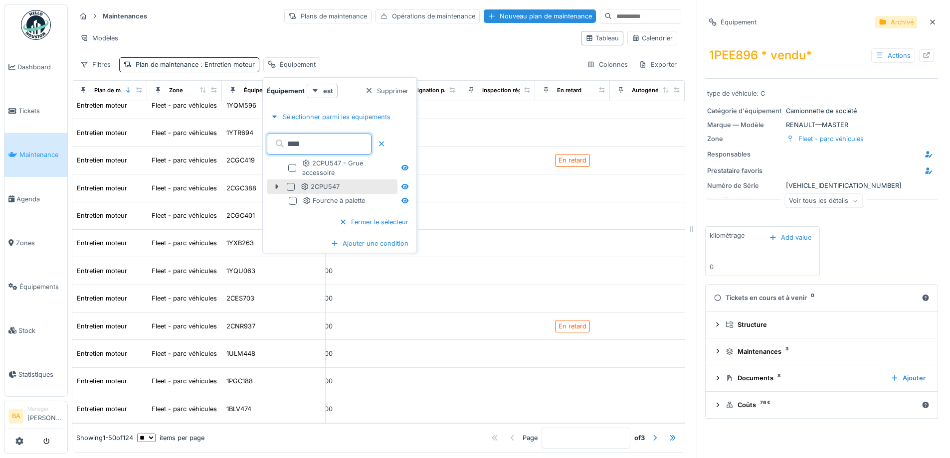
type input "****"
click at [288, 183] on div at bounding box center [291, 187] width 8 height 8
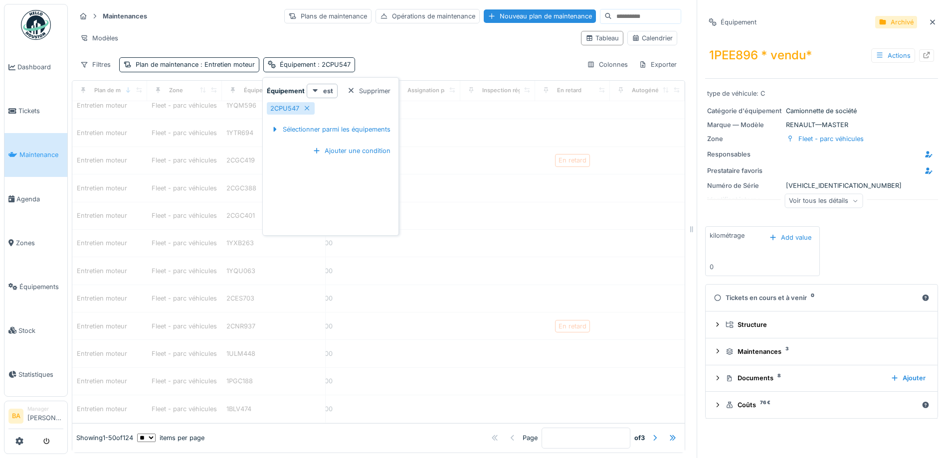
scroll to position [0, 434]
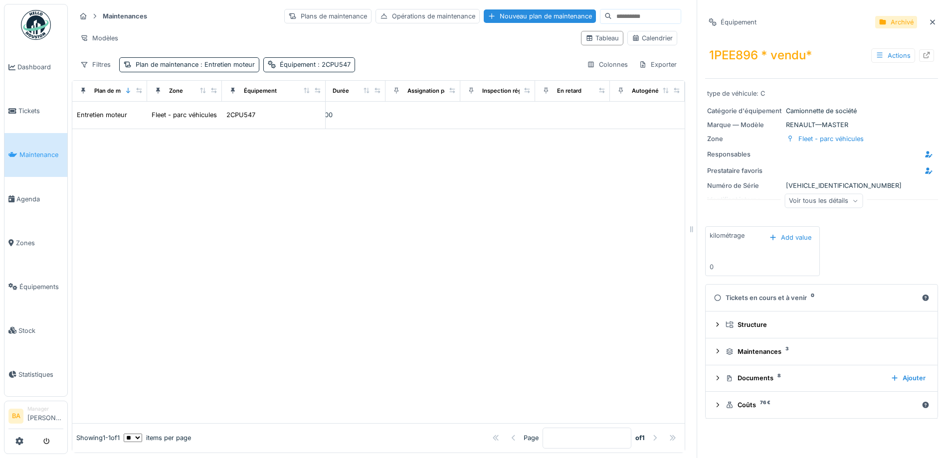
click at [368, 31] on div "Modèles" at bounding box center [324, 38] width 497 height 14
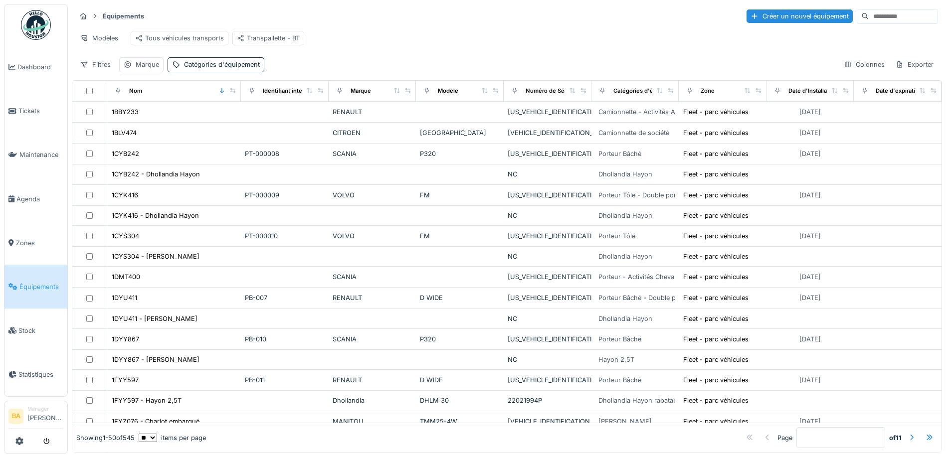
click at [868, 20] on input at bounding box center [902, 16] width 69 height 14
type input "****"
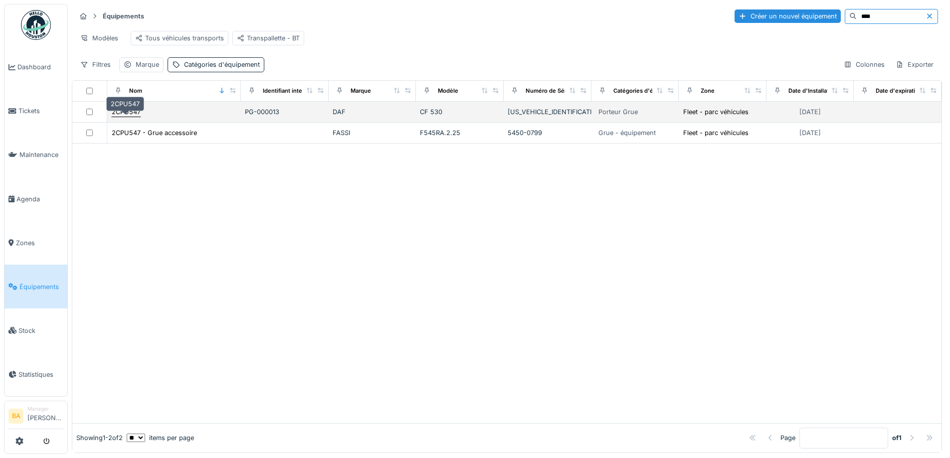
click at [116, 117] on div "2CPU547" at bounding box center [126, 111] width 29 height 9
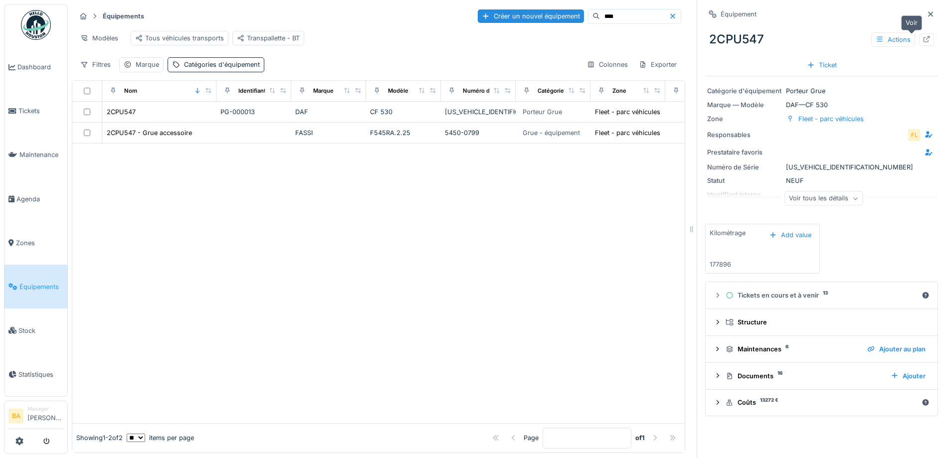
click at [922, 37] on icon at bounding box center [926, 39] width 8 height 6
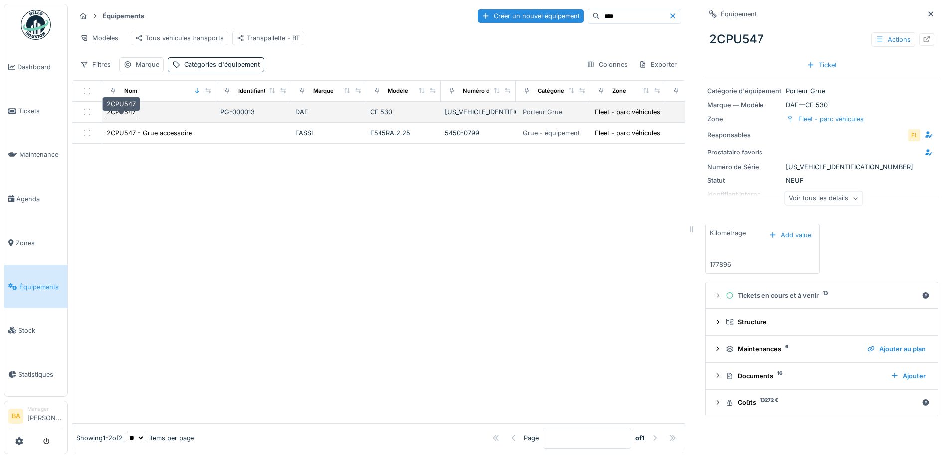
click at [114, 117] on div "2CPU547" at bounding box center [121, 111] width 29 height 9
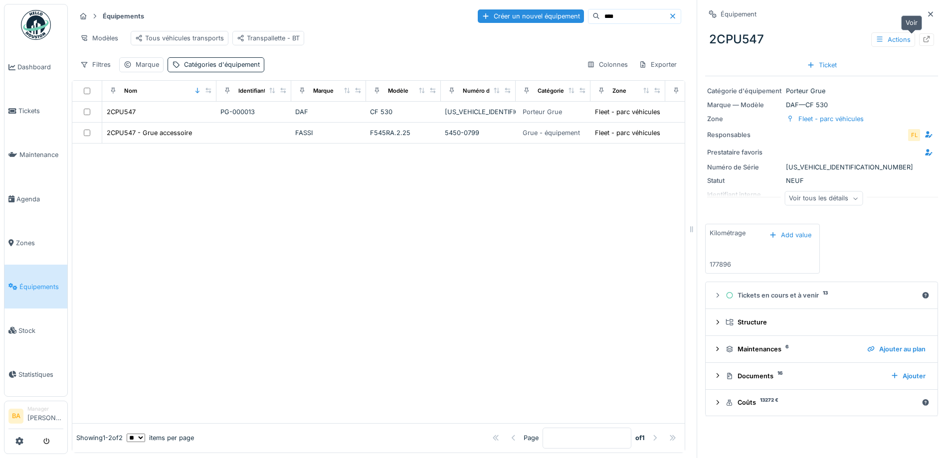
click at [922, 35] on div at bounding box center [926, 39] width 8 height 9
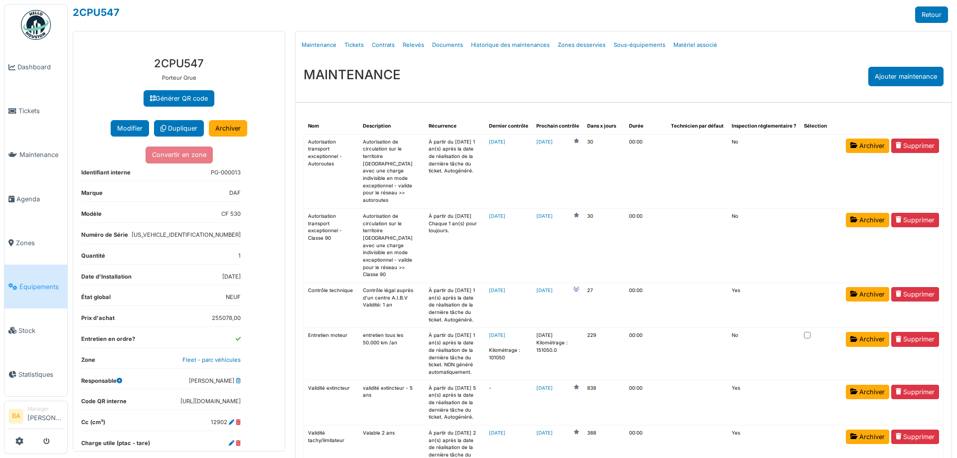
scroll to position [20, 0]
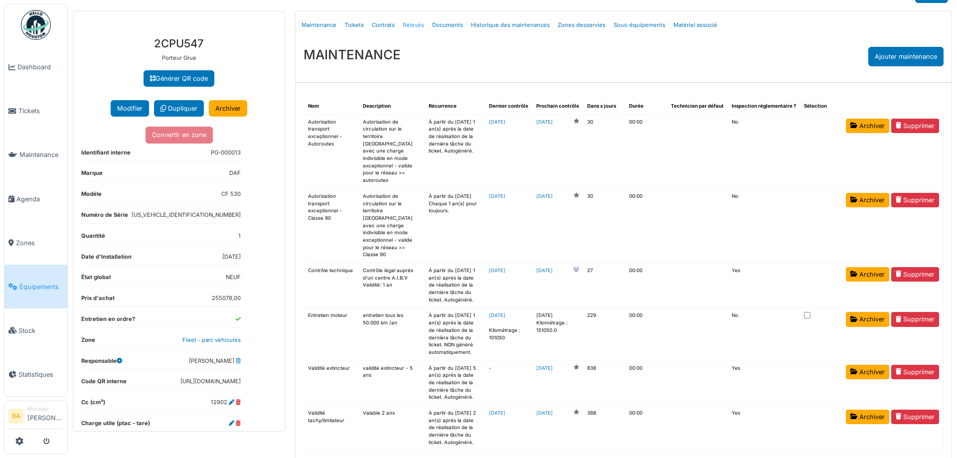
click at [403, 25] on link "Relevés" at bounding box center [413, 24] width 29 height 23
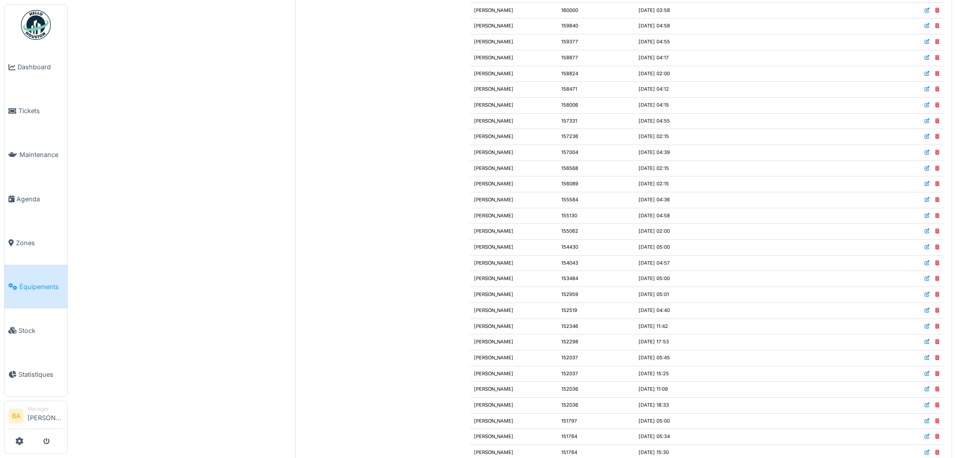
scroll to position [1346, 0]
drag, startPoint x: 646, startPoint y: 424, endPoint x: 618, endPoint y: 421, distance: 28.6
click at [635, 421] on td "2025/04/11 @ 11:18" at bounding box center [673, 425] width 77 height 16
click at [925, 423] on icon at bounding box center [927, 424] width 5 height 5
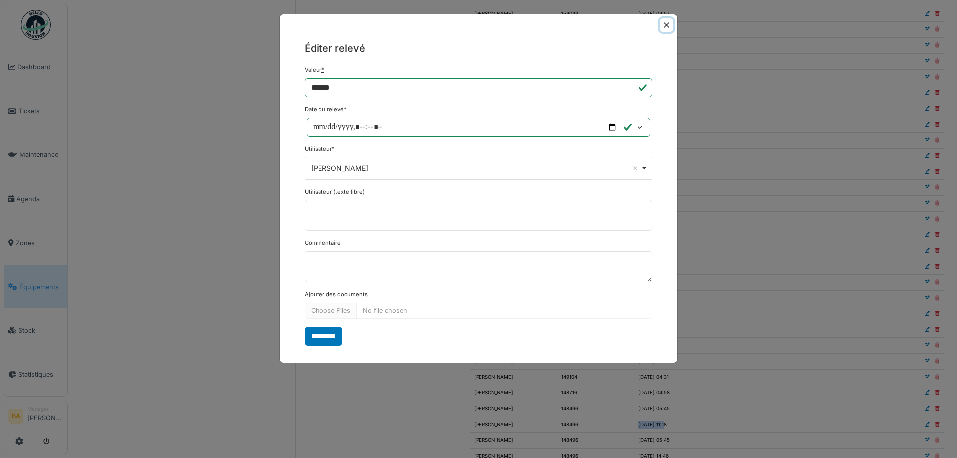
click at [664, 23] on button "Close" at bounding box center [666, 24] width 13 height 13
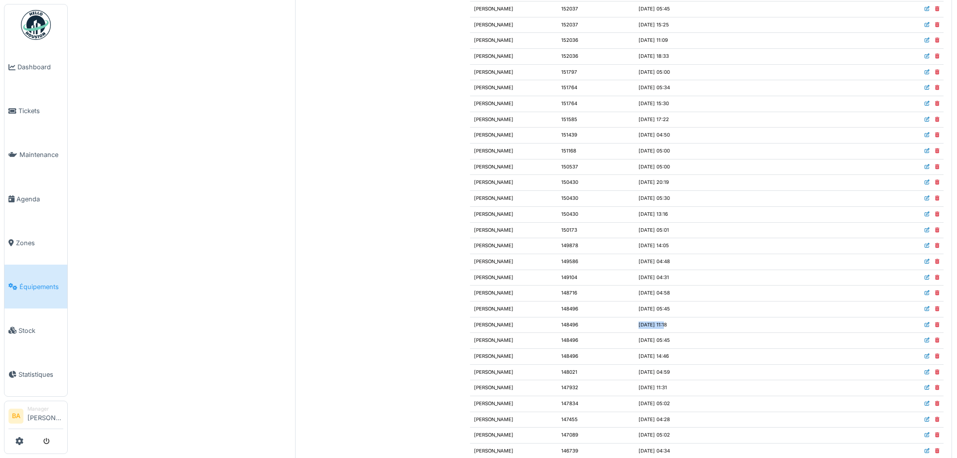
scroll to position [1496, 0]
click at [33, 410] on li "Manager Bruno Alessandri" at bounding box center [45, 415] width 36 height 21
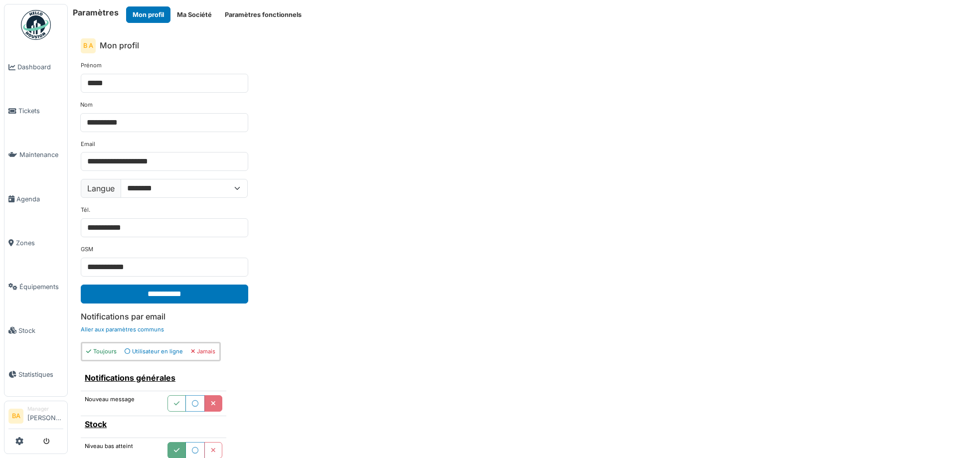
click at [200, 13] on button "Ma Société" at bounding box center [195, 14] width 48 height 16
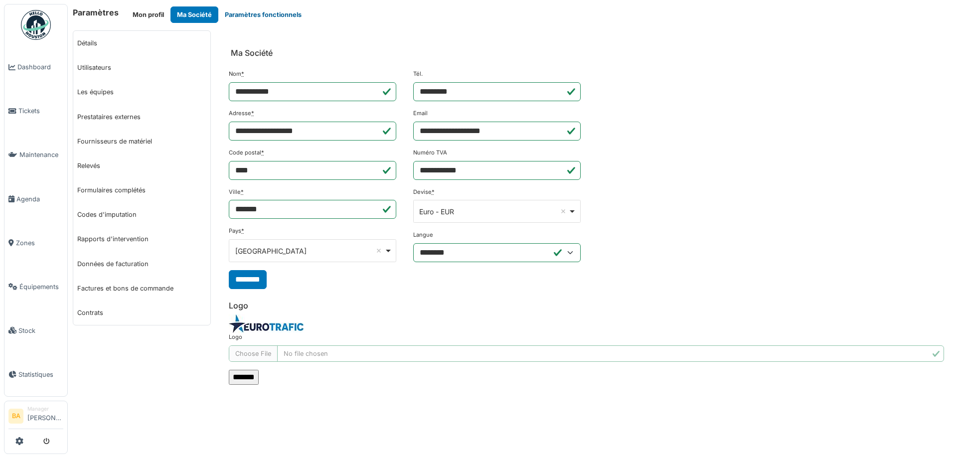
click at [268, 9] on button "Paramètres fonctionnels" at bounding box center [263, 14] width 90 height 16
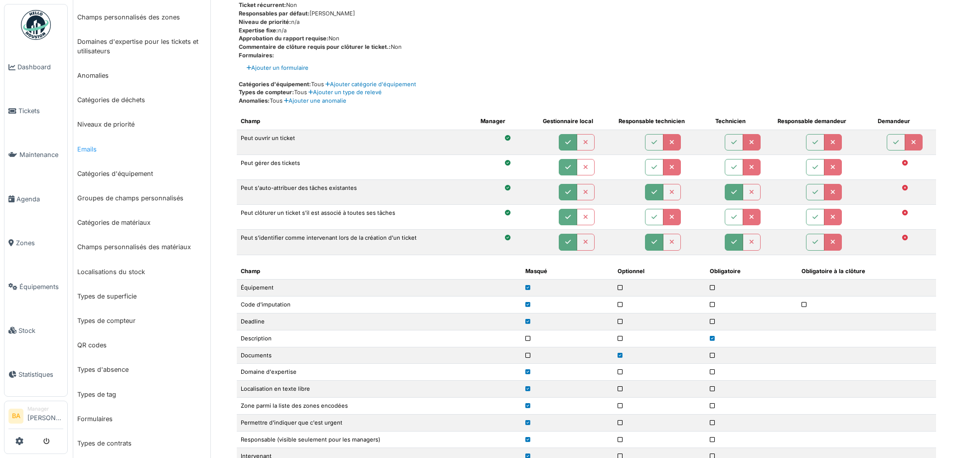
scroll to position [150, 0]
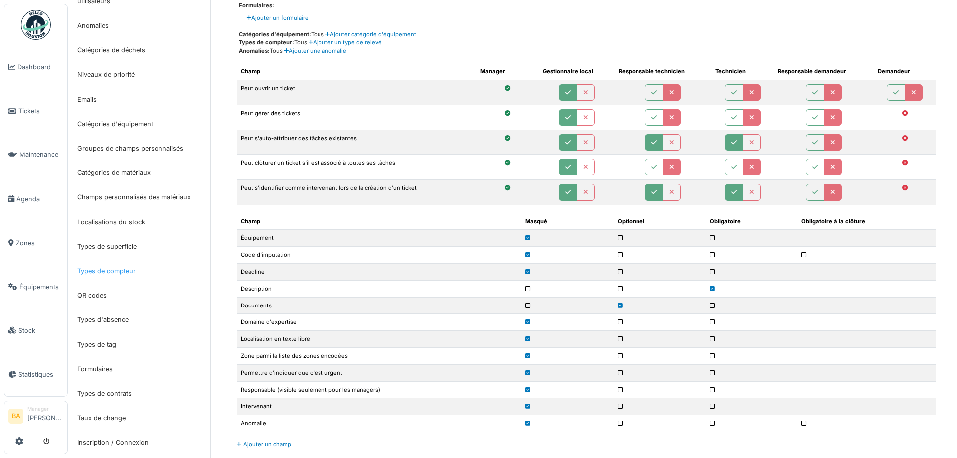
click at [128, 274] on link "Types de compteur" at bounding box center [141, 271] width 137 height 24
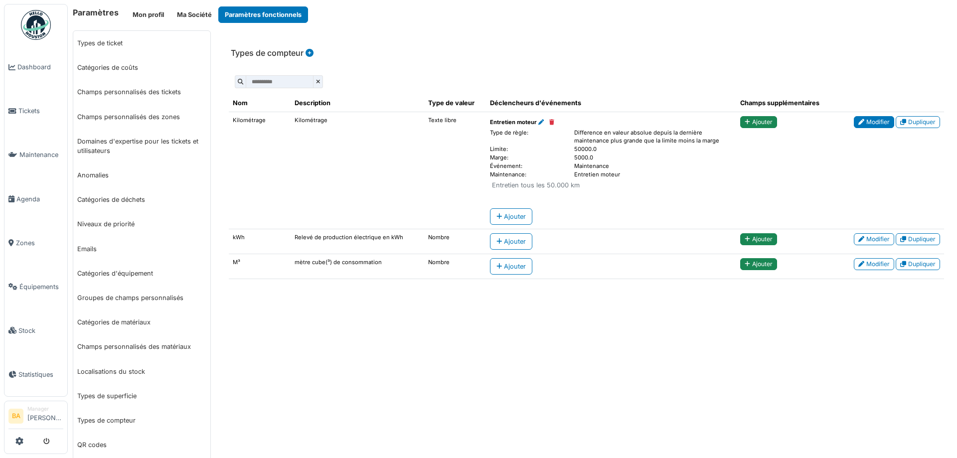
click at [868, 124] on link "Modifier" at bounding box center [874, 122] width 40 height 12
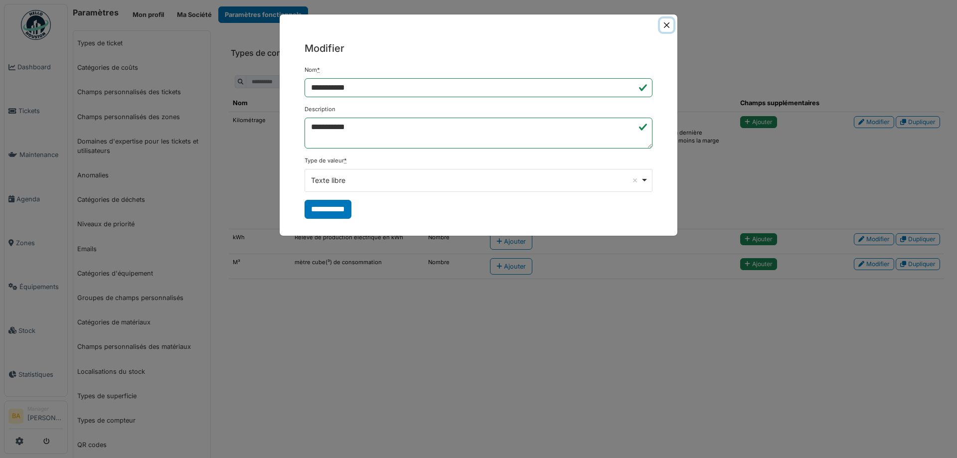
click at [669, 22] on button "Close" at bounding box center [666, 24] width 13 height 13
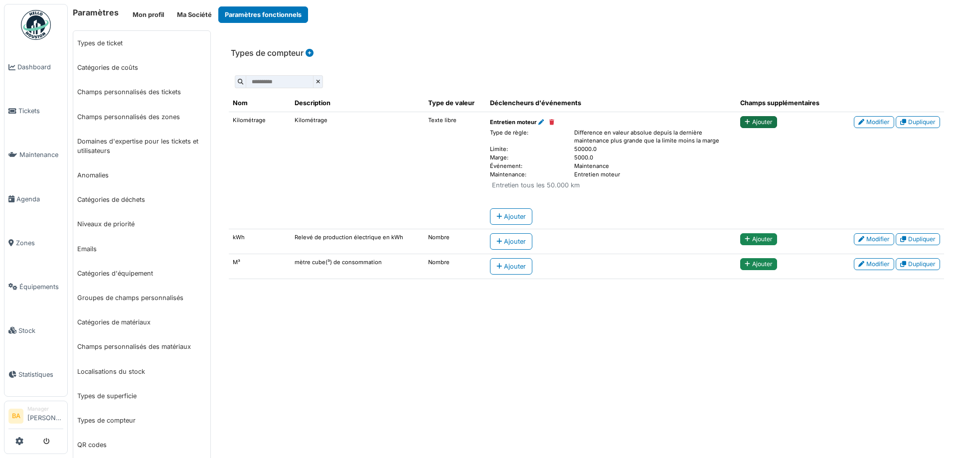
click at [742, 124] on link "Ajouter" at bounding box center [758, 122] width 37 height 12
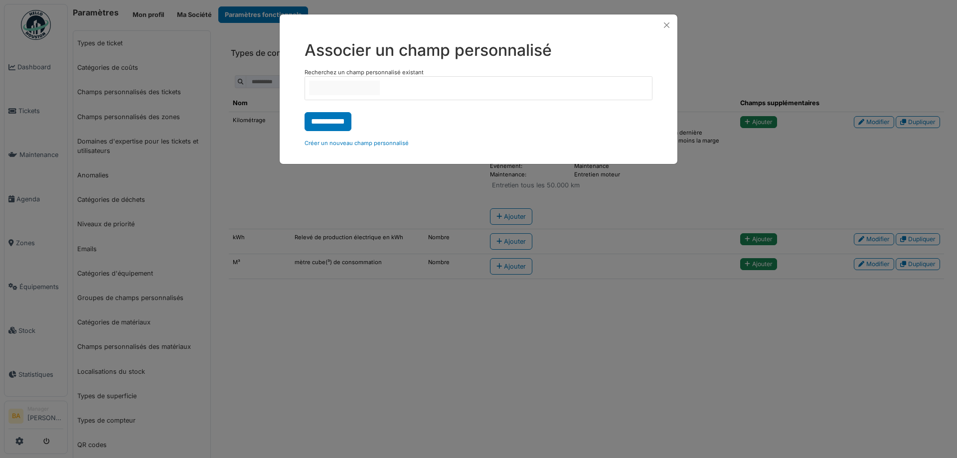
click at [364, 91] on input "null" at bounding box center [344, 88] width 71 height 14
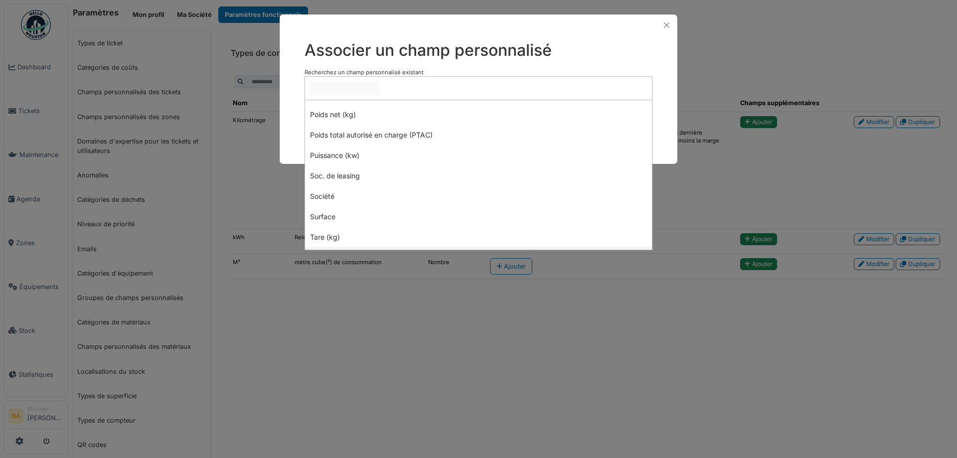
scroll to position [641, 0]
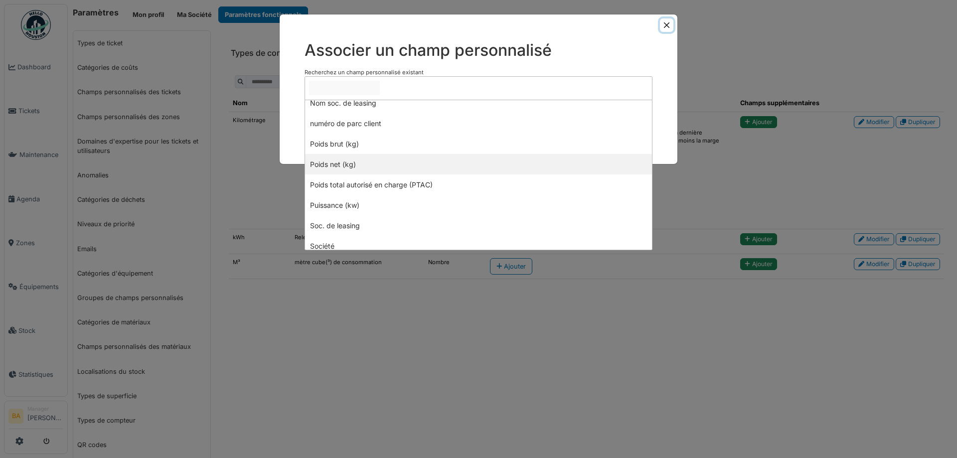
click at [665, 25] on button "Close" at bounding box center [666, 24] width 13 height 13
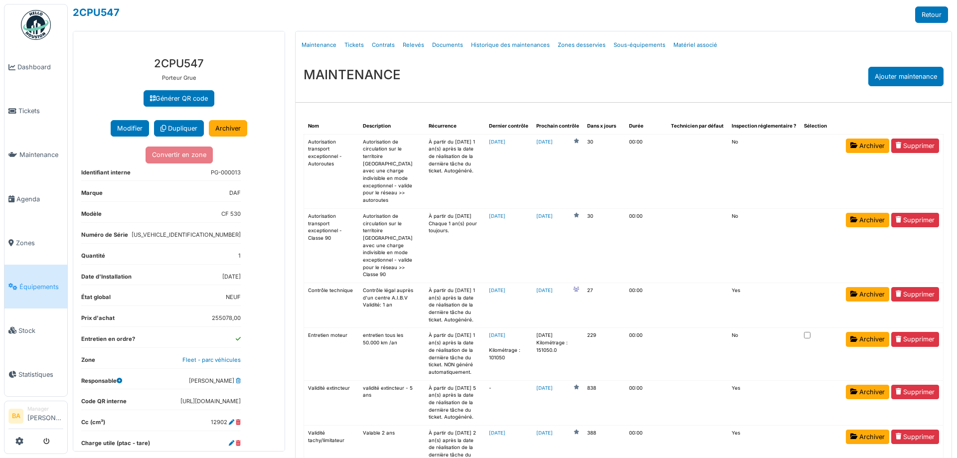
click at [412, 44] on link "Relevés" at bounding box center [413, 44] width 29 height 23
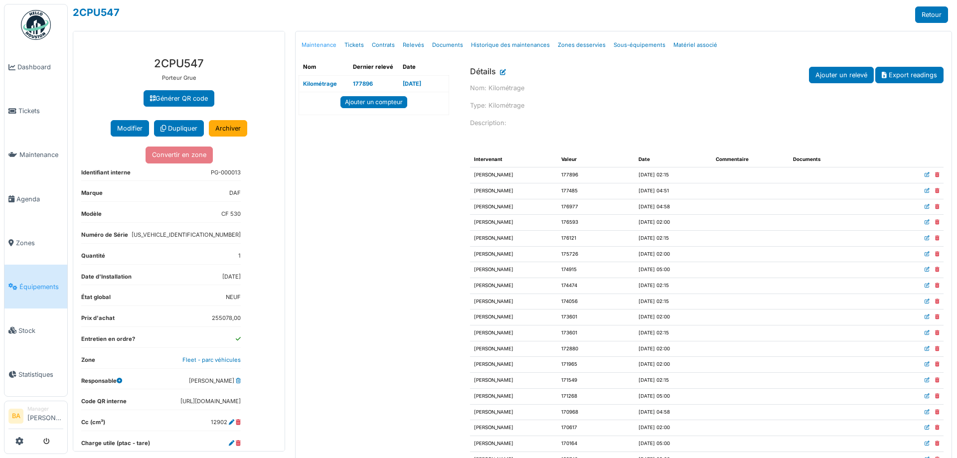
click at [320, 43] on link "Maintenance" at bounding box center [319, 44] width 43 height 23
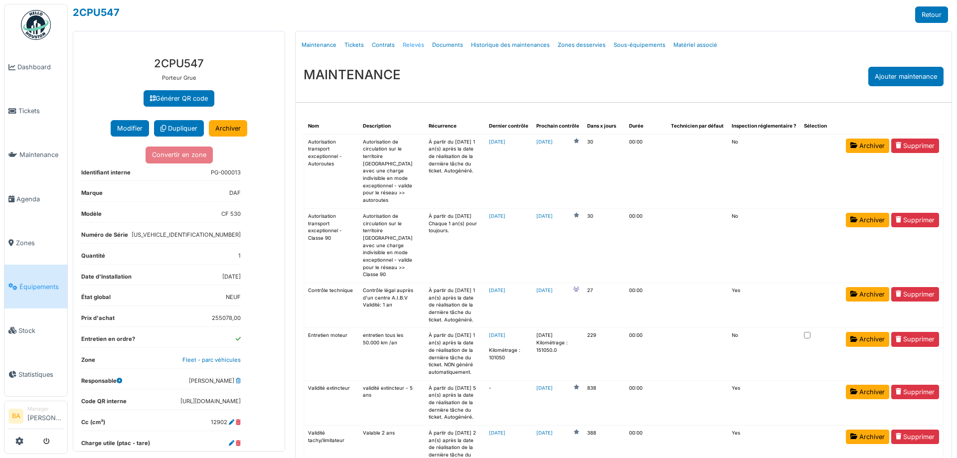
click at [406, 41] on link "Relevés" at bounding box center [413, 44] width 29 height 23
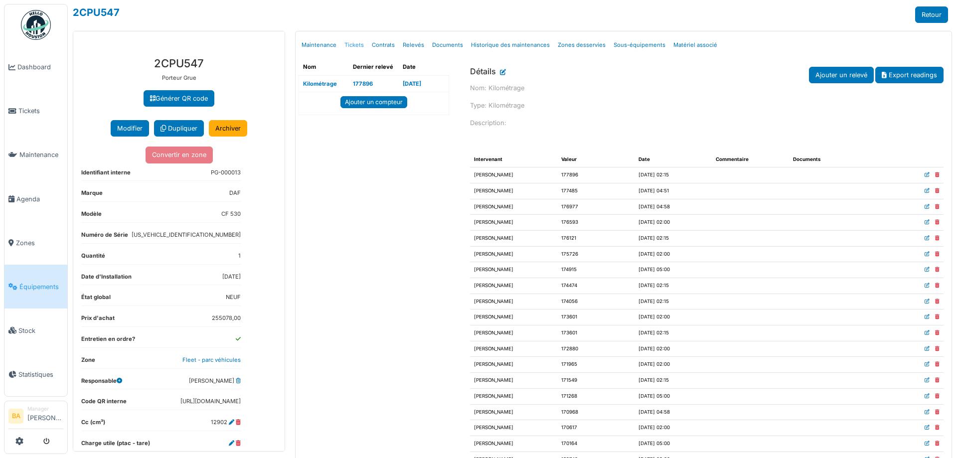
click at [350, 43] on link "Tickets" at bounding box center [354, 44] width 27 height 23
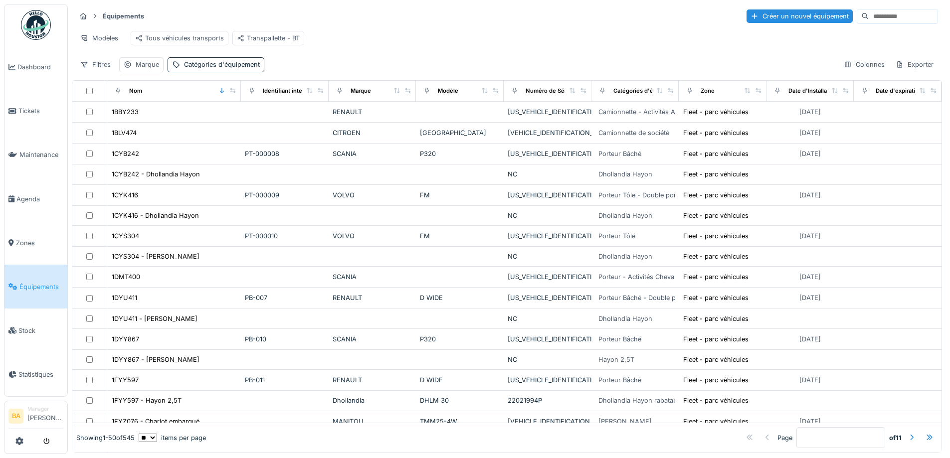
click at [868, 18] on input at bounding box center [902, 16] width 69 height 14
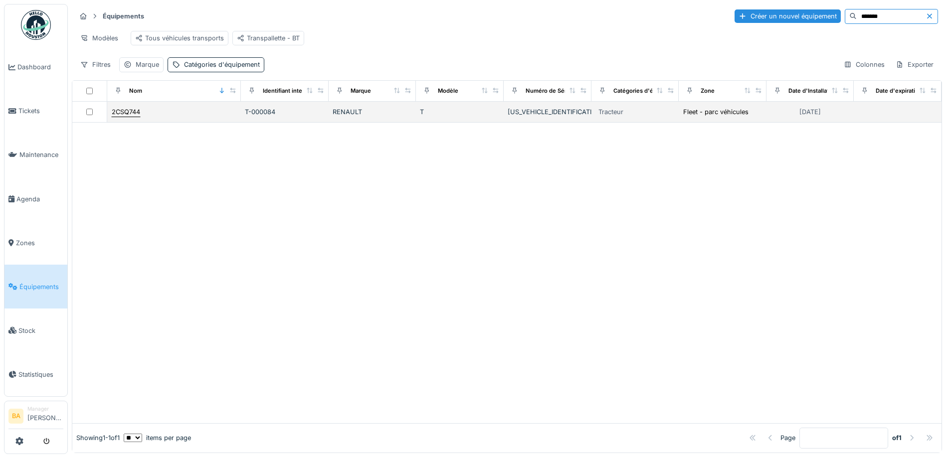
type input "*******"
click at [123, 117] on div "2CSQ744" at bounding box center [126, 111] width 28 height 9
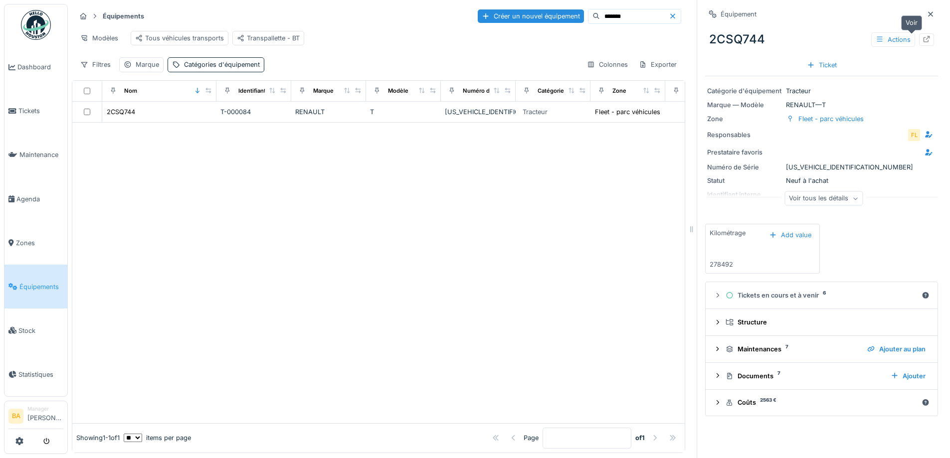
click at [923, 42] on icon at bounding box center [926, 39] width 6 height 6
click at [30, 111] on span "Tickets" at bounding box center [40, 110] width 45 height 9
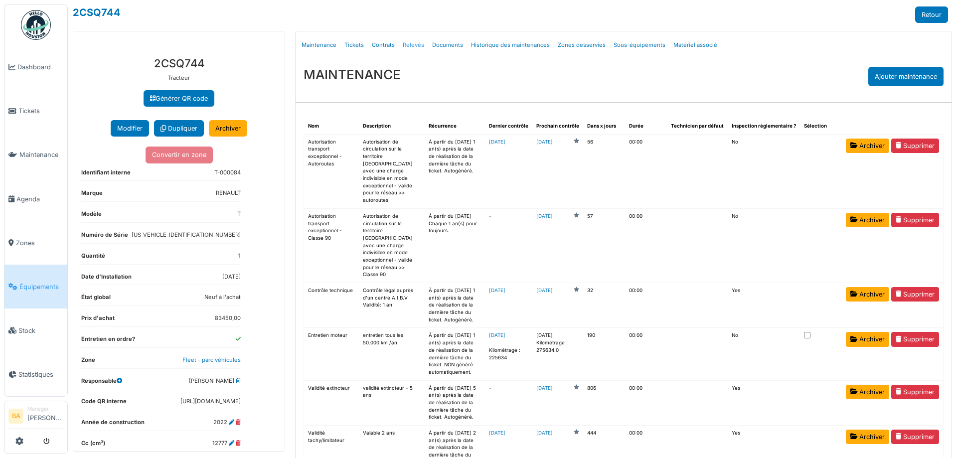
click at [409, 43] on link "Relevés" at bounding box center [413, 44] width 29 height 23
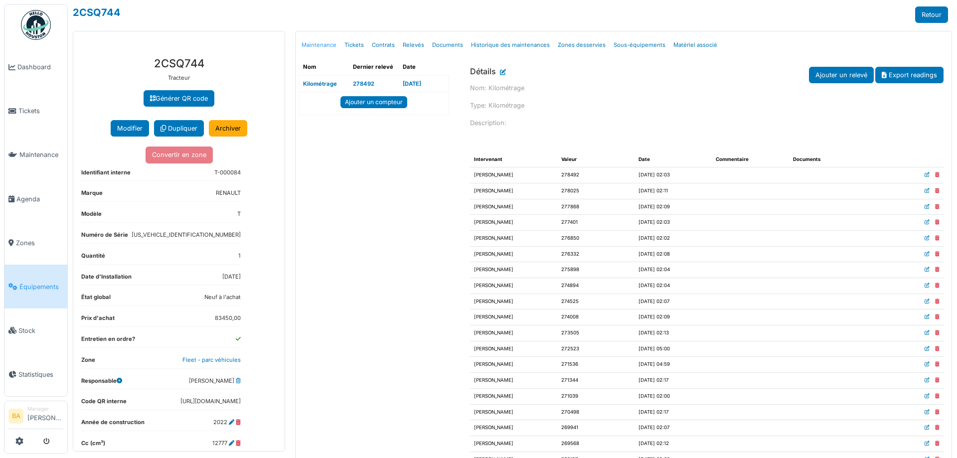
click at [308, 45] on link "Maintenance" at bounding box center [319, 44] width 43 height 23
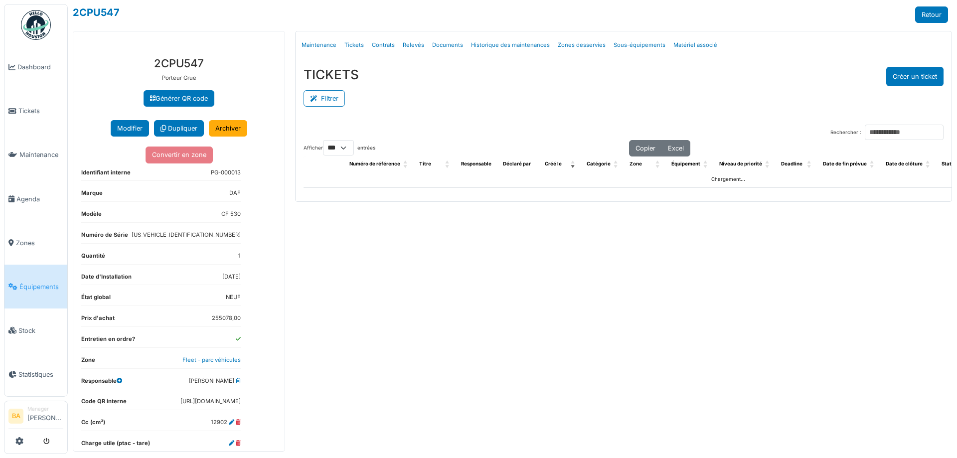
select select "***"
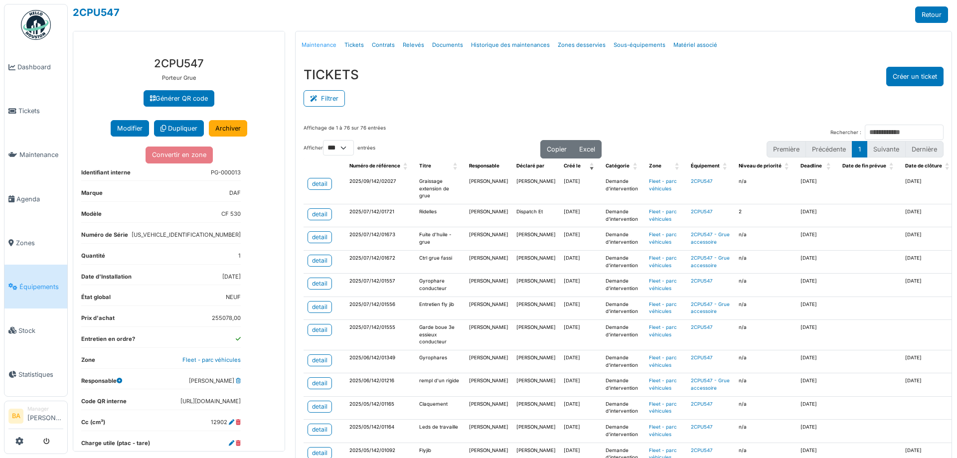
click at [318, 42] on link "Maintenance" at bounding box center [319, 44] width 43 height 23
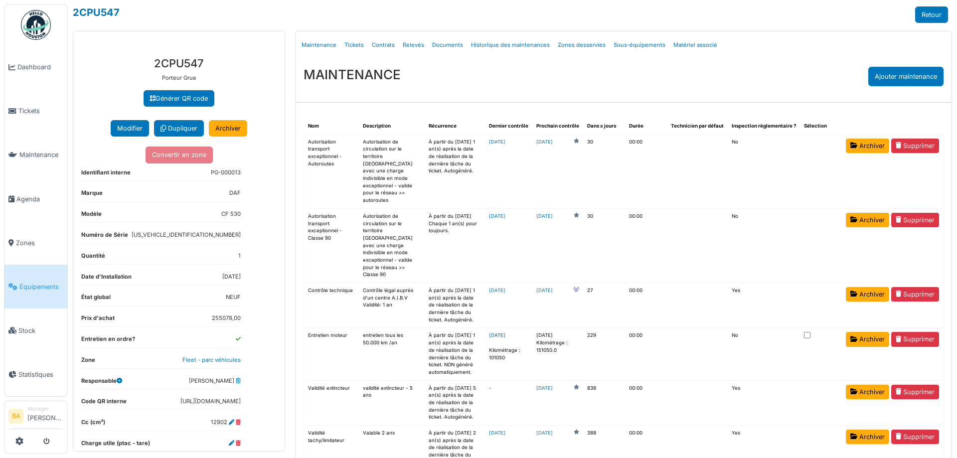
click at [506, 333] on link "[DATE]" at bounding box center [497, 335] width 16 height 5
click at [505, 43] on link "Historique des maintenances" at bounding box center [510, 44] width 87 height 23
select select "***"
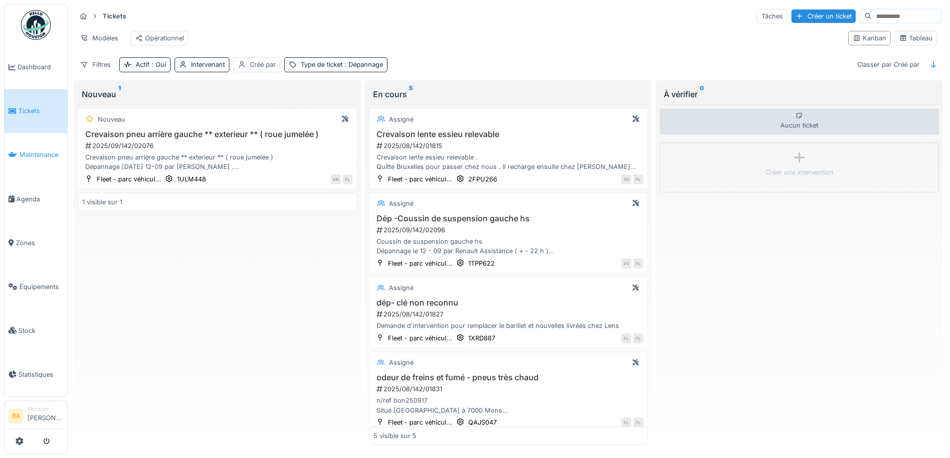
click at [30, 150] on span "Maintenance" at bounding box center [41, 154] width 44 height 9
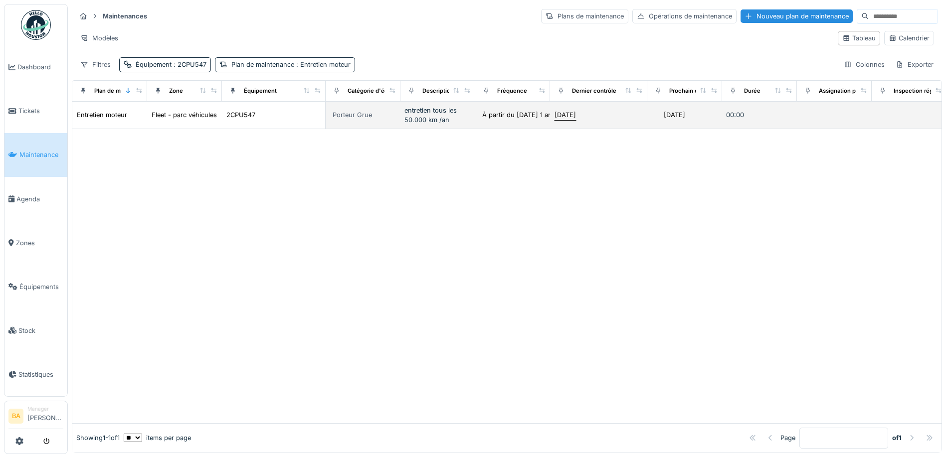
click at [573, 111] on div "[DATE]" at bounding box center [564, 114] width 21 height 9
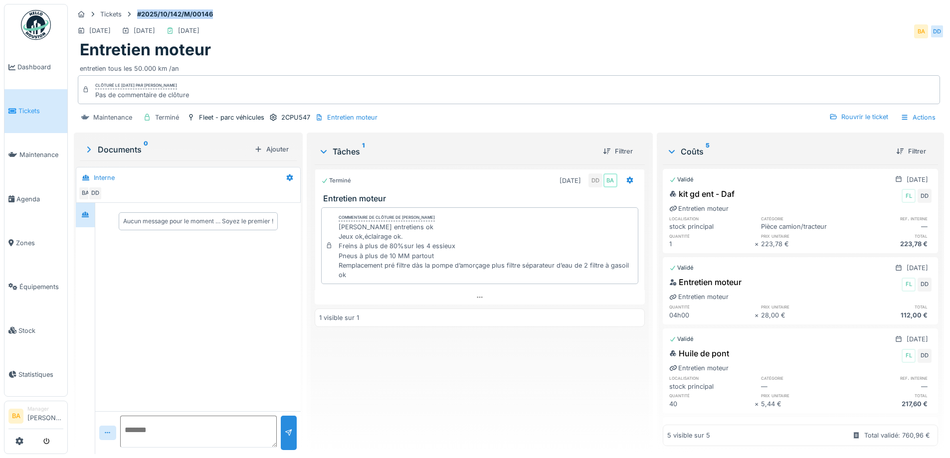
drag, startPoint x: 138, startPoint y: 13, endPoint x: 188, endPoint y: 16, distance: 50.9
click at [217, 12] on div "Tickets #2025/10/142/M/00146" at bounding box center [509, 14] width 870 height 12
copy strong "#2025/10/142/M/00146"
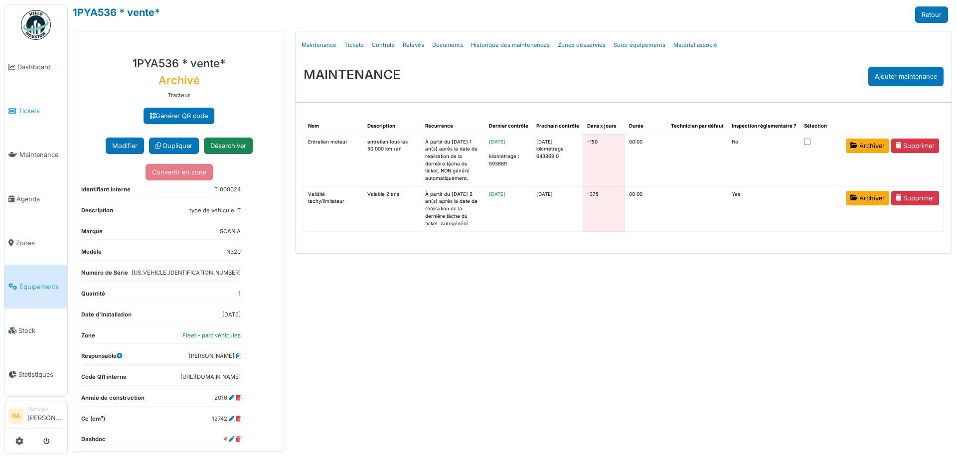
click at [22, 108] on span "Tickets" at bounding box center [40, 110] width 45 height 9
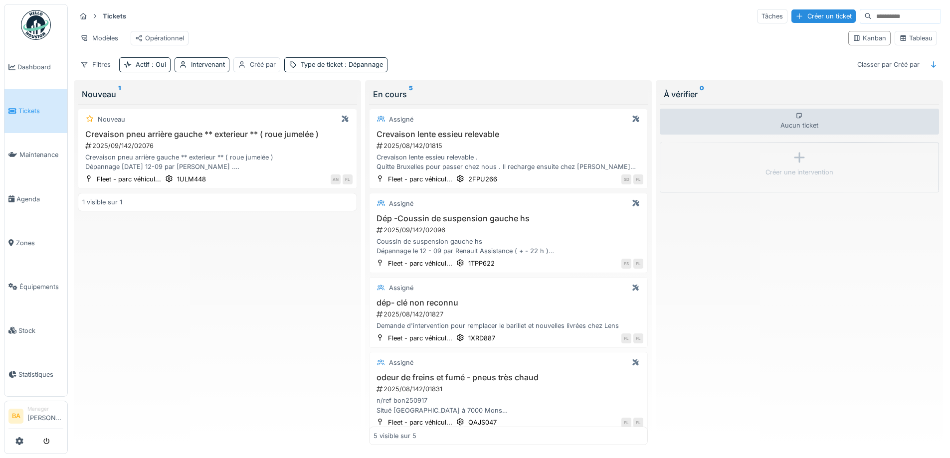
click at [871, 16] on input at bounding box center [905, 16] width 69 height 14
paste input "**********"
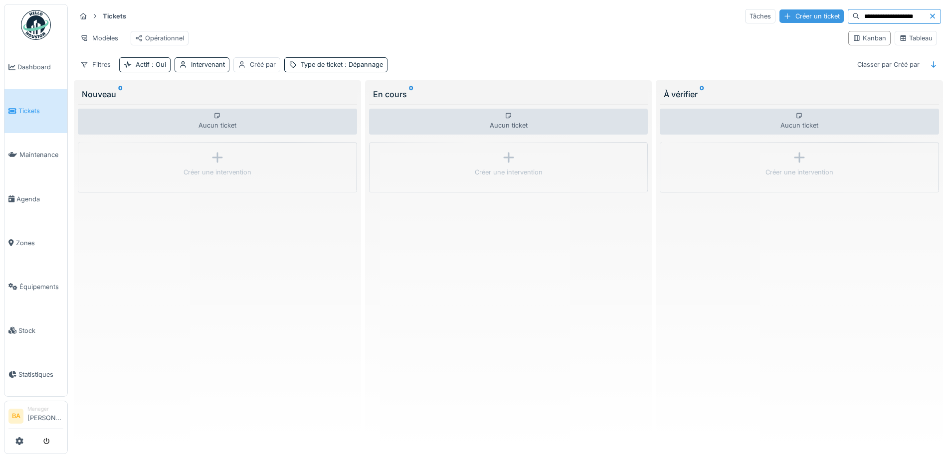
drag, startPoint x: 911, startPoint y: 13, endPoint x: 787, endPoint y: 10, distance: 123.7
click at [787, 10] on div "**********" at bounding box center [843, 16] width 196 height 15
click at [860, 17] on input "**********" at bounding box center [894, 16] width 69 height 14
type input "**********"
click at [342, 69] on div "Type de ticket : Dépannage" at bounding box center [342, 64] width 82 height 9
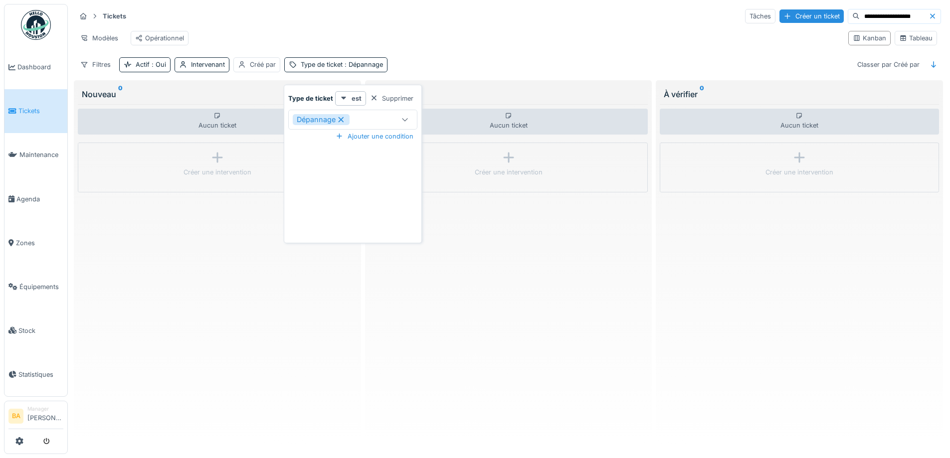
click at [342, 122] on icon at bounding box center [341, 119] width 9 height 7
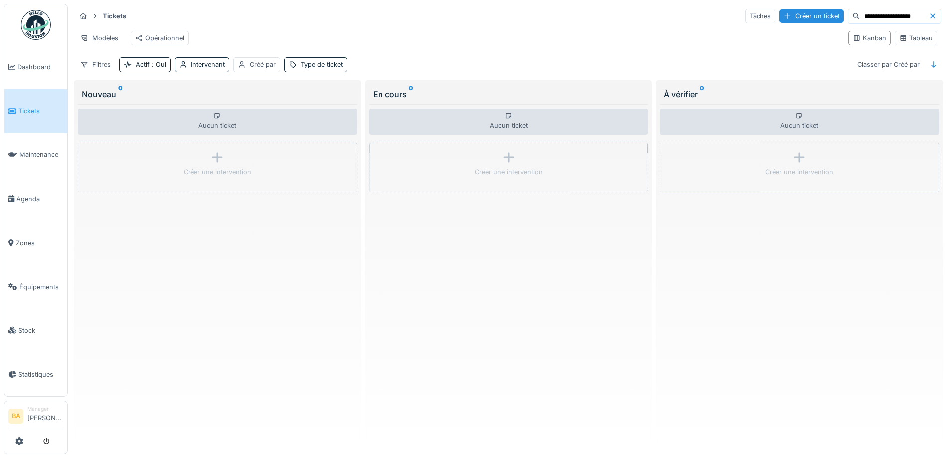
click at [405, 47] on div "Modèles Opérationnel" at bounding box center [458, 38] width 764 height 22
click at [909, 11] on input "**********" at bounding box center [894, 16] width 69 height 14
click at [107, 72] on div "Filtres" at bounding box center [95, 64] width 39 height 14
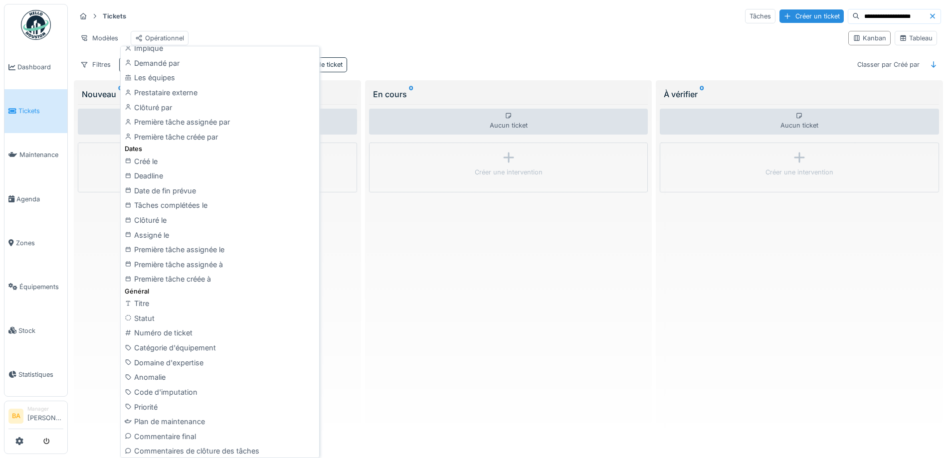
scroll to position [199, 0]
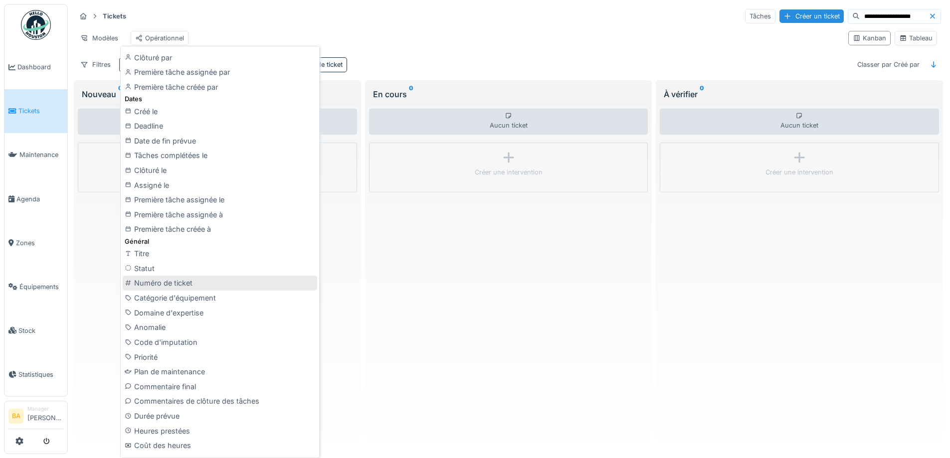
click at [187, 286] on div "Numéro de ticket" at bounding box center [220, 283] width 194 height 15
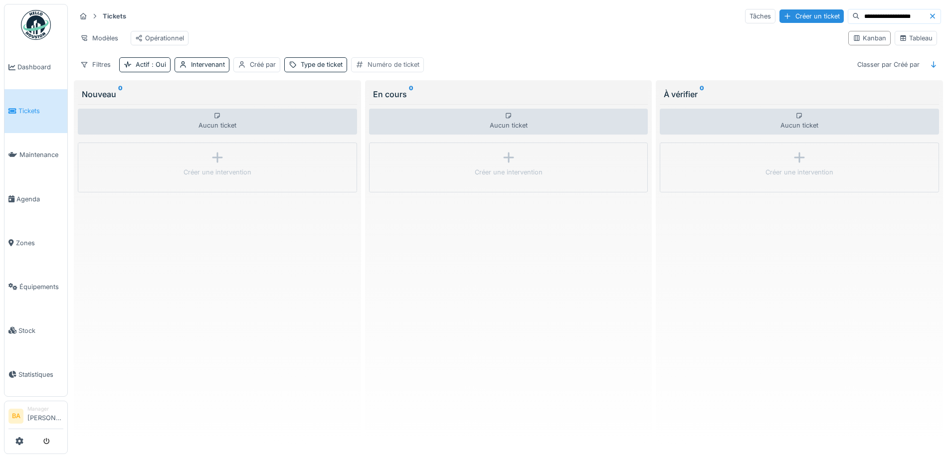
click at [387, 67] on div "Numéro de ticket" at bounding box center [387, 64] width 73 height 14
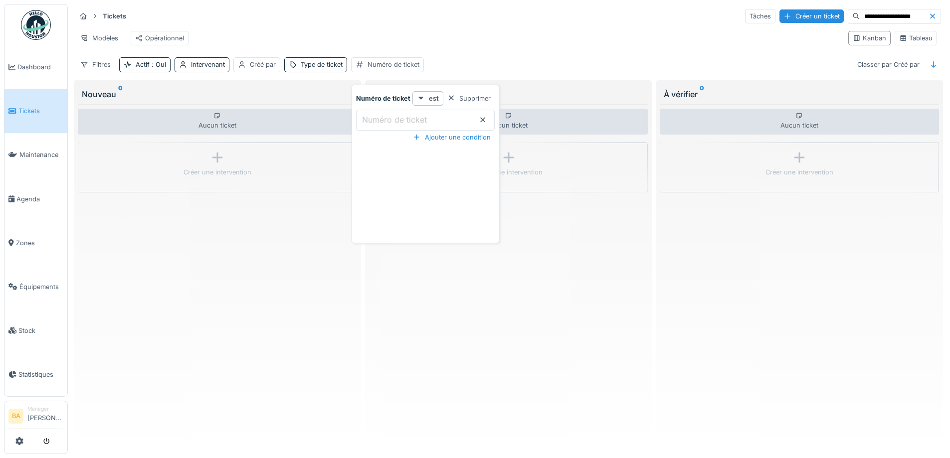
click at [413, 120] on label "Numéro de ticket" at bounding box center [394, 120] width 69 height 12
click at [413, 120] on ticket_Y3Mzk "Numéro de ticket" at bounding box center [425, 120] width 139 height 21
paste ticket_Y3Mzk "**********"
type ticket_Y3Mzk "**********"
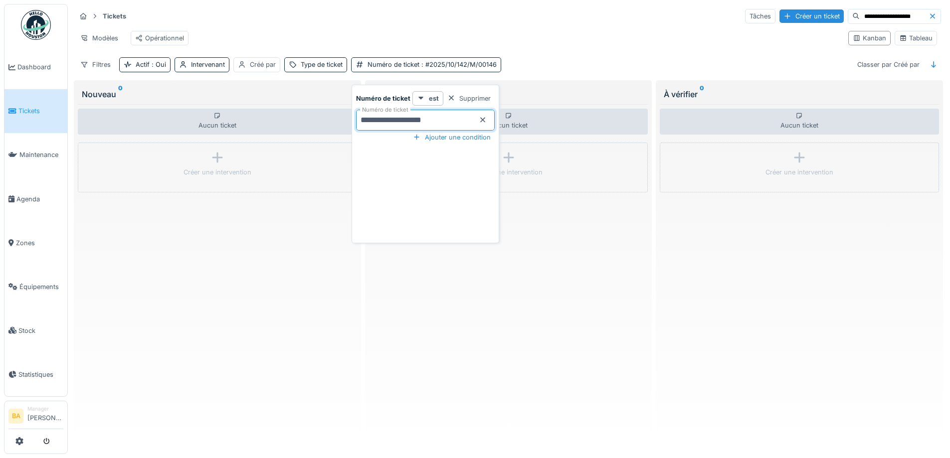
click at [514, 49] on div "Modèles Opérationnel" at bounding box center [458, 38] width 764 height 22
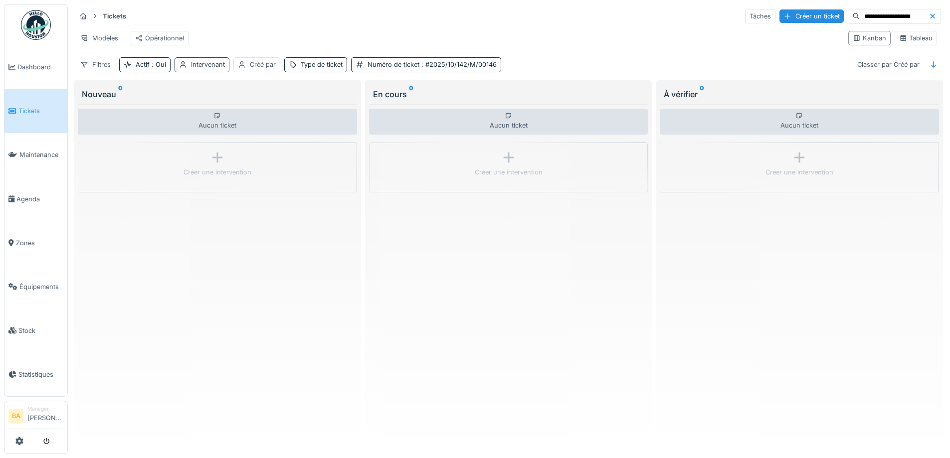
click at [199, 69] on div "Intervenant" at bounding box center [208, 64] width 34 height 9
click at [153, 68] on span ": Oui" at bounding box center [158, 64] width 16 height 7
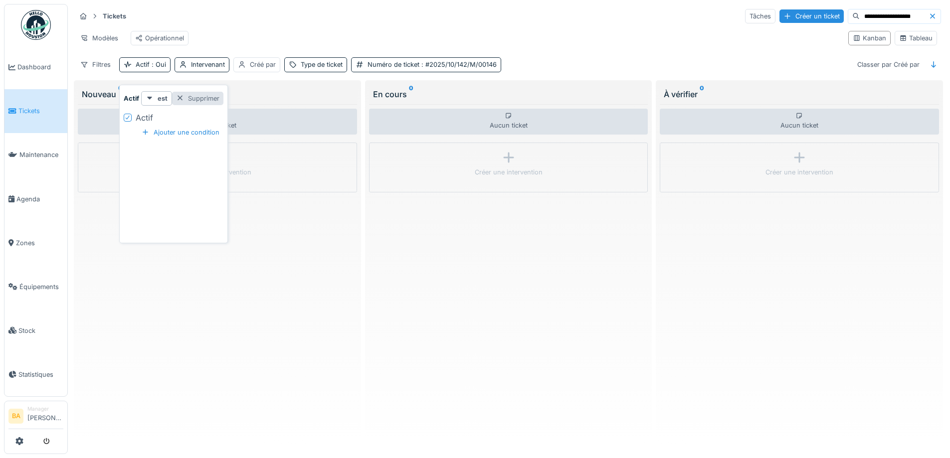
click at [180, 99] on div at bounding box center [180, 98] width 8 height 9
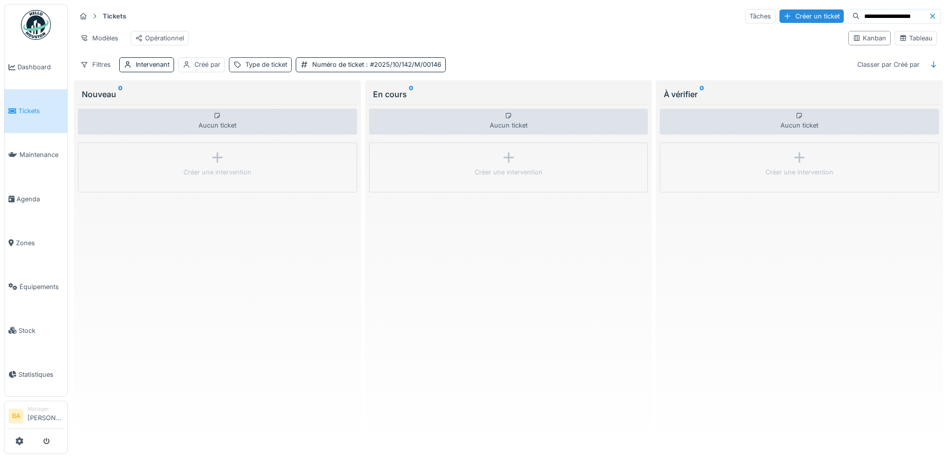
click at [266, 69] on div "Type de ticket" at bounding box center [266, 64] width 42 height 9
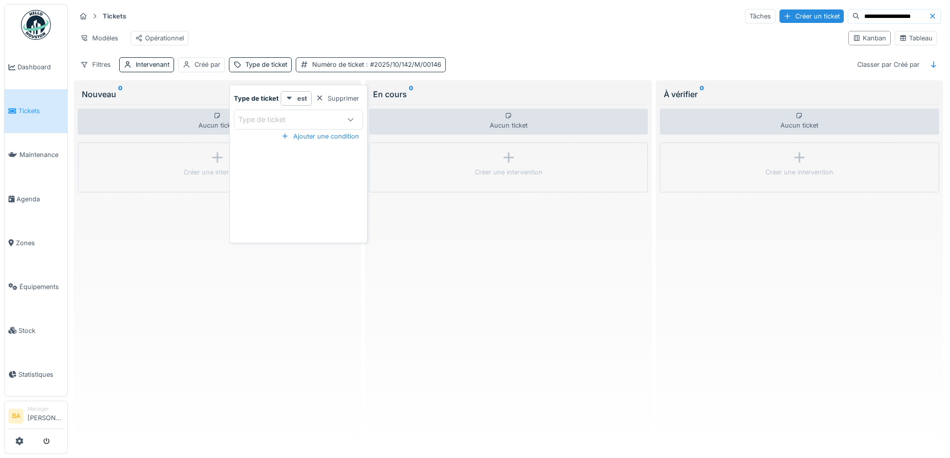
click at [359, 68] on div "Numéro de ticket : #2025/10/142/M/00146" at bounding box center [376, 64] width 129 height 9
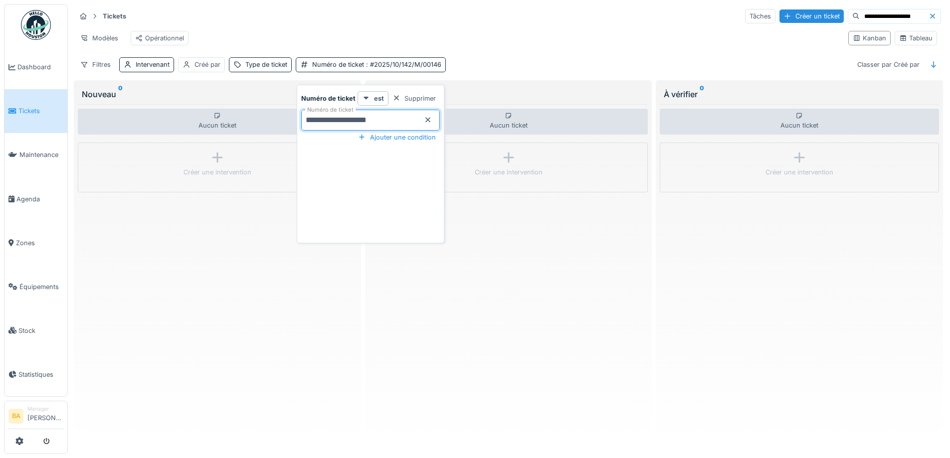
click at [311, 118] on ticket_M3ODg "**********" at bounding box center [370, 120] width 139 height 21
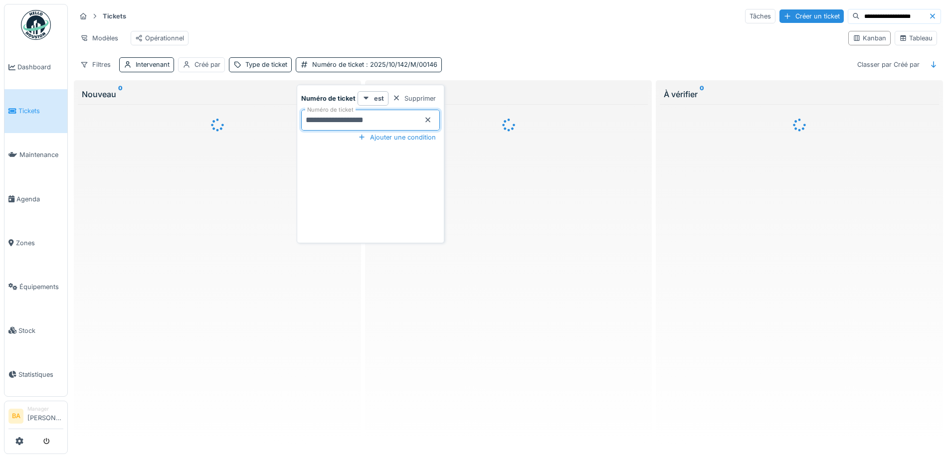
type ticket_M3ODg "**********"
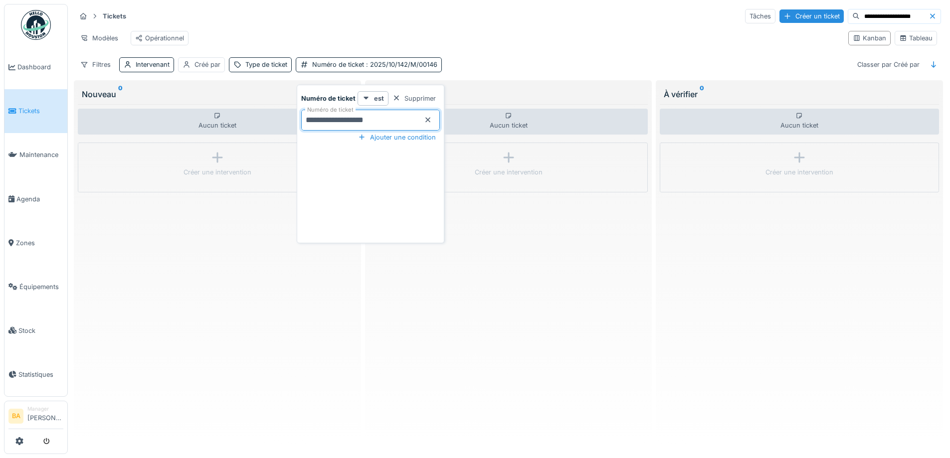
click at [503, 65] on div "Filtres Intervenant Créé par Type de ticket Numéro de ticket : 2025/10/142/M/00…" at bounding box center [508, 64] width 865 height 14
